Goal: Task Accomplishment & Management: Contribute content

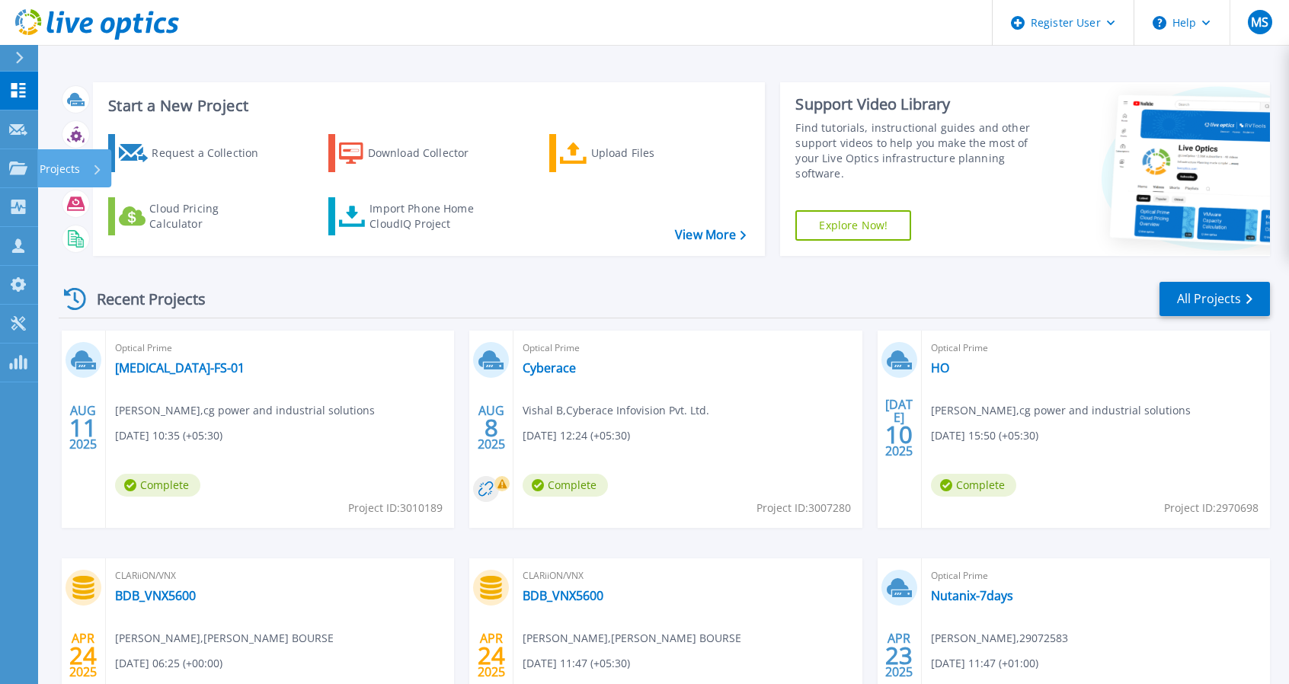
click at [69, 170] on p "Projects" at bounding box center [60, 169] width 40 height 40
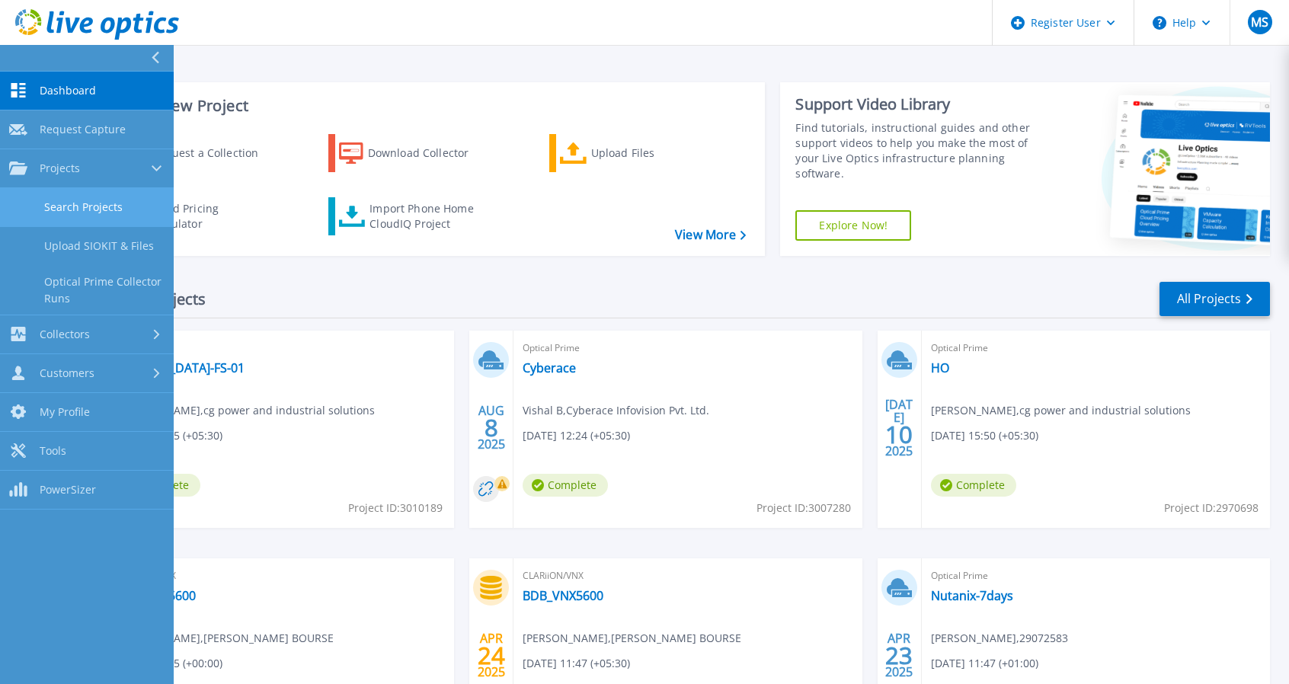
click at [82, 200] on link "Search Projects" at bounding box center [87, 207] width 174 height 39
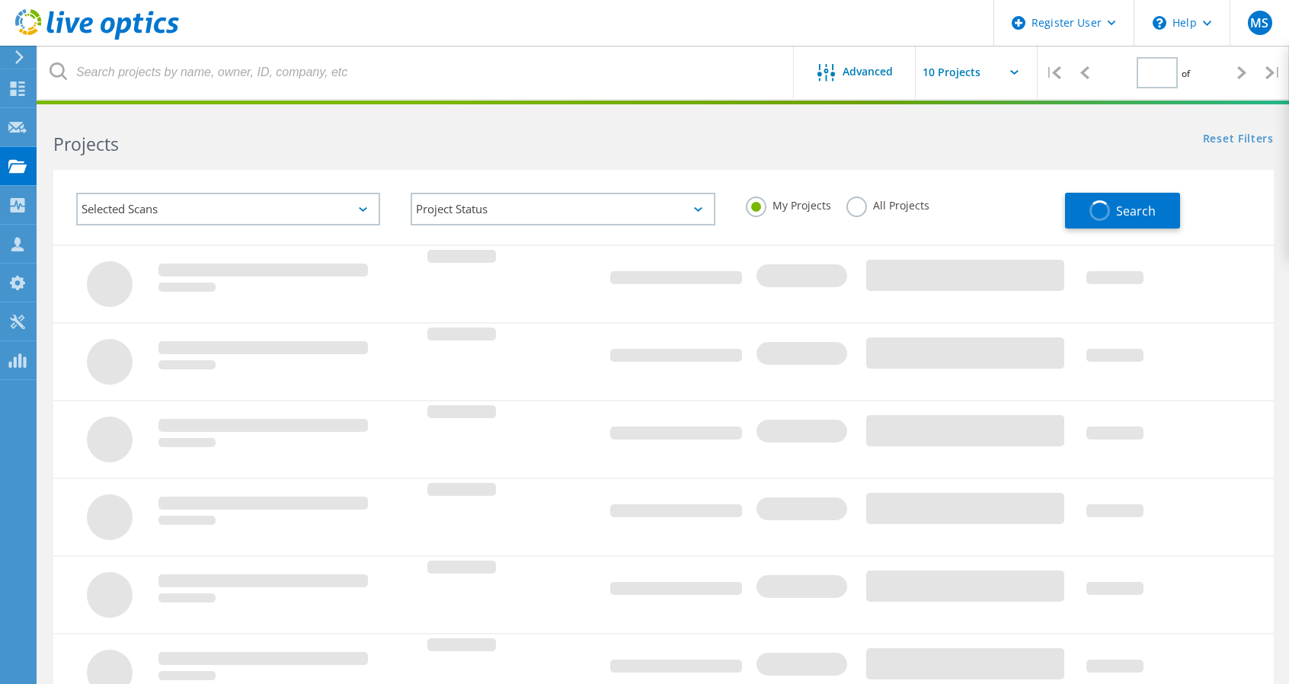
type input "1"
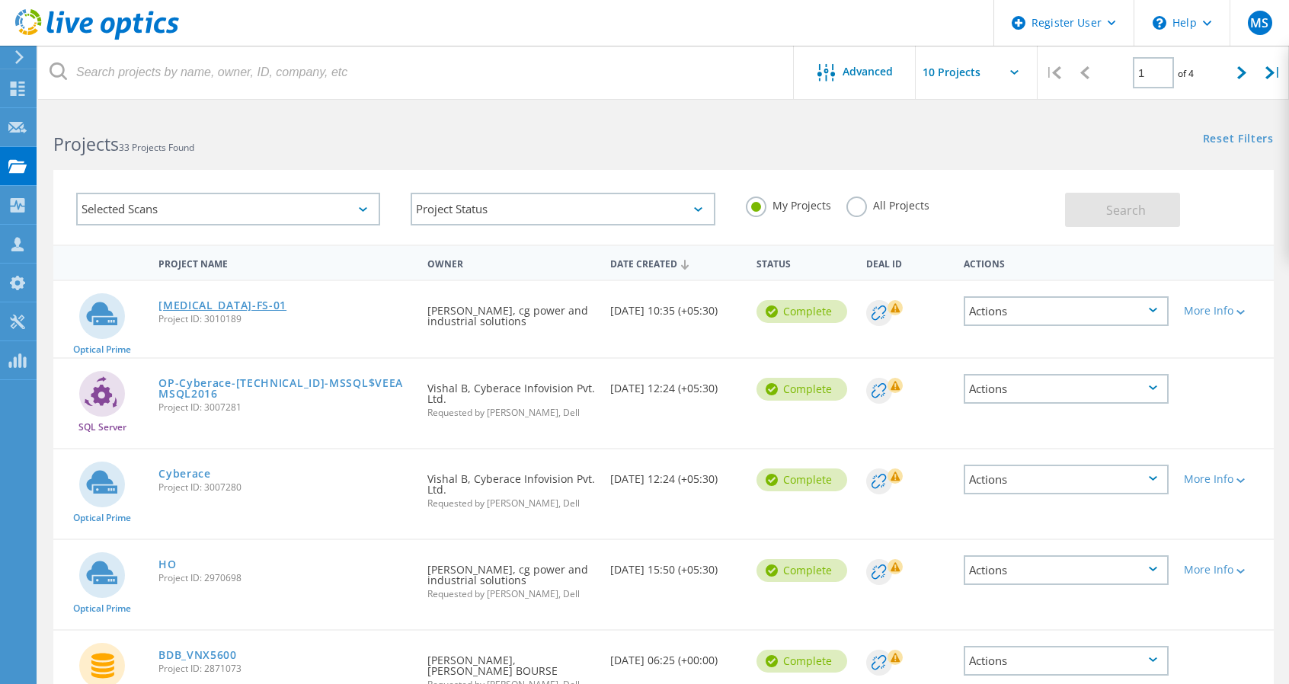
click at [189, 304] on link "T3-FS-01" at bounding box center [222, 305] width 128 height 11
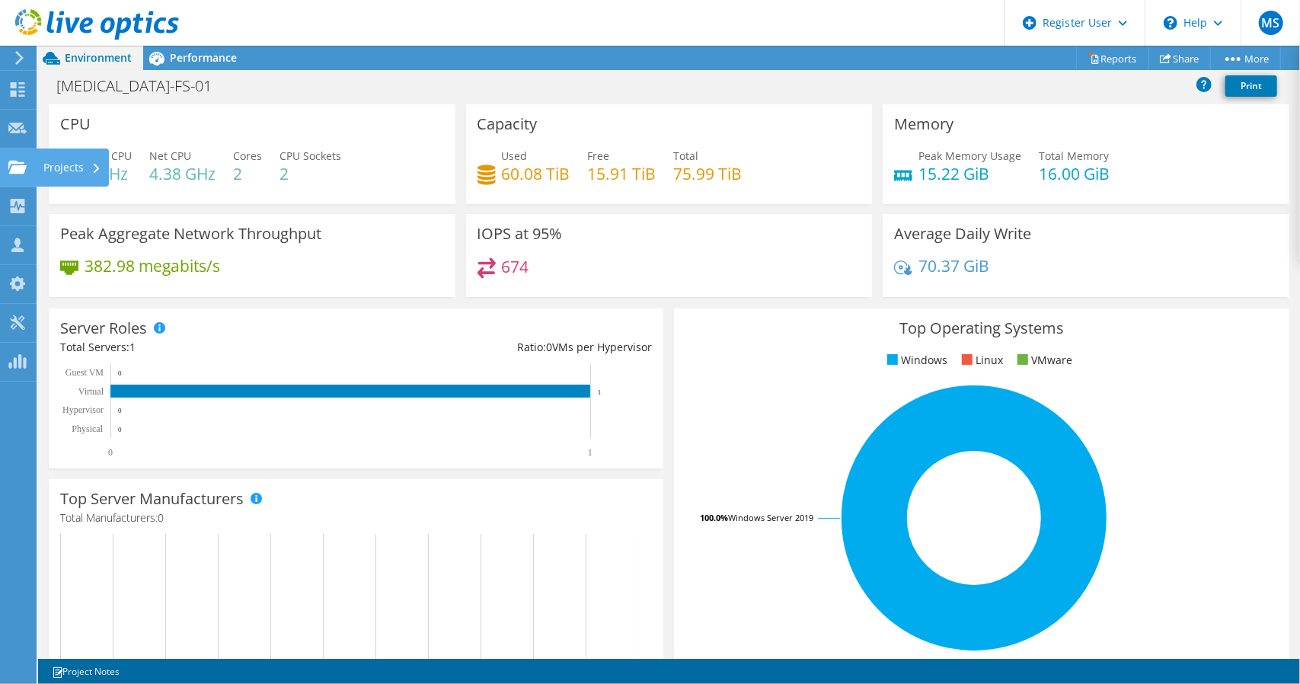
click at [75, 169] on div "Projects" at bounding box center [72, 168] width 73 height 38
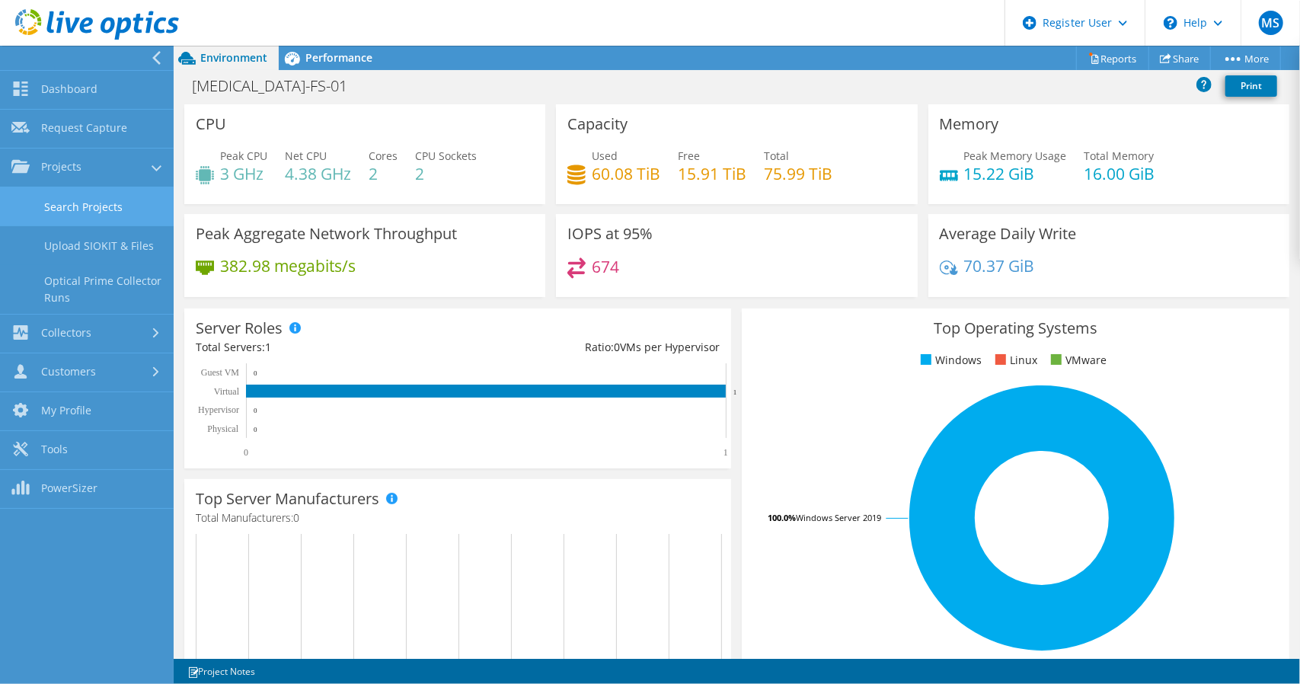
click at [78, 206] on link "Search Projects" at bounding box center [87, 206] width 174 height 39
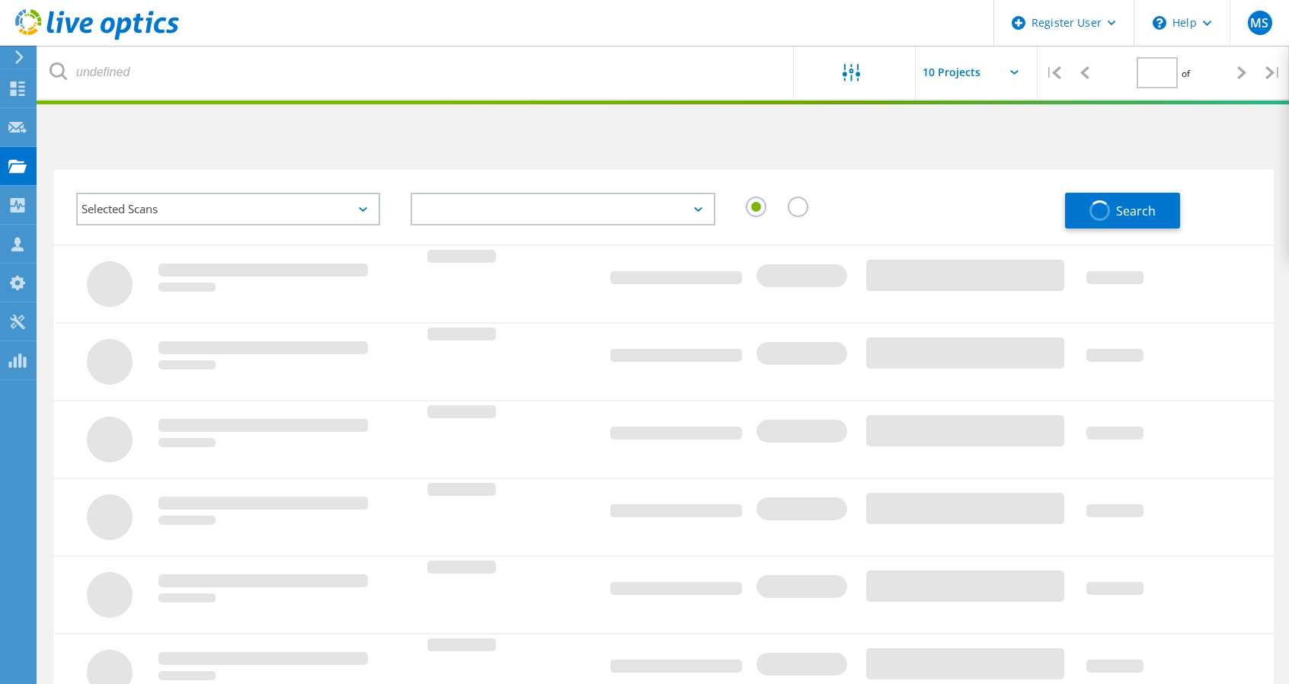
type input "1"
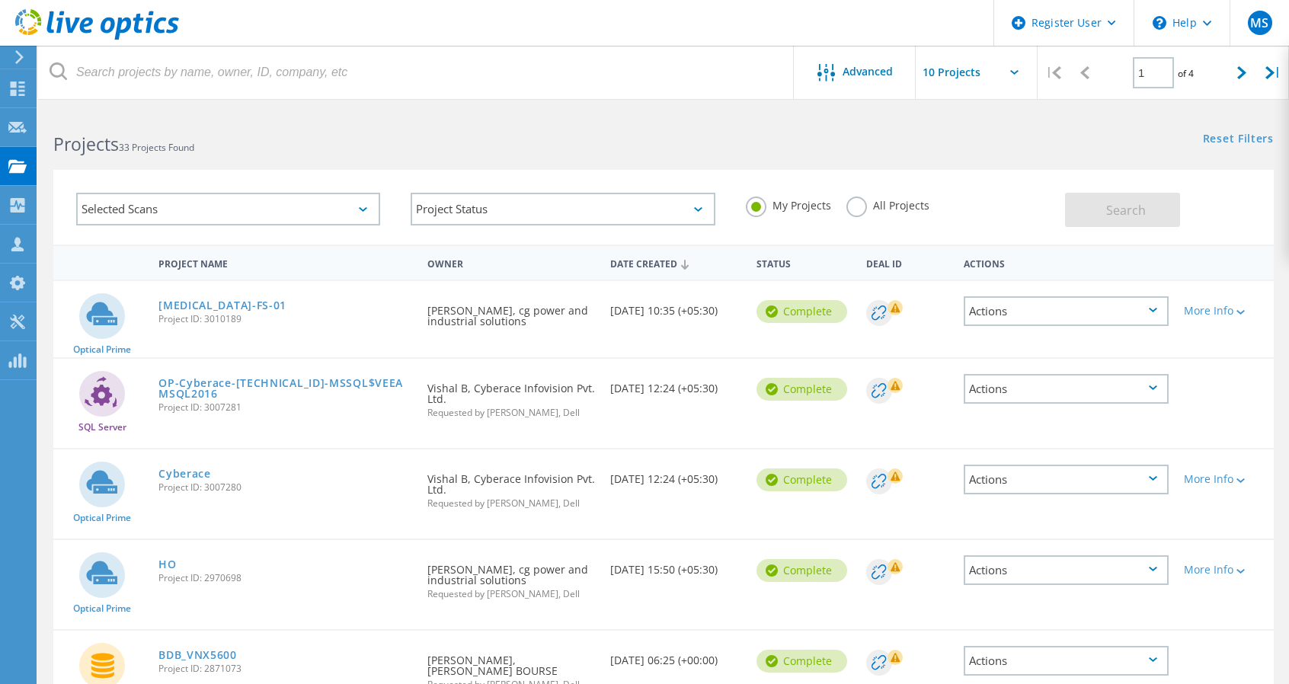
scroll to position [76, 0]
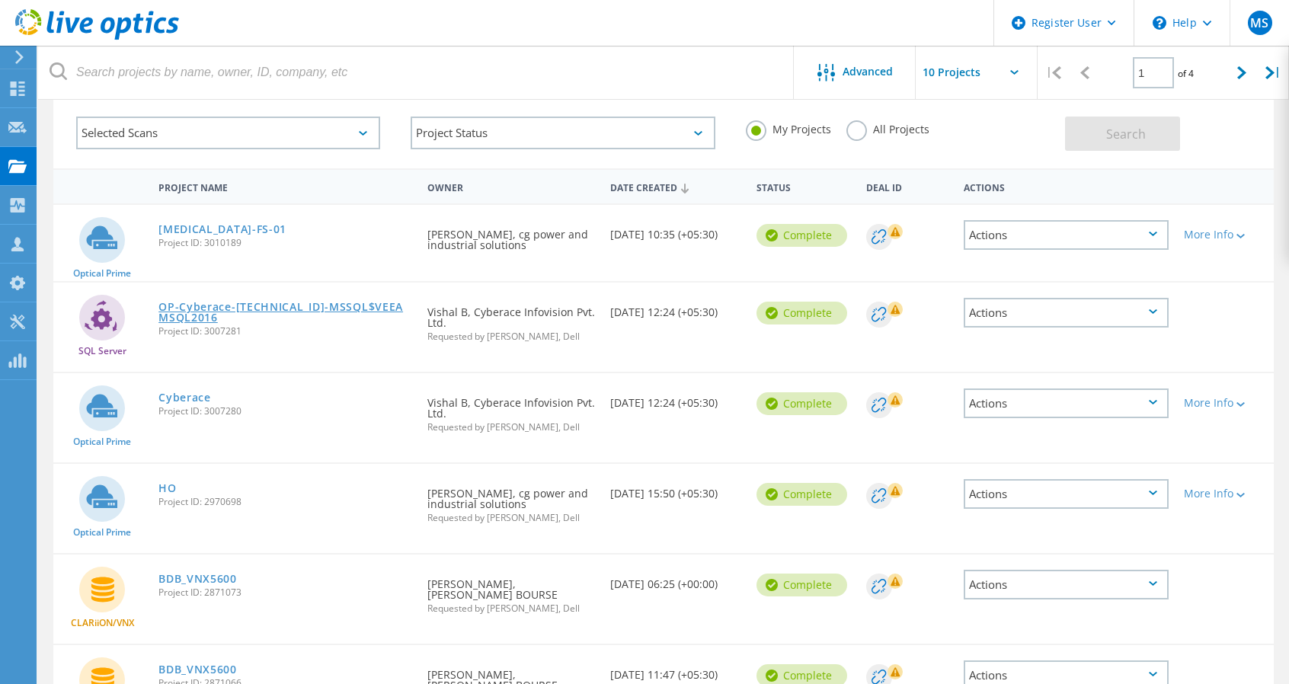
click at [280, 310] on link "OP-Cyberace-[TECHNICAL_ID]-MSSQL$VEEAMSQL2016" at bounding box center [284, 312] width 253 height 21
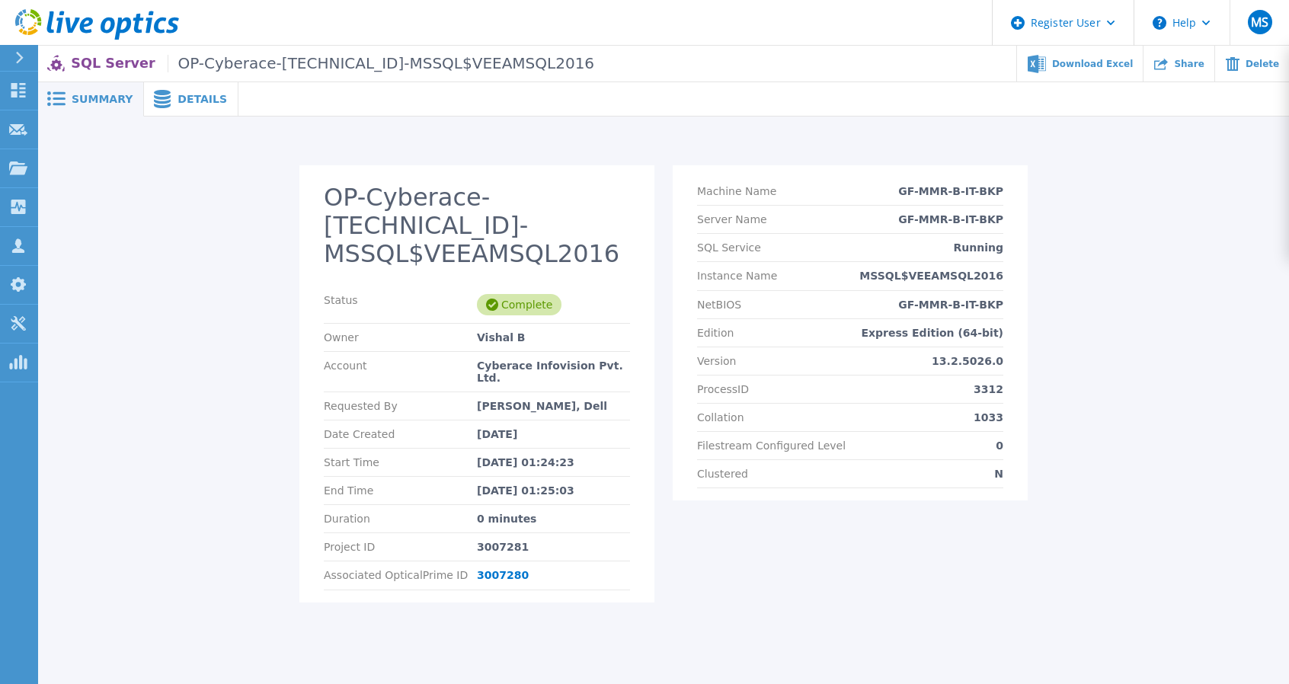
click at [184, 104] on span "Details" at bounding box center [202, 99] width 50 height 11
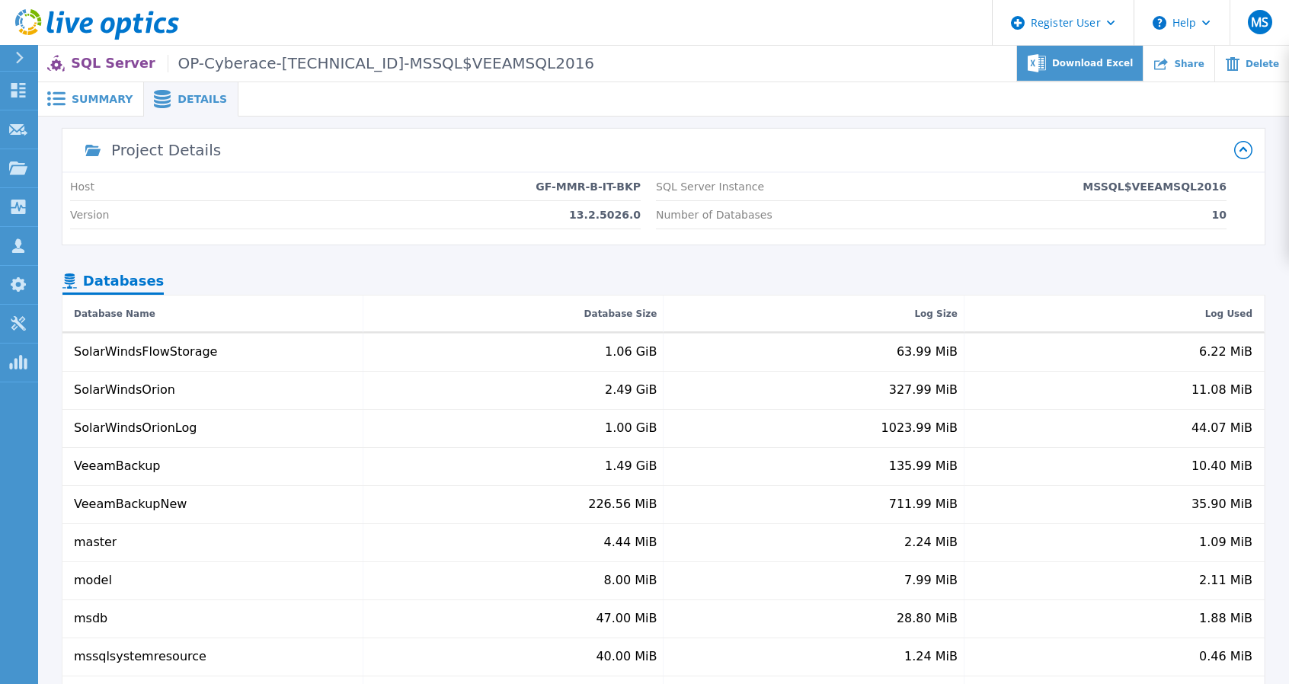
click at [1121, 65] on span "Download Excel" at bounding box center [1092, 63] width 81 height 9
click at [94, 97] on span "Summary" at bounding box center [102, 99] width 61 height 11
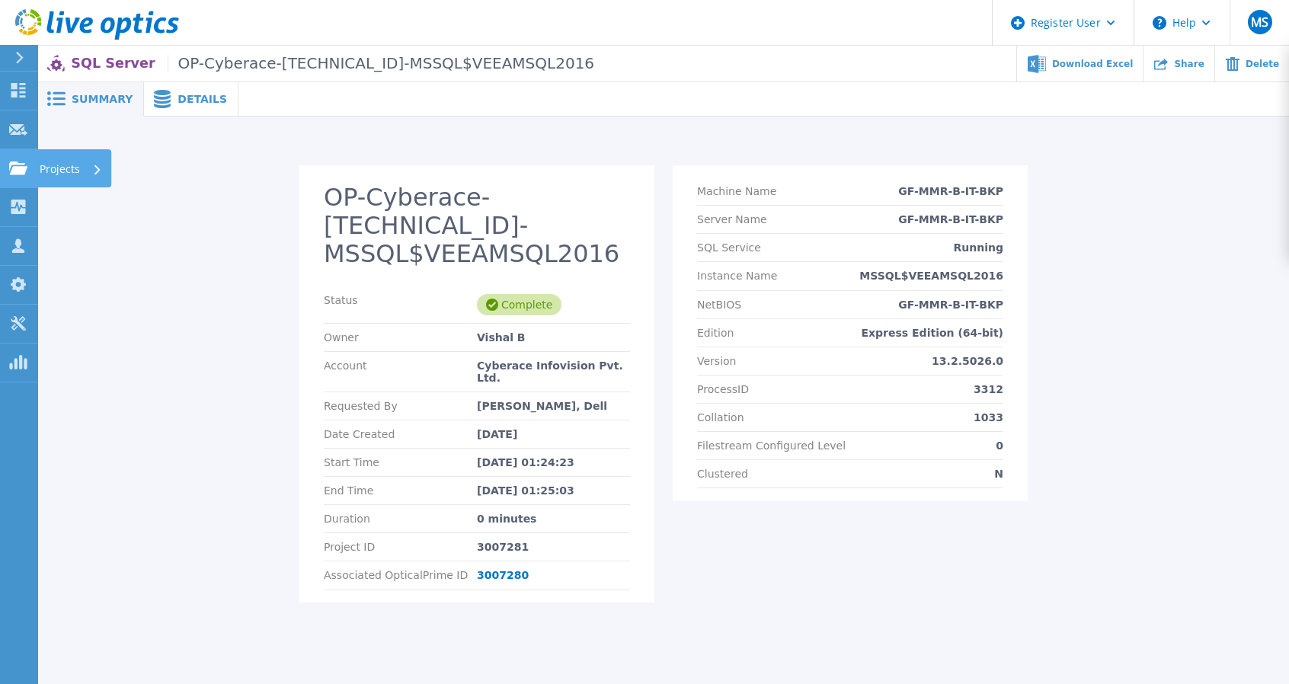
click at [24, 170] on icon at bounding box center [18, 167] width 18 height 13
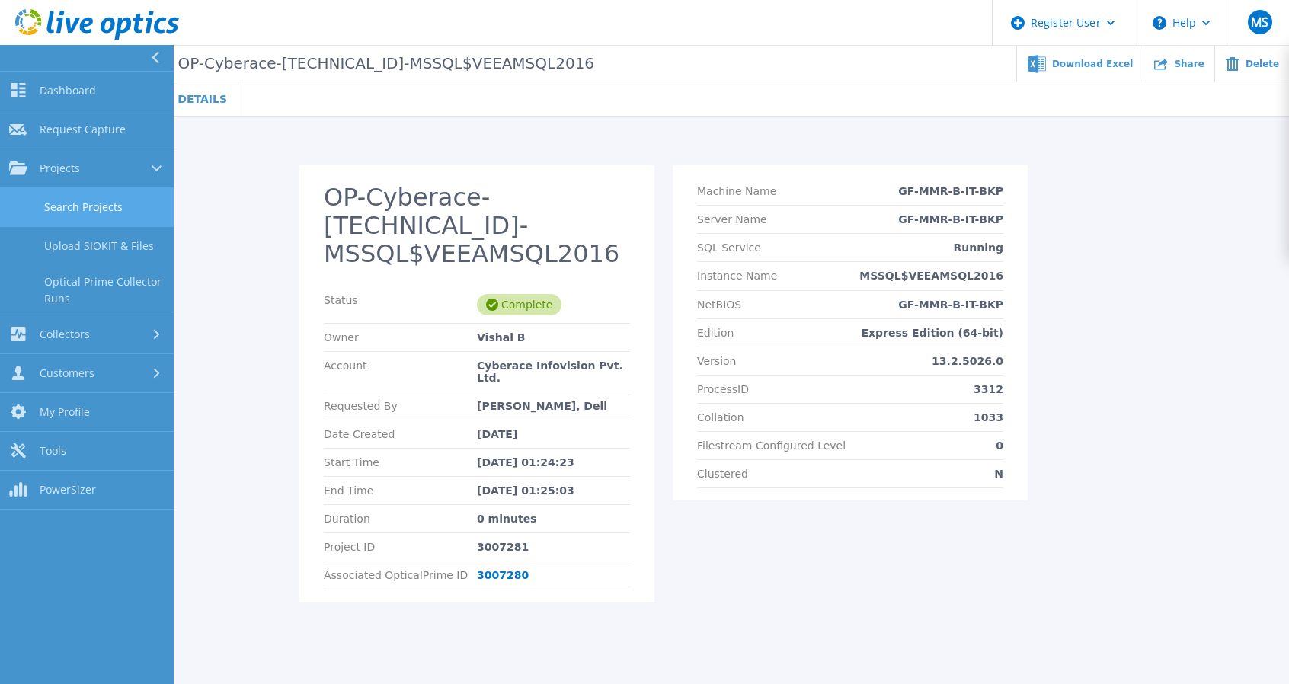
click at [70, 191] on link "Search Projects" at bounding box center [87, 207] width 174 height 39
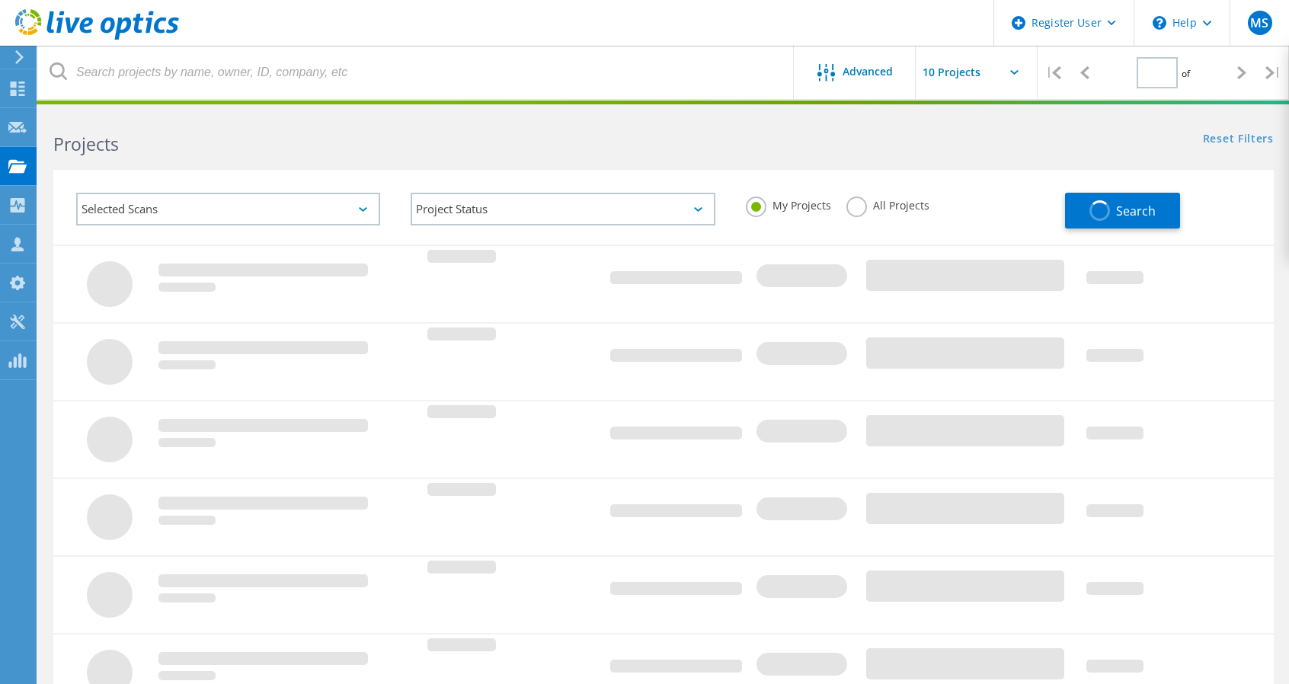
type input "1"
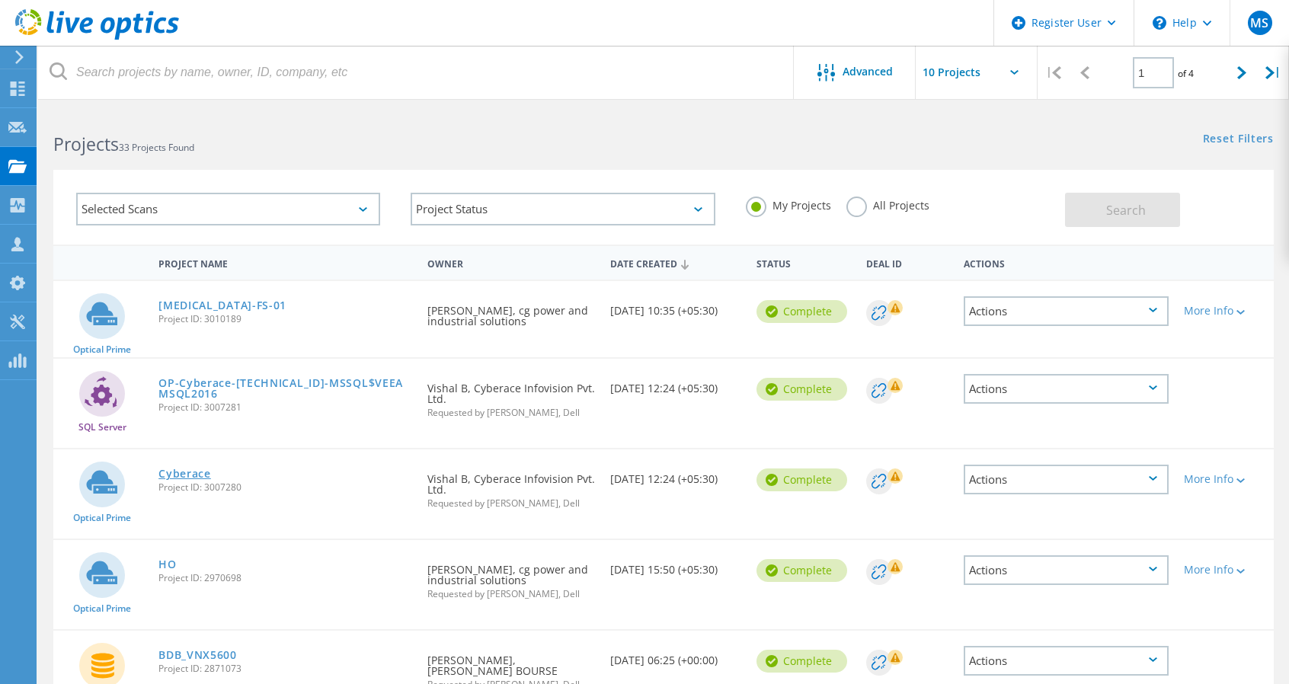
click at [192, 478] on link "Cyberace" at bounding box center [184, 473] width 53 height 11
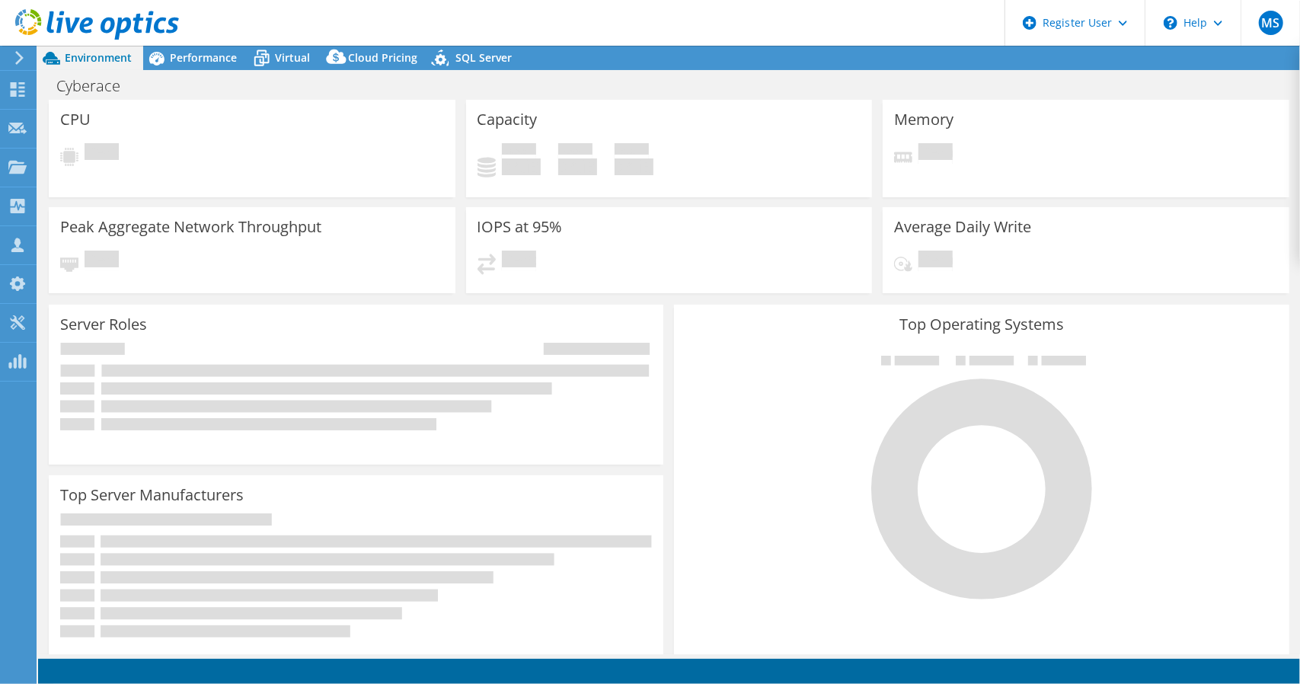
select select "USD"
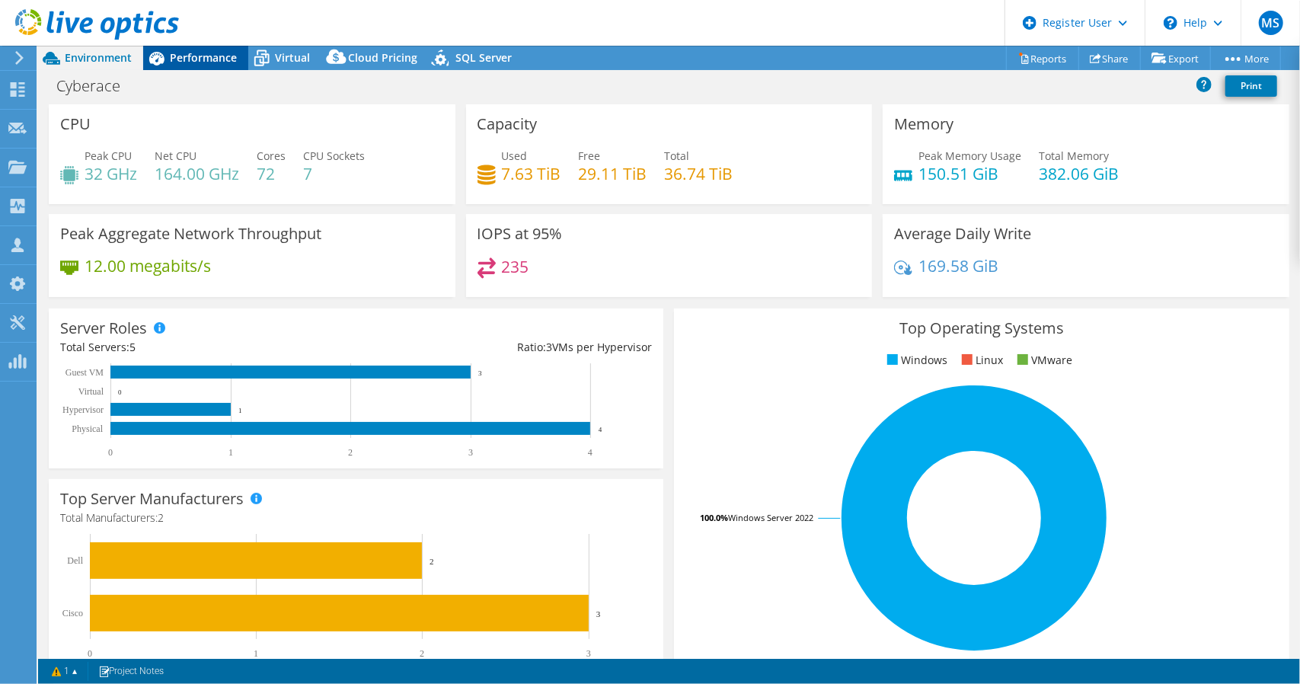
click at [187, 49] on div "Performance" at bounding box center [195, 58] width 105 height 24
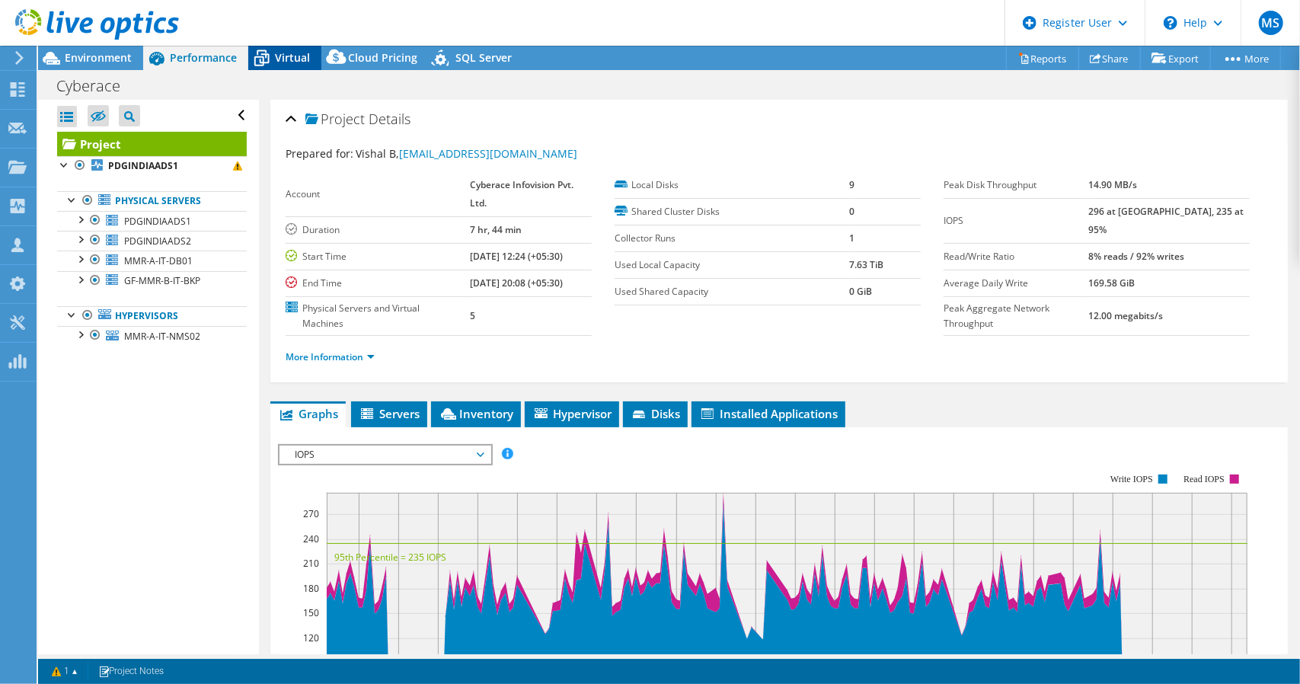
click at [296, 56] on span "Virtual" at bounding box center [292, 57] width 35 height 14
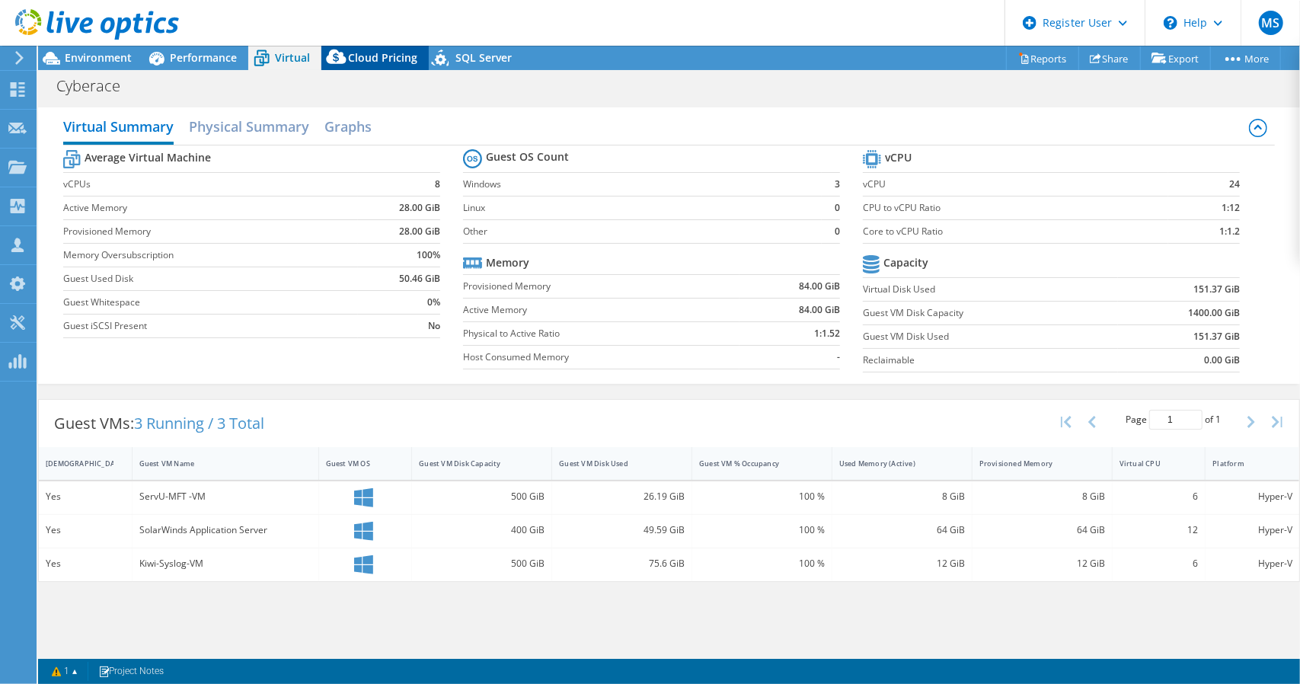
click at [353, 55] on span "Cloud Pricing" at bounding box center [382, 57] width 69 height 14
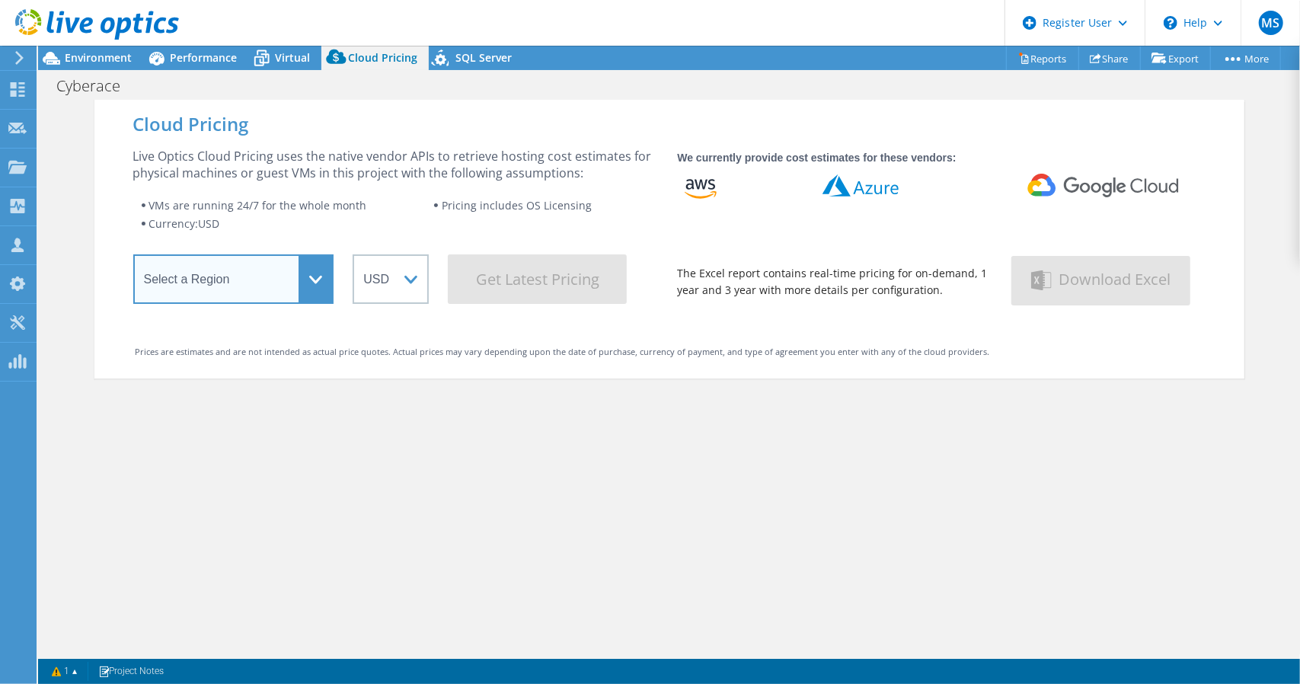
click at [297, 280] on select "Select a Region Asia Pacific (Hong Kong) Asia Pacific (Mumbai) Asia Pacific (Se…" at bounding box center [233, 279] width 201 height 50
select select "Mumbai"
click at [133, 259] on select "Select a Region Asia Pacific (Hong Kong) Asia Pacific (Mumbai) Asia Pacific (Se…" at bounding box center [233, 279] width 201 height 50
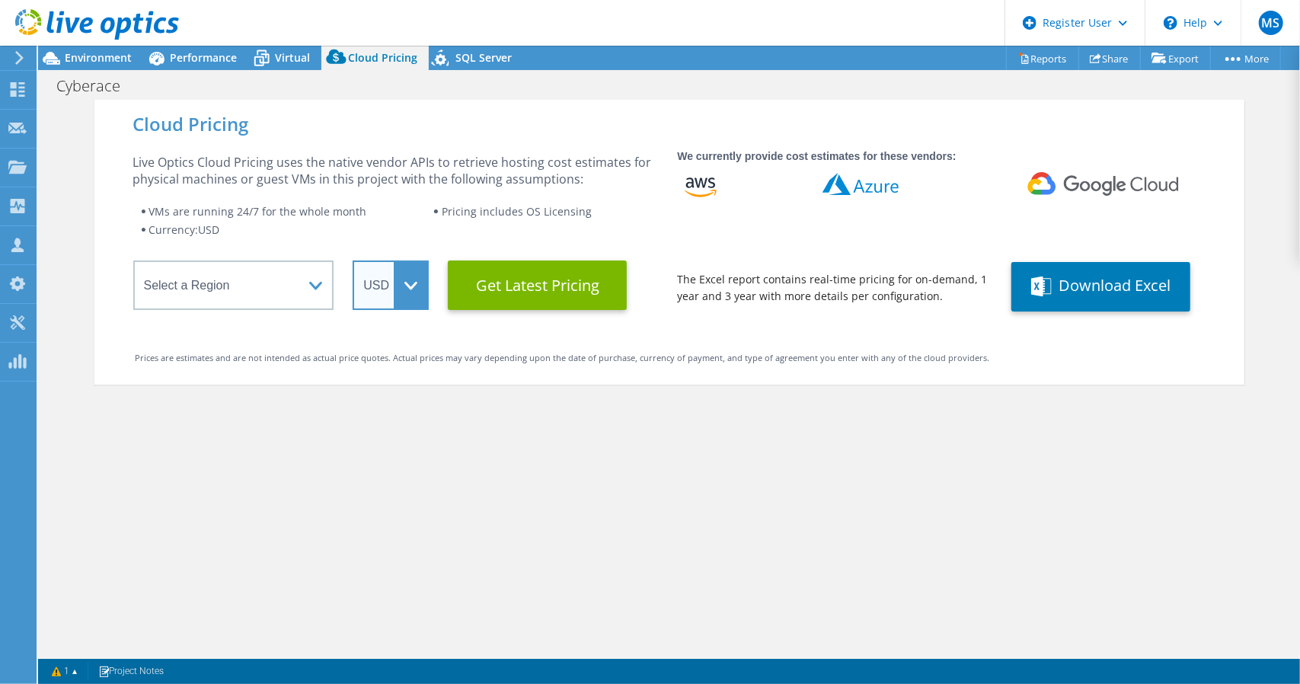
click at [402, 286] on select "ARS AUD BRL CAD CHF CLP CNY DKK EUR GBP HKD HUF INR JPY MXN MYR NOK NZD PEN SEK…" at bounding box center [391, 285] width 76 height 50
click at [353, 260] on select "ARS AUD BRL CAD CHF CLP CNY DKK EUR GBP HKD HUF INR JPY MXN MYR NOK NZD PEN SEK…" at bounding box center [391, 285] width 76 height 50
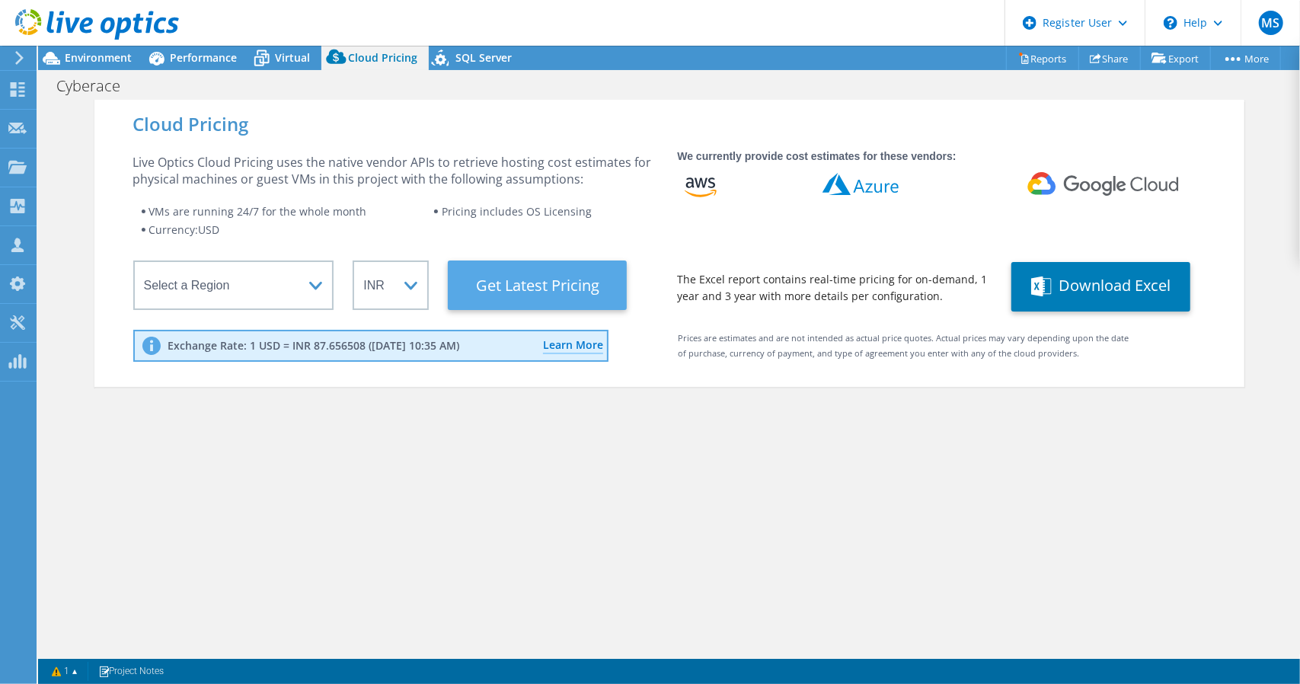
click at [561, 283] on Latest "Get Latest Pricing" at bounding box center [537, 285] width 179 height 50
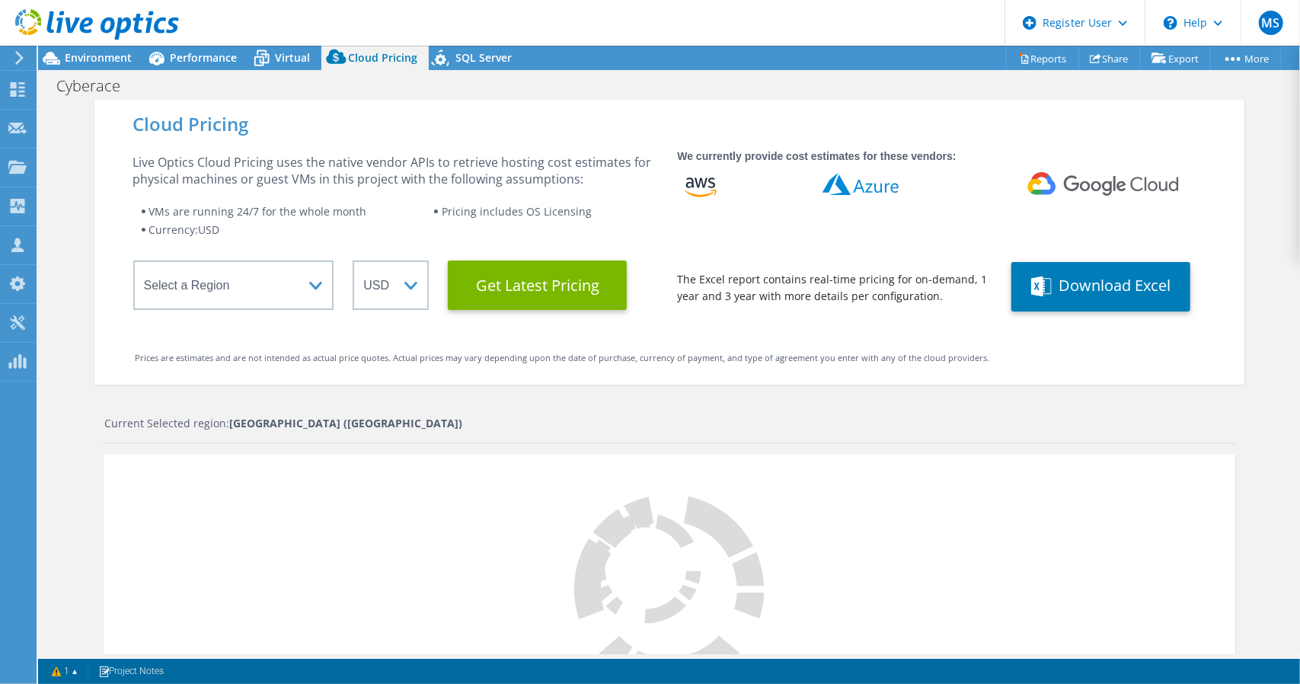
select select "INR"
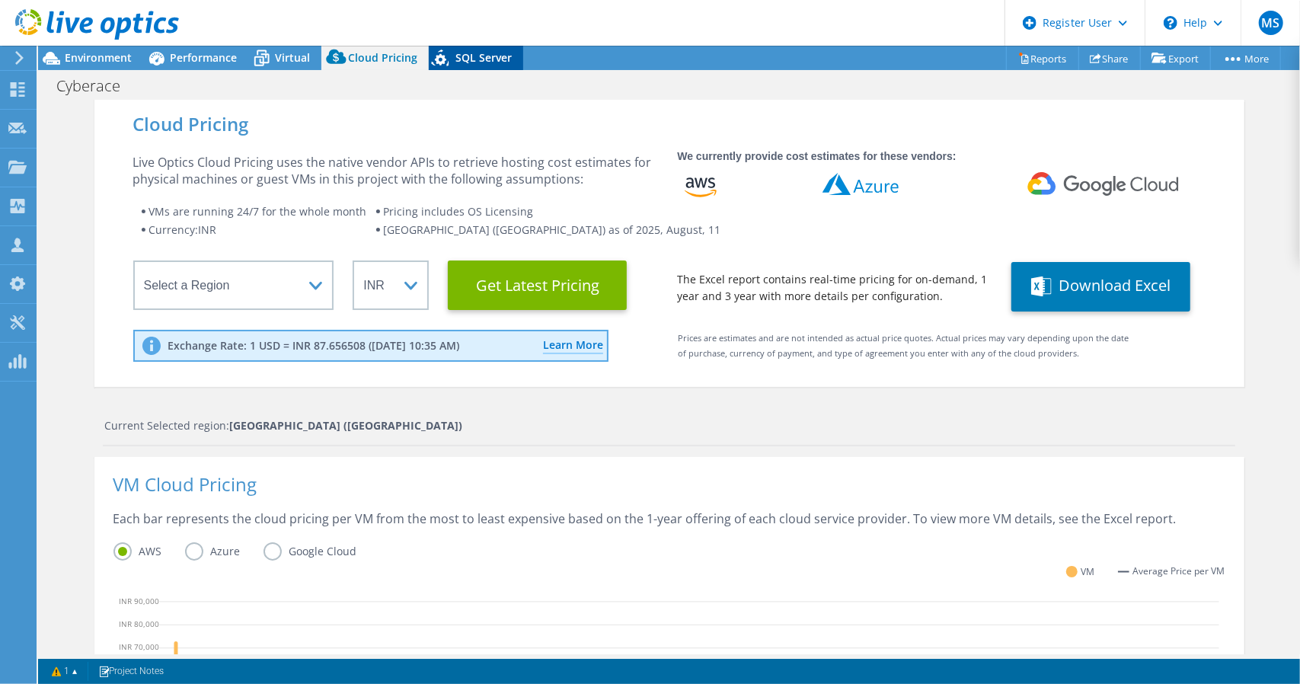
click at [472, 49] on div "SQL Server" at bounding box center [476, 58] width 94 height 24
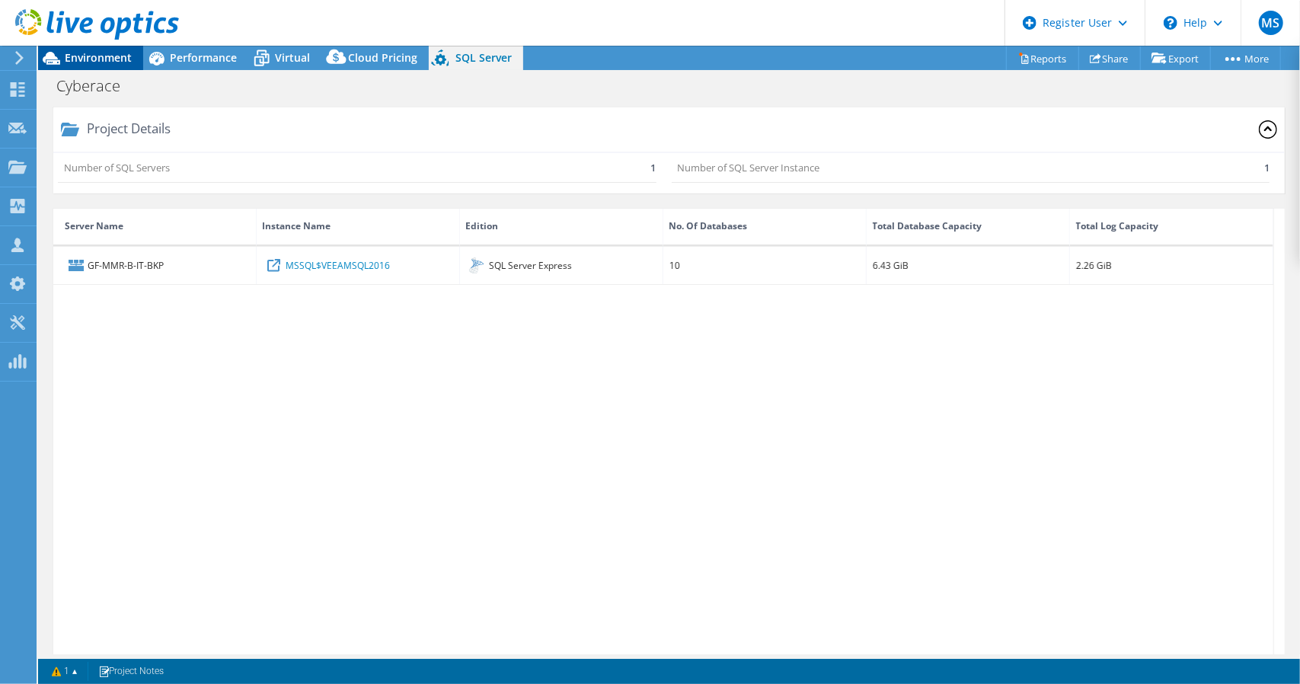
click at [105, 59] on span "Environment" at bounding box center [98, 57] width 67 height 14
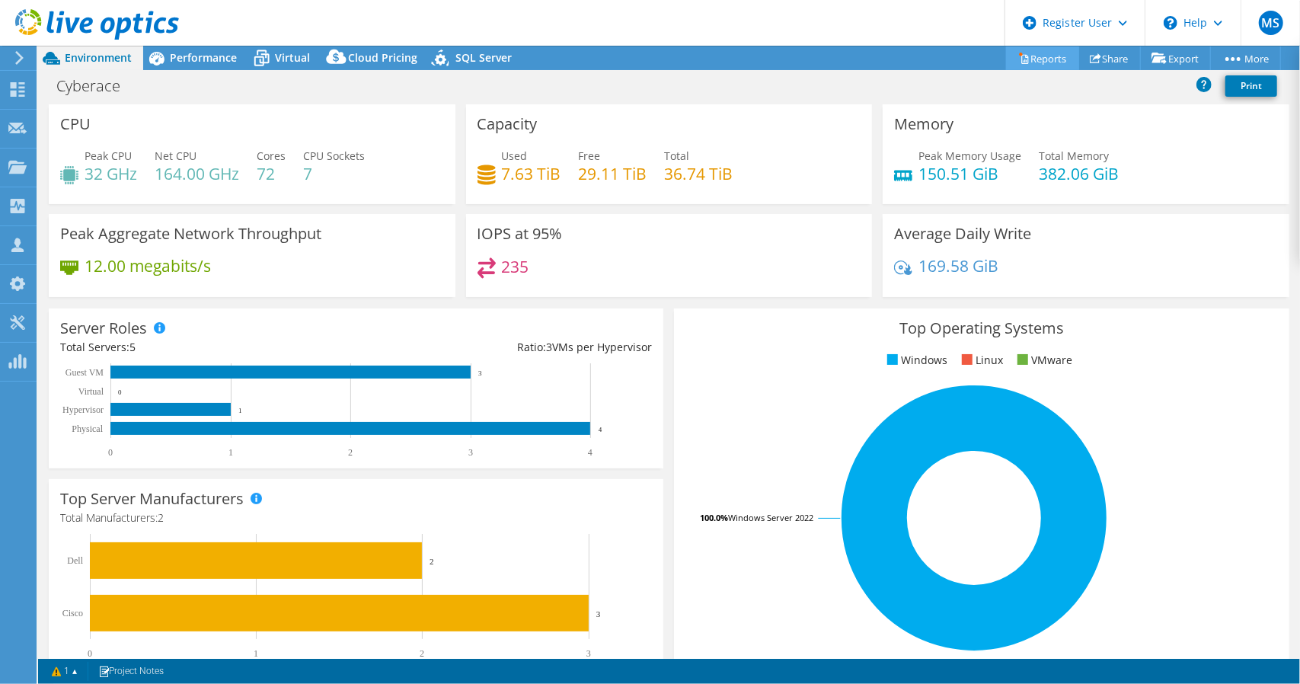
click at [1034, 57] on link "Reports" at bounding box center [1042, 58] width 73 height 24
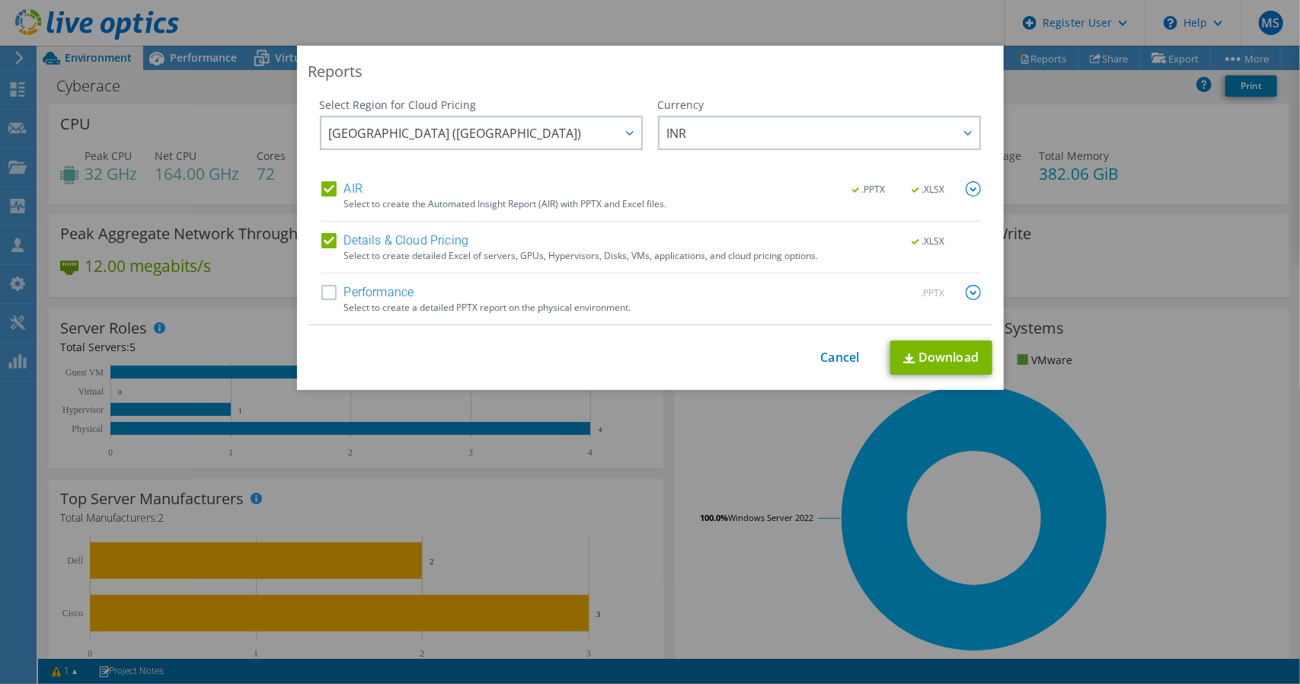
click at [326, 293] on label "Performance" at bounding box center [367, 292] width 93 height 15
click at [0, 0] on input "Performance" at bounding box center [0, 0] width 0 height 0
click at [942, 361] on link "Download" at bounding box center [941, 357] width 102 height 34
click at [824, 363] on link "Cancel" at bounding box center [840, 357] width 39 height 14
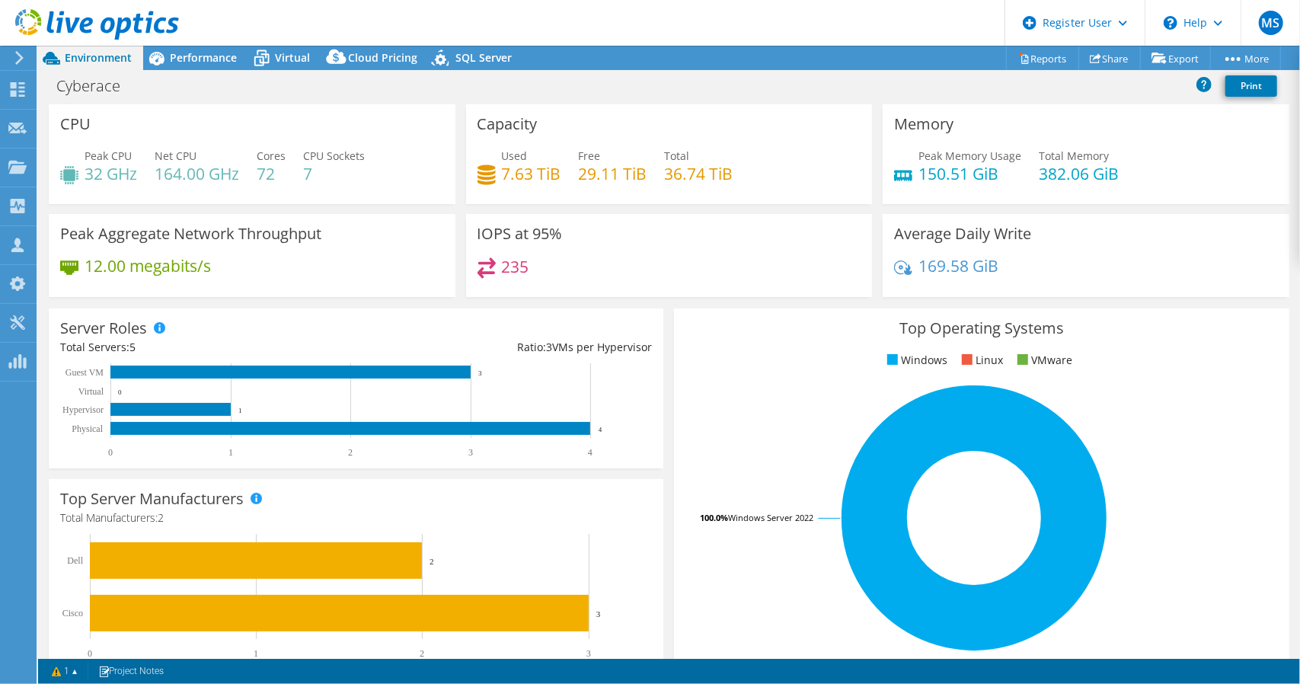
scroll to position [152, 0]
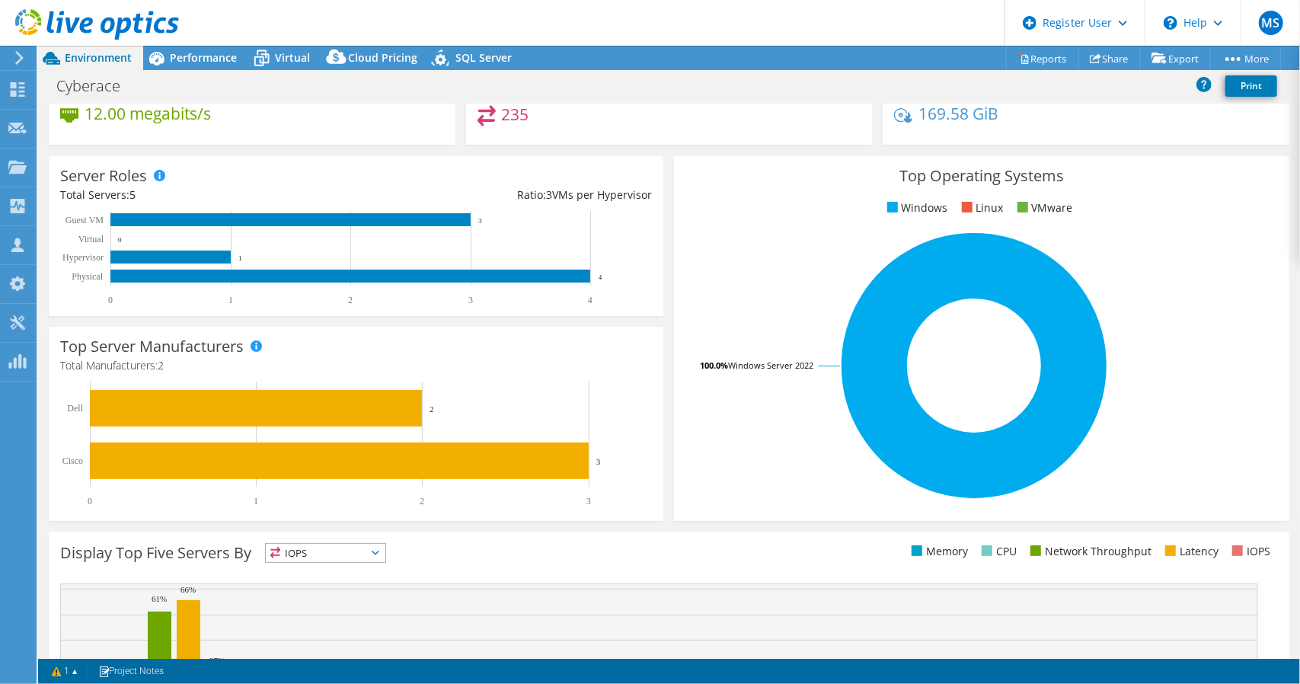
click at [845, 91] on div "Cyberace Print" at bounding box center [669, 86] width 1262 height 28
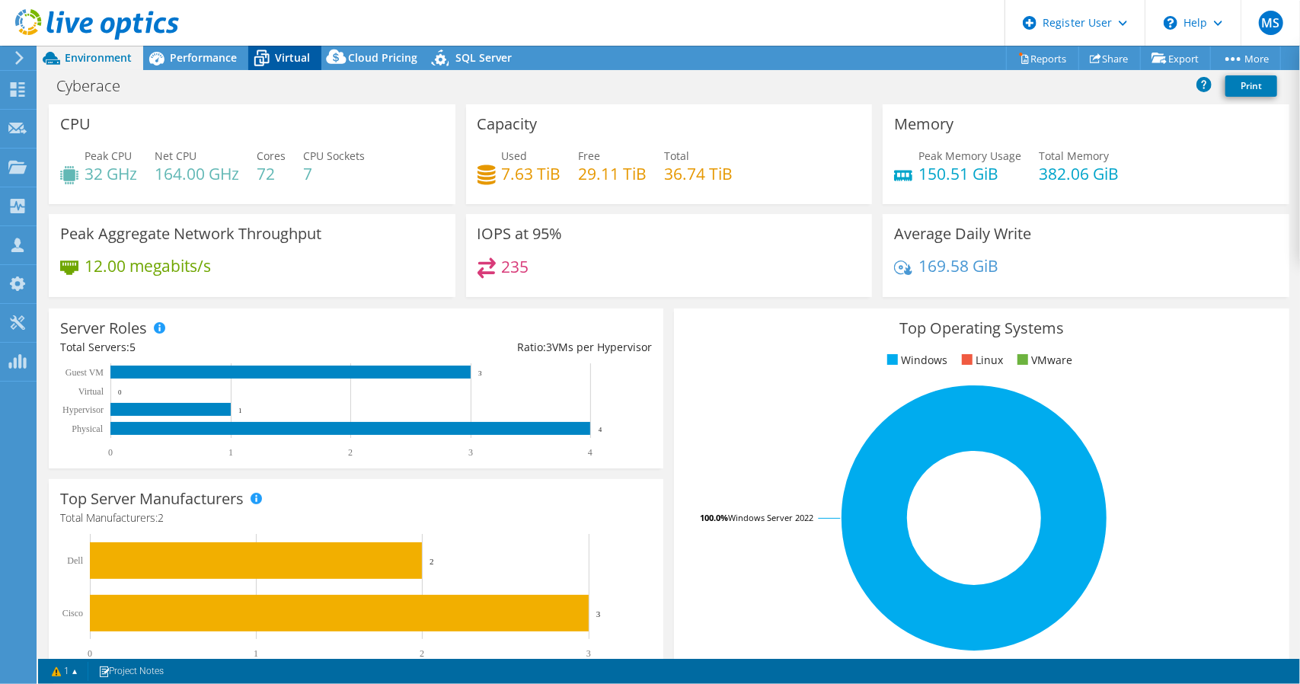
click at [277, 66] on div "Virtual" at bounding box center [284, 58] width 73 height 24
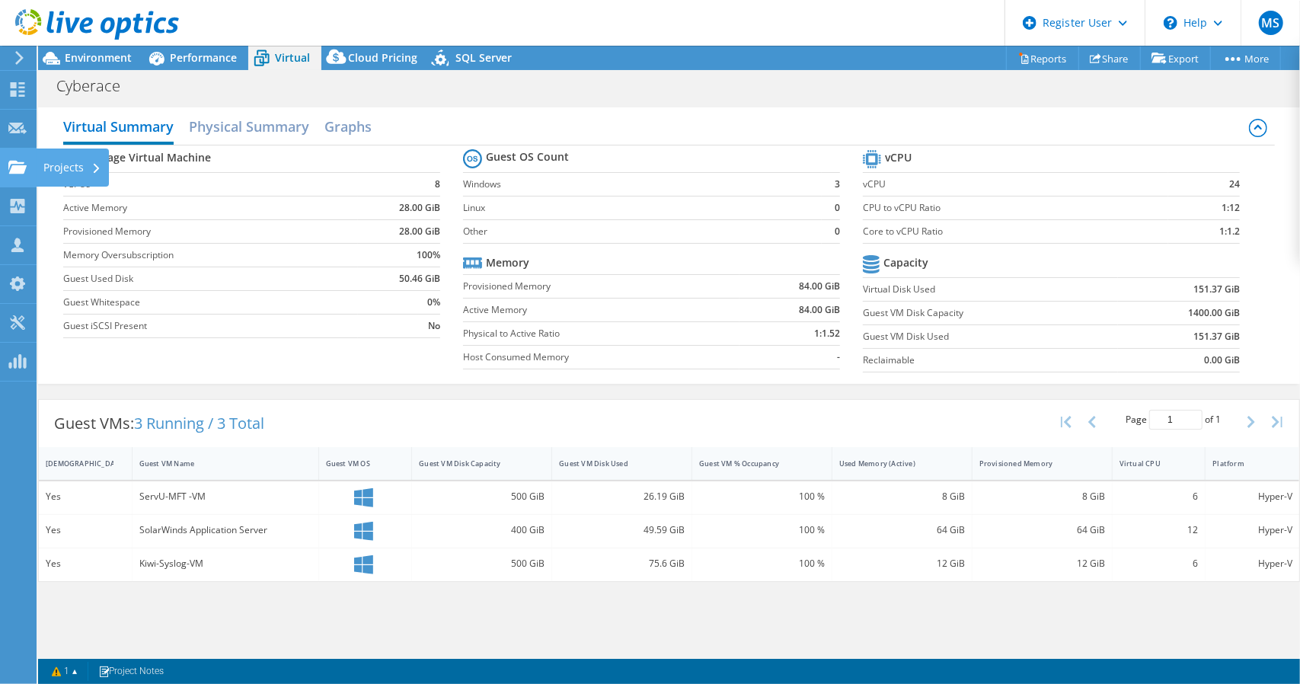
click at [58, 168] on div "Projects" at bounding box center [72, 168] width 73 height 38
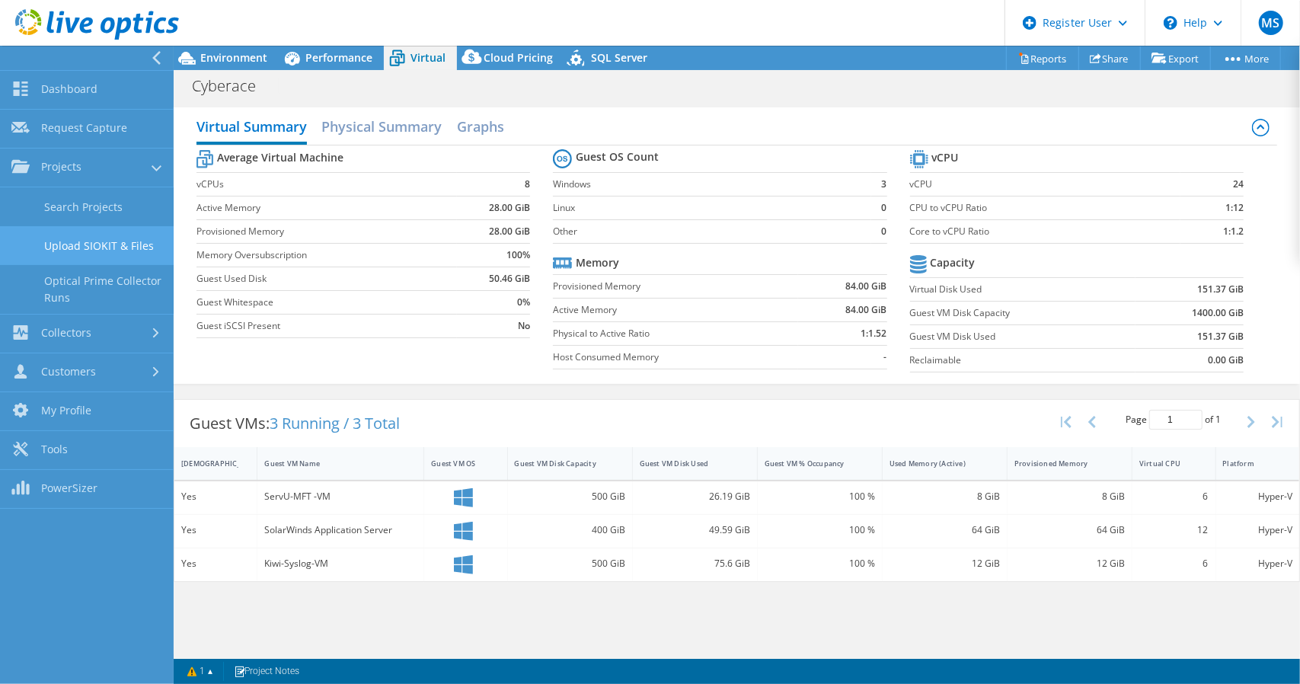
click at [90, 252] on link "Upload SIOKIT & Files" at bounding box center [87, 245] width 174 height 39
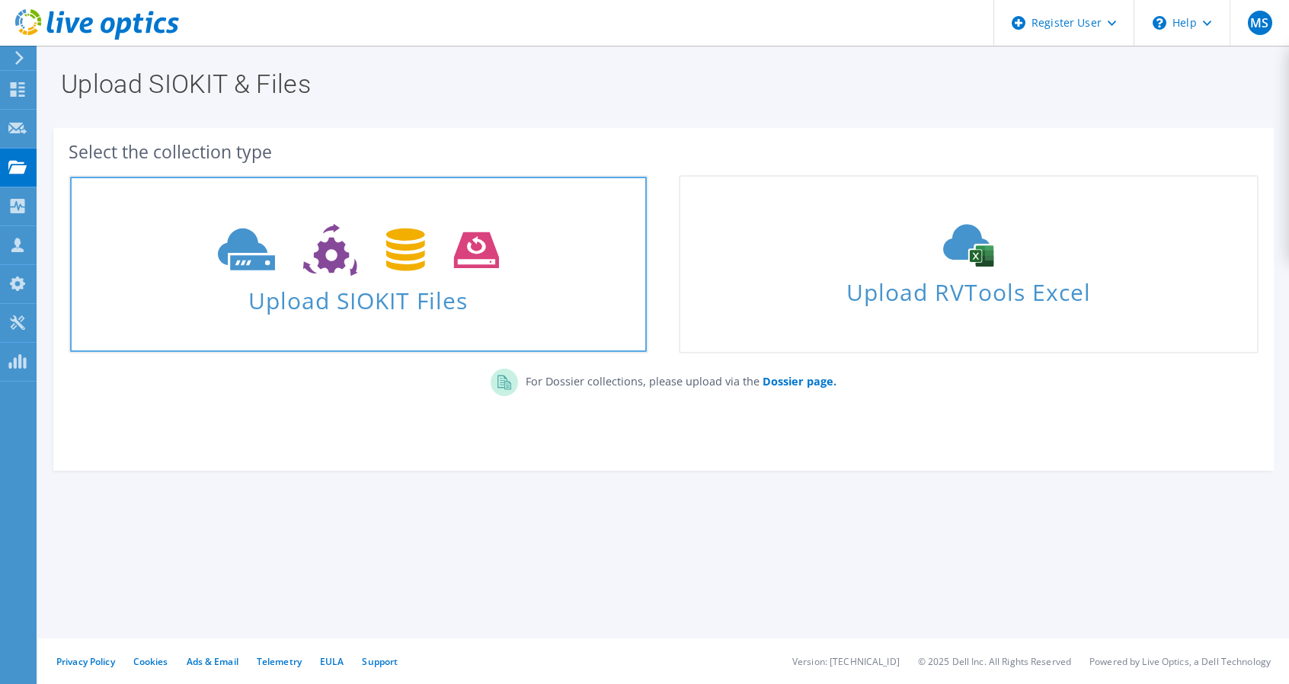
click at [332, 290] on span "Upload SIOKIT Files" at bounding box center [358, 296] width 577 height 33
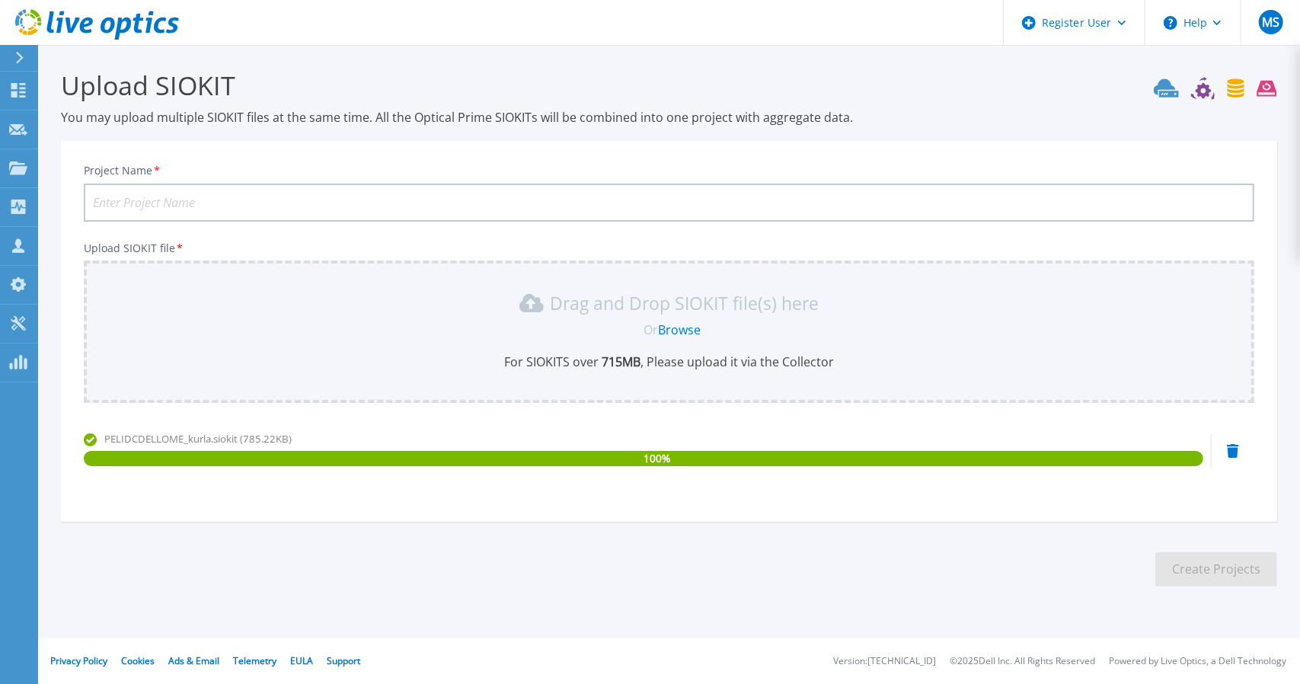
click at [292, 196] on input "Project Name *" at bounding box center [669, 203] width 1171 height 38
type input "Piramal Kurla"
click at [1220, 569] on button "Create Projects" at bounding box center [1216, 569] width 122 height 34
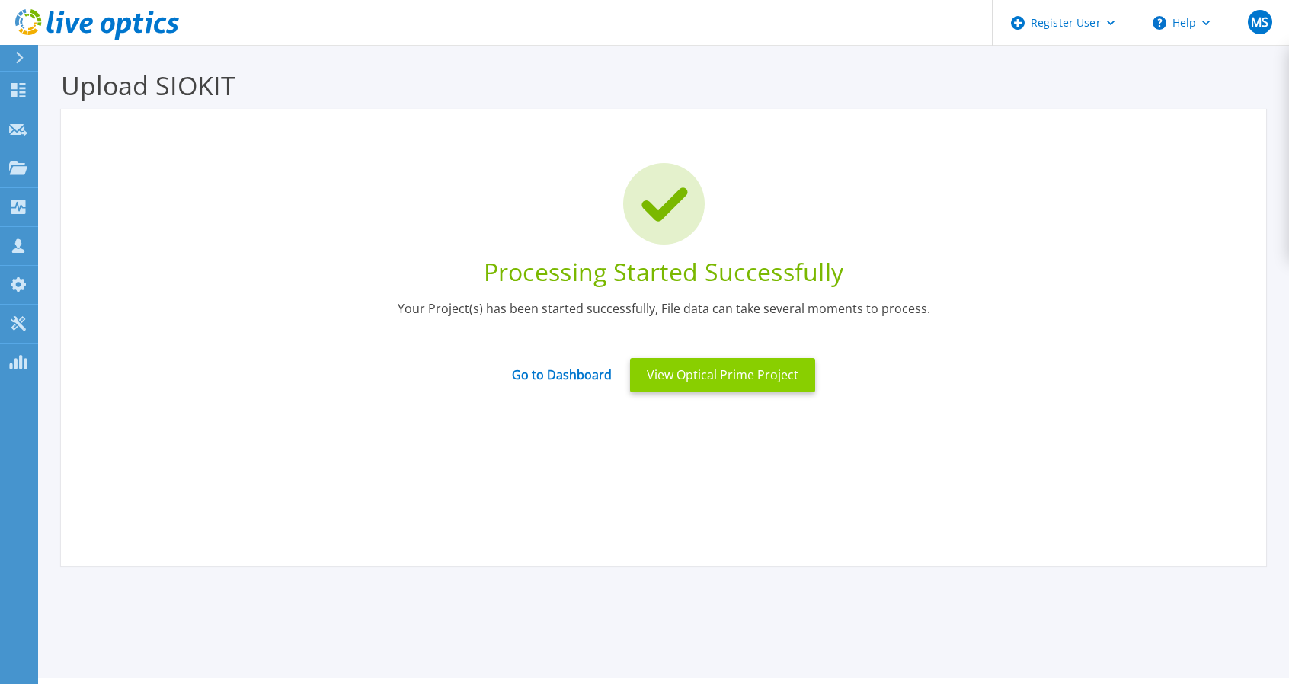
click at [757, 381] on button "View Optical Prime Project" at bounding box center [722, 375] width 185 height 34
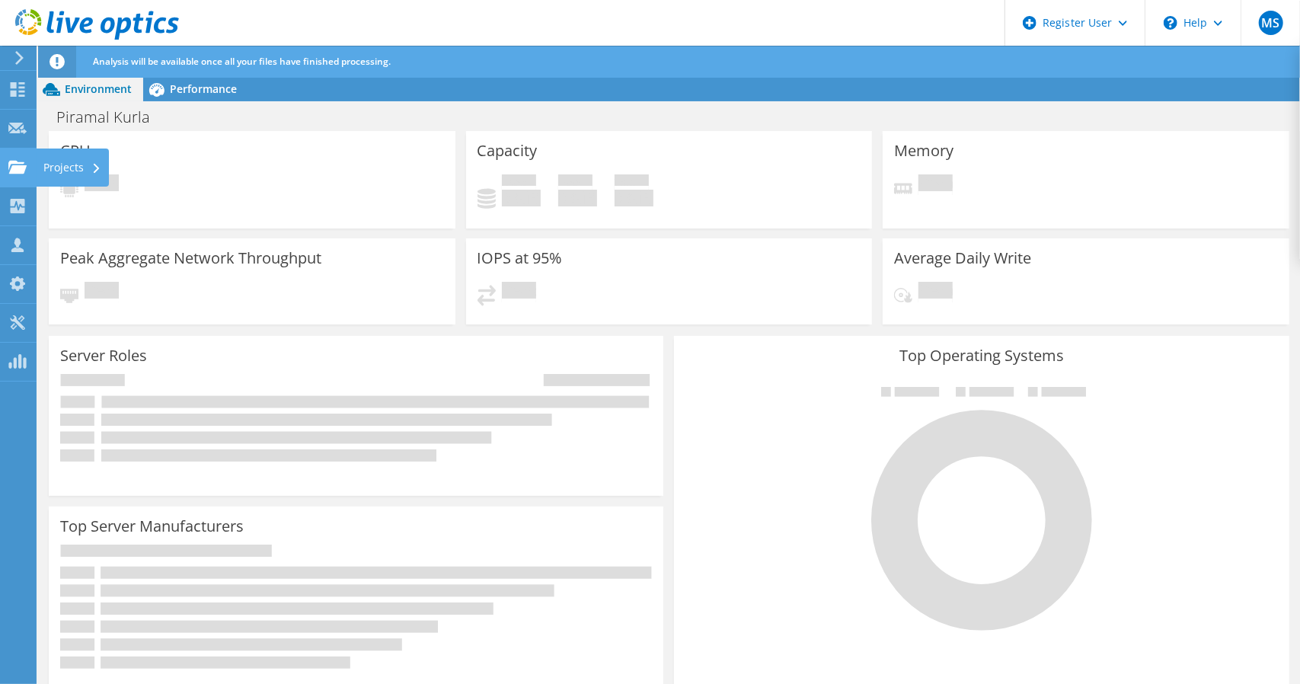
click at [66, 173] on div "Projects" at bounding box center [72, 168] width 73 height 38
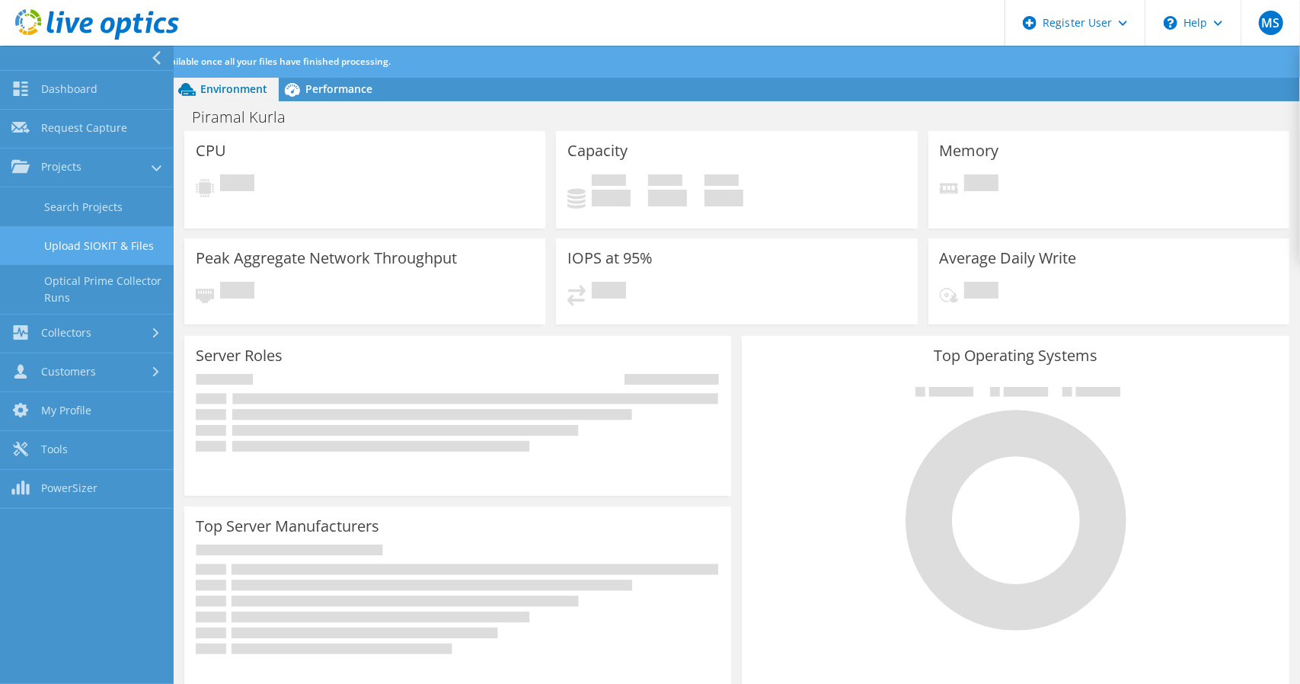
click at [70, 241] on link "Upload SIOKIT & Files" at bounding box center [87, 245] width 174 height 39
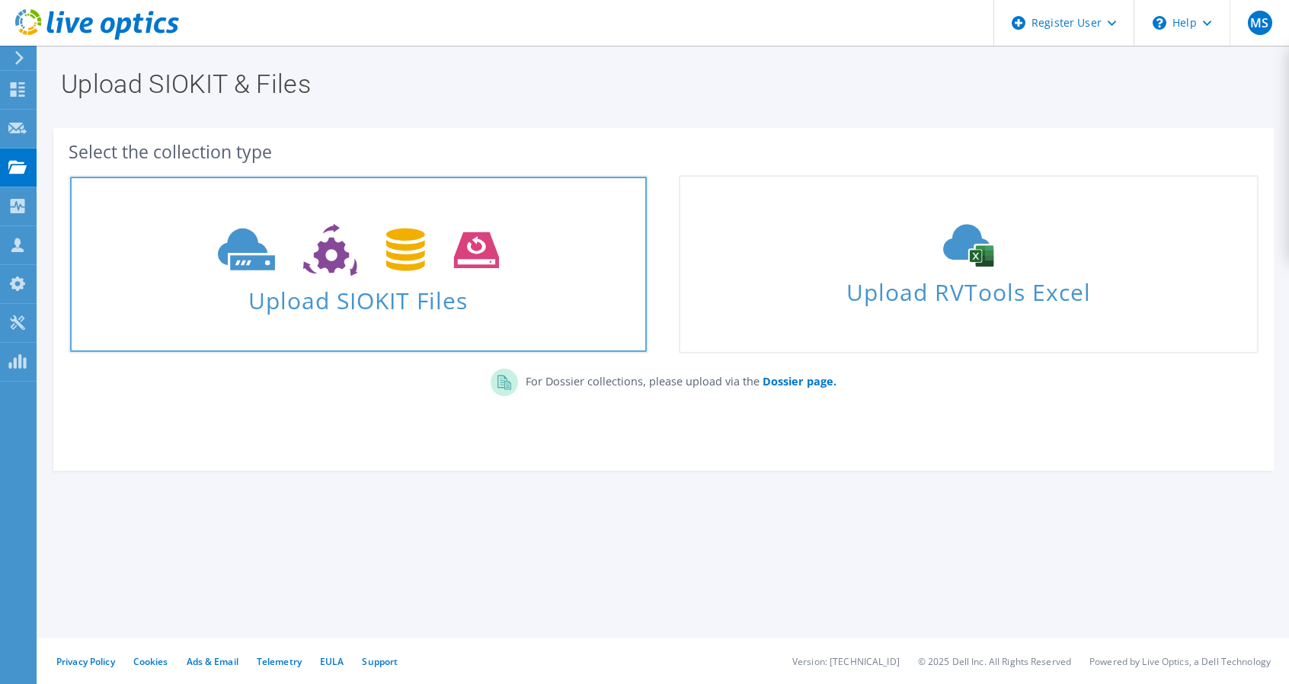
click at [509, 279] on span at bounding box center [358, 248] width 577 height 64
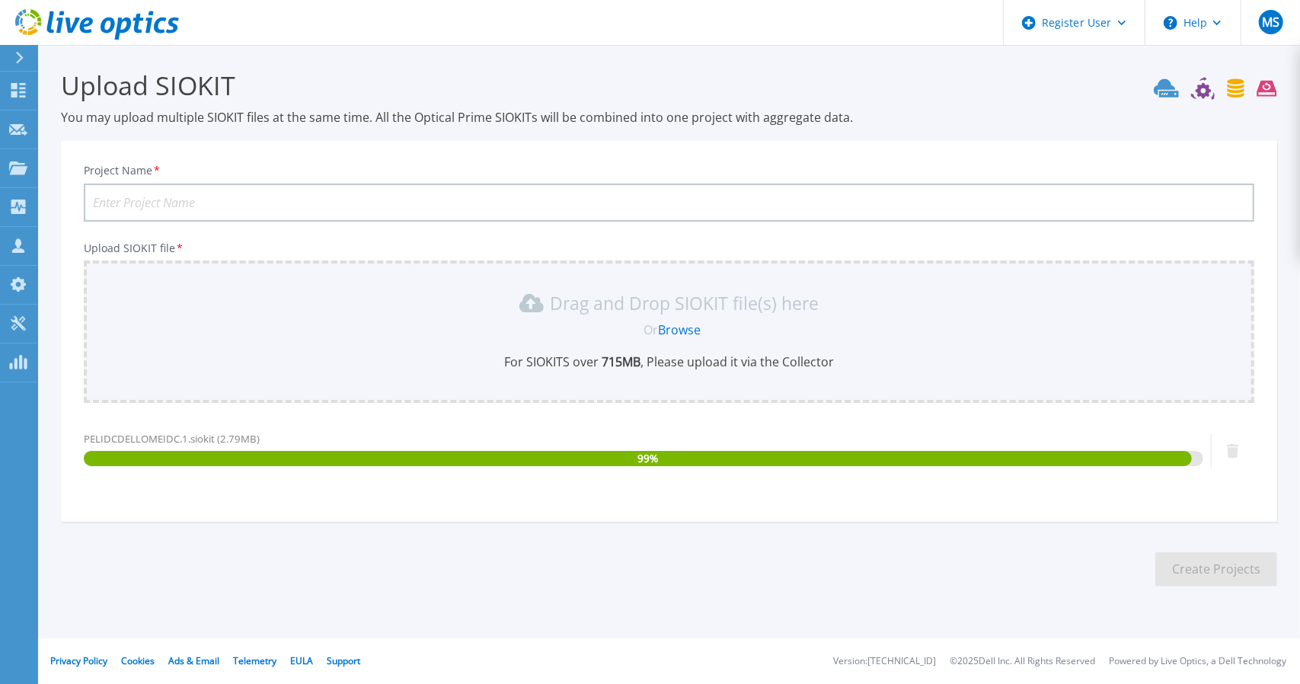
click at [277, 205] on input "Project Name *" at bounding box center [669, 203] width 1171 height 38
type input "Piramal 1"
click at [1198, 569] on button "Create Projects" at bounding box center [1216, 569] width 122 height 34
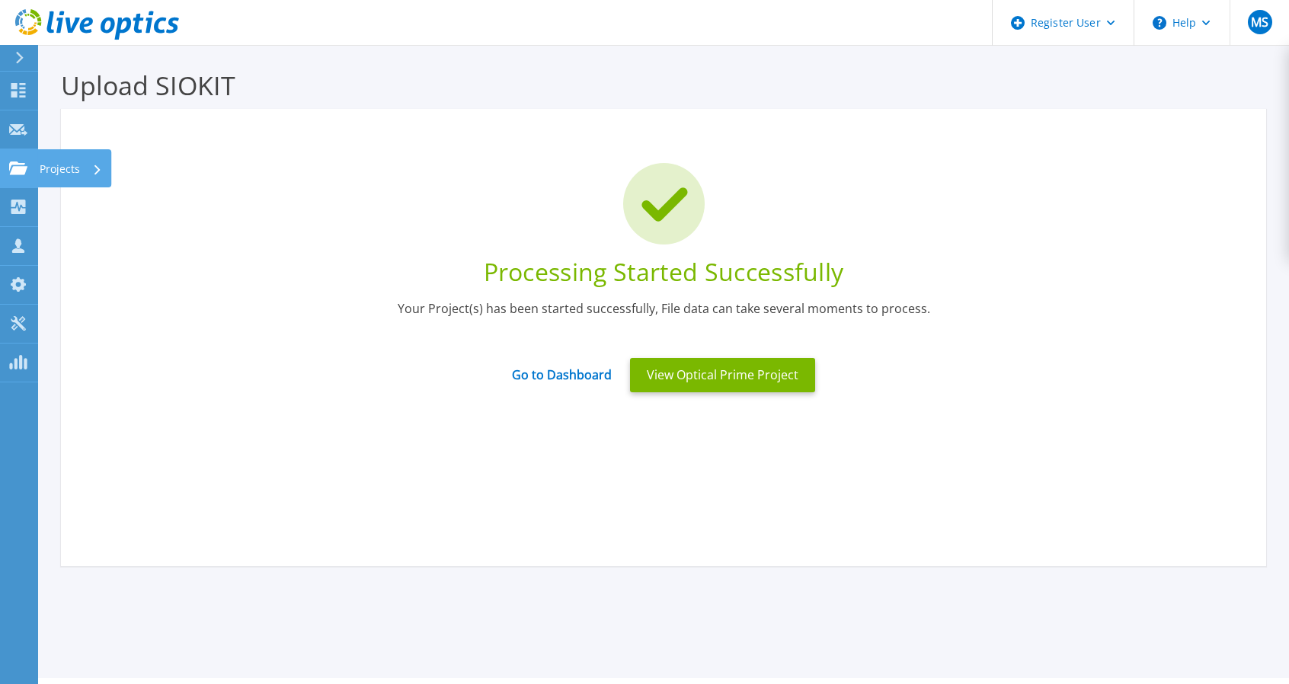
click at [43, 168] on p "Projects" at bounding box center [60, 169] width 40 height 40
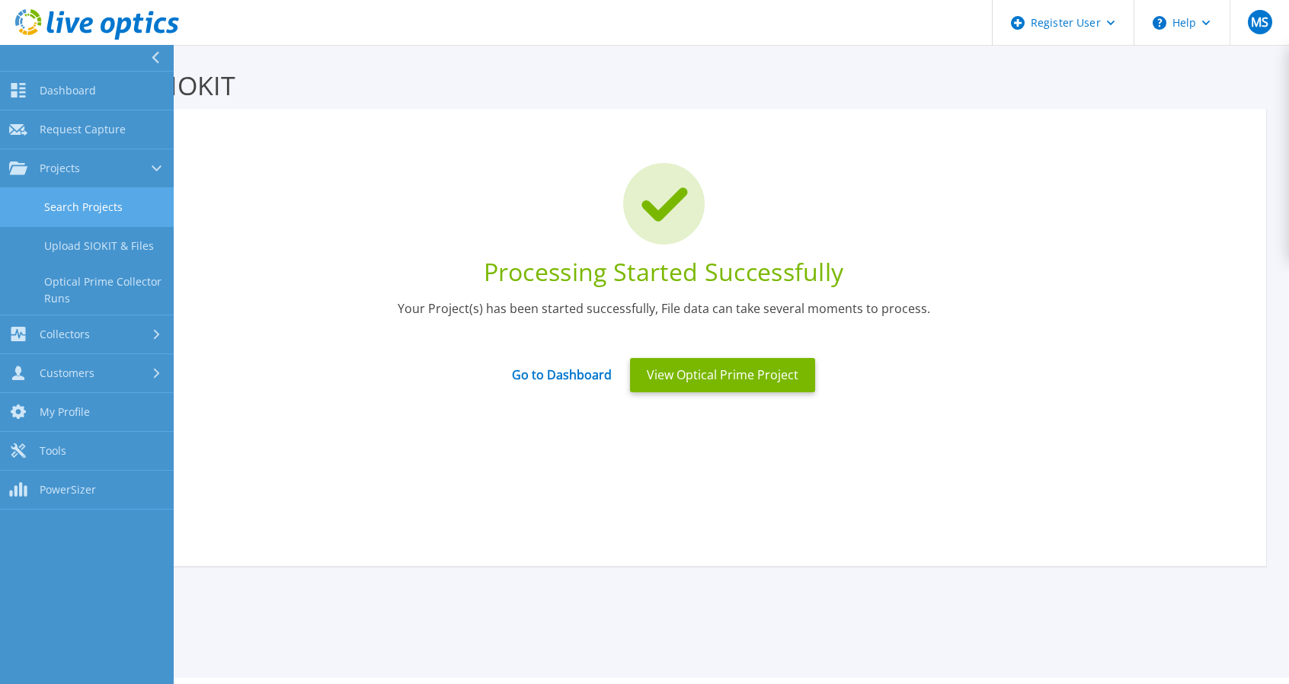
click at [83, 202] on link "Search Projects" at bounding box center [87, 207] width 174 height 39
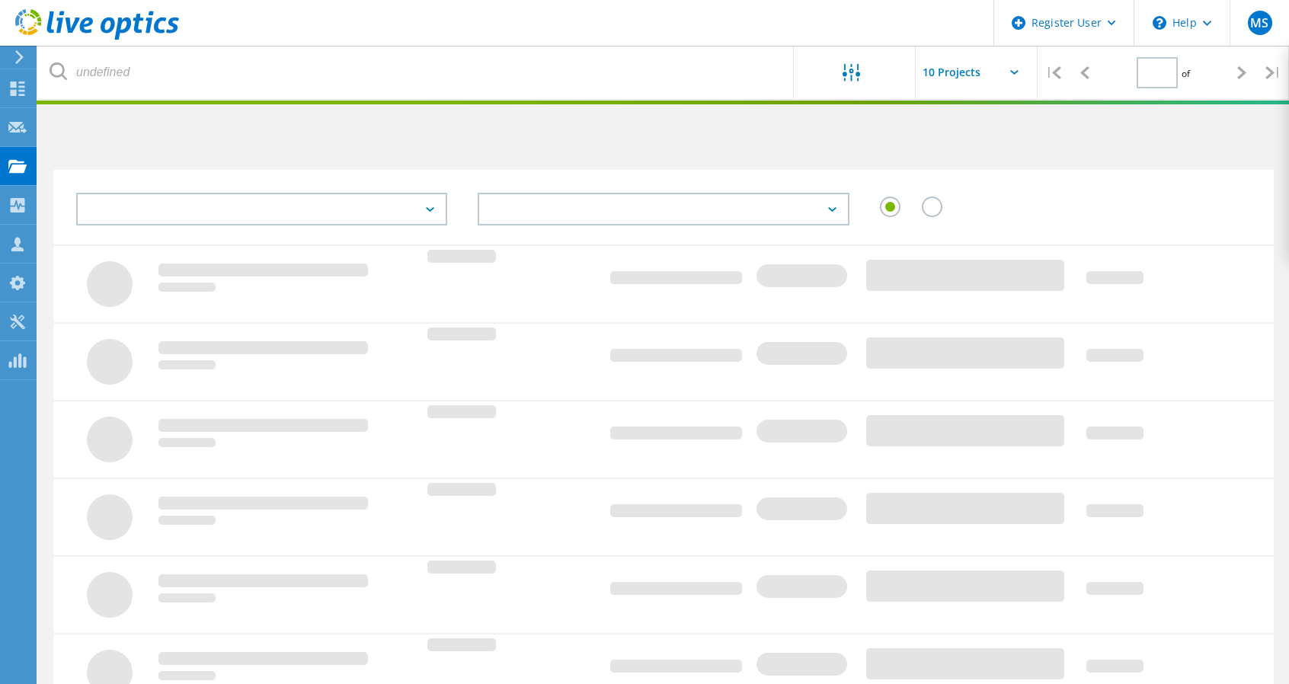
type input "1"
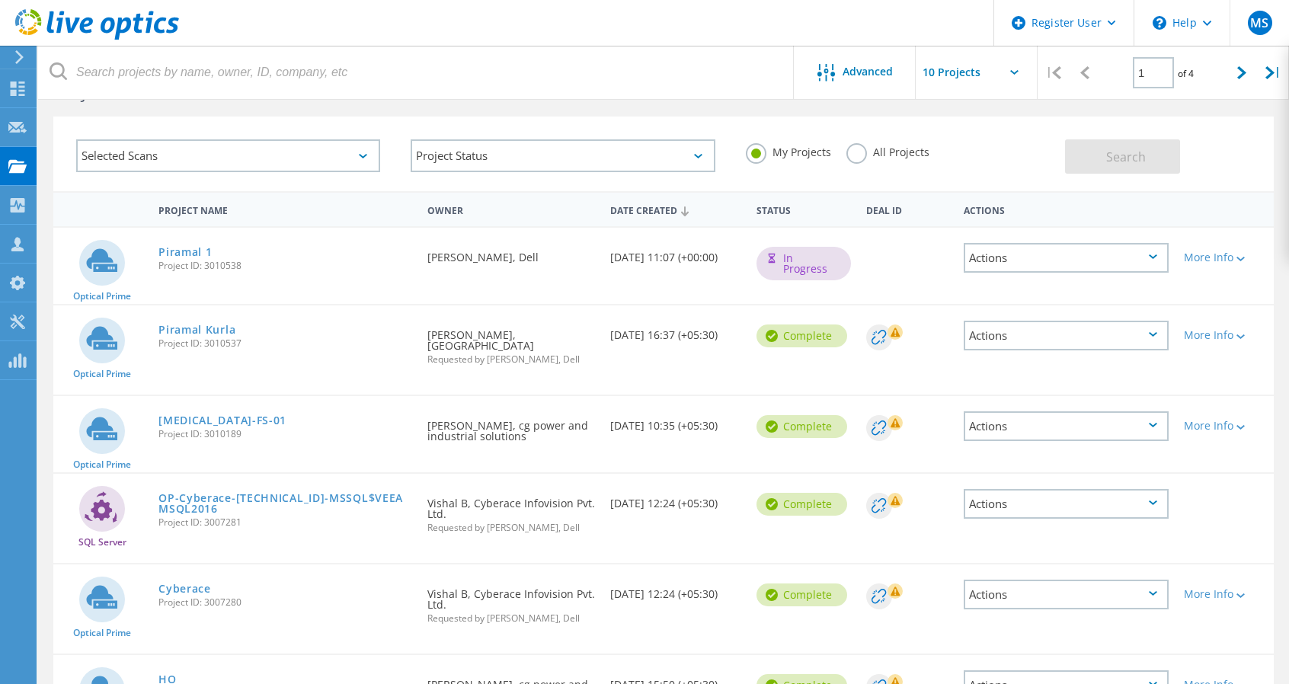
scroll to position [76, 0]
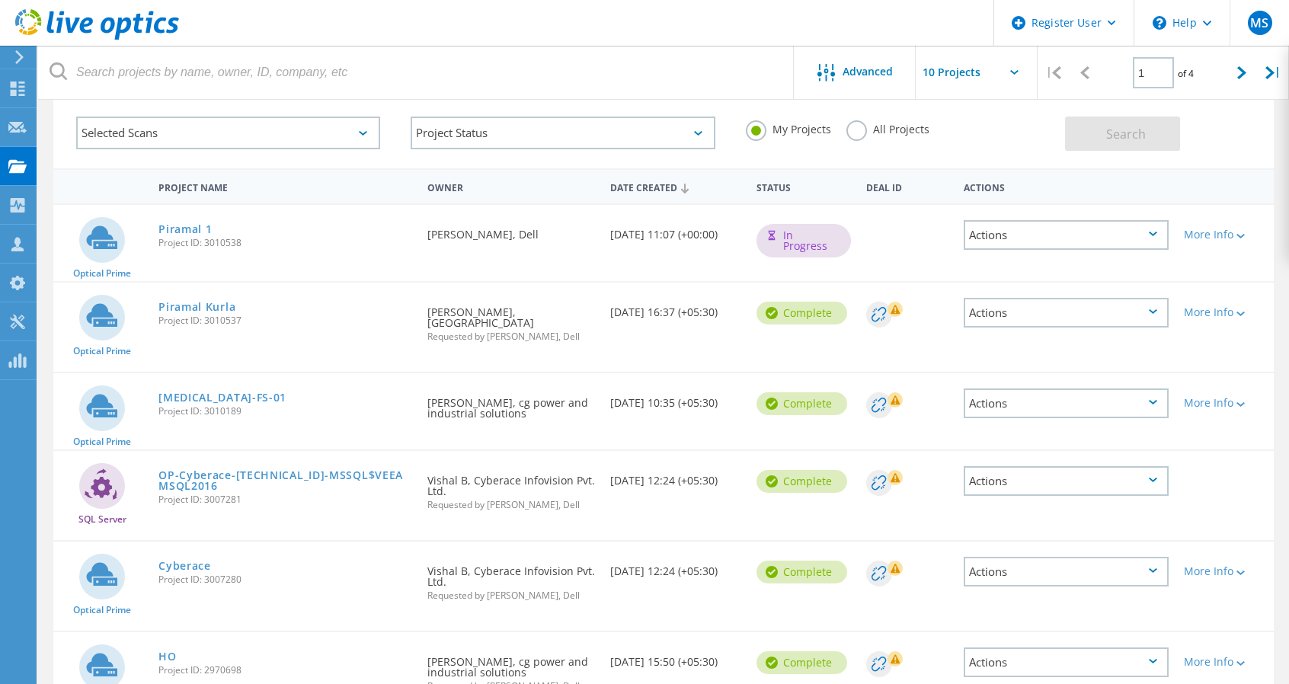
click at [235, 575] on span "Project ID: 3007280" at bounding box center [284, 579] width 253 height 9
drag, startPoint x: 196, startPoint y: 573, endPoint x: 254, endPoint y: 573, distance: 58.6
click at [254, 573] on div "Cyberace Project ID: 3007280" at bounding box center [285, 571] width 268 height 58
copy span "Project ID: 3007280"
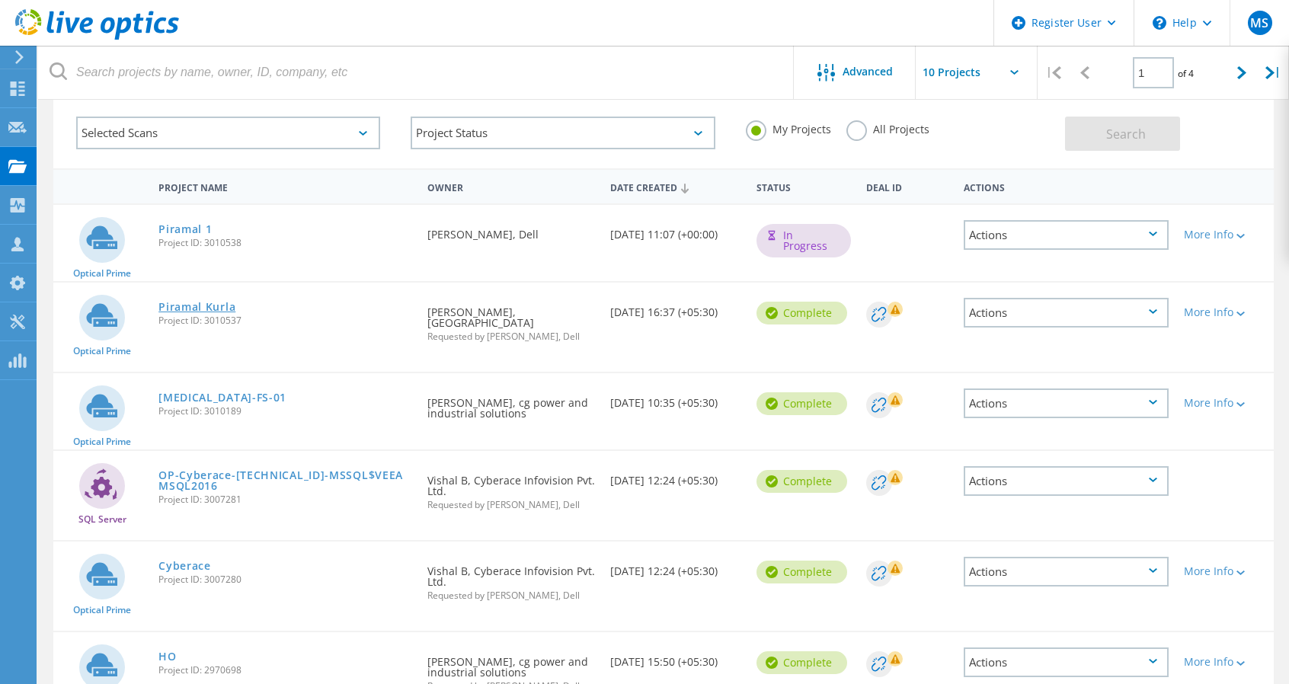
click at [187, 305] on link "Piramal Kurla" at bounding box center [196, 307] width 77 height 11
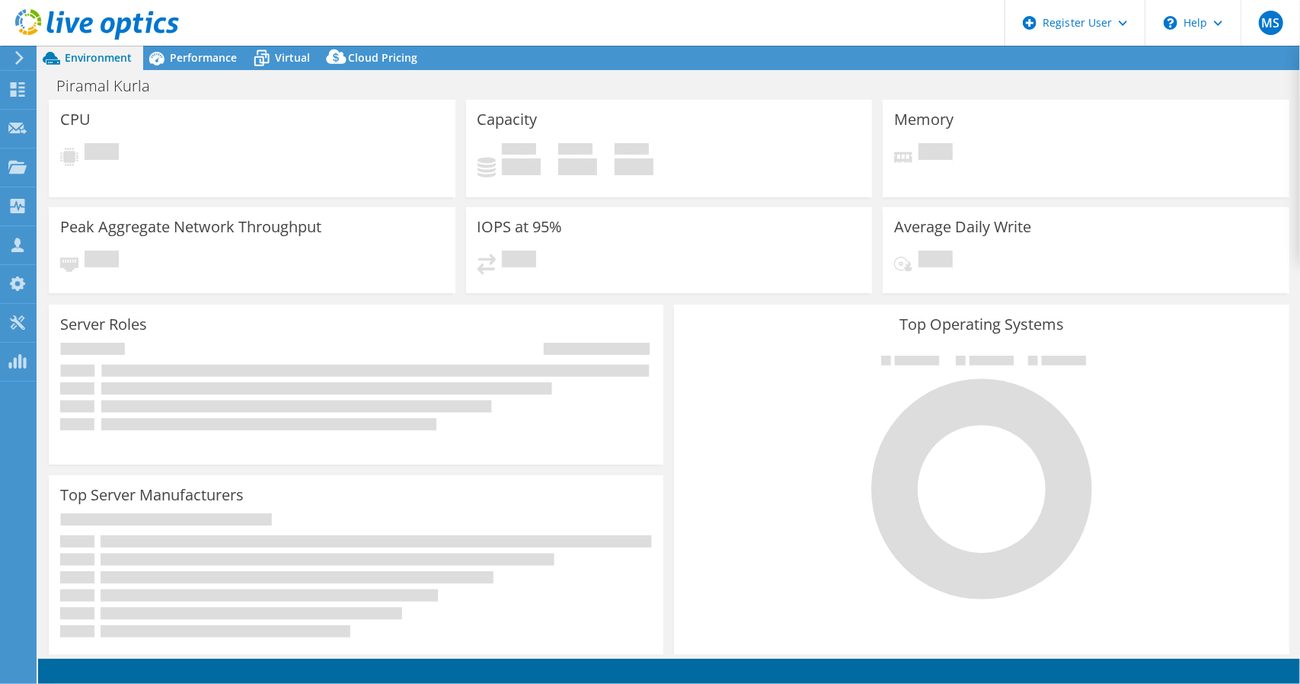
select select "USD"
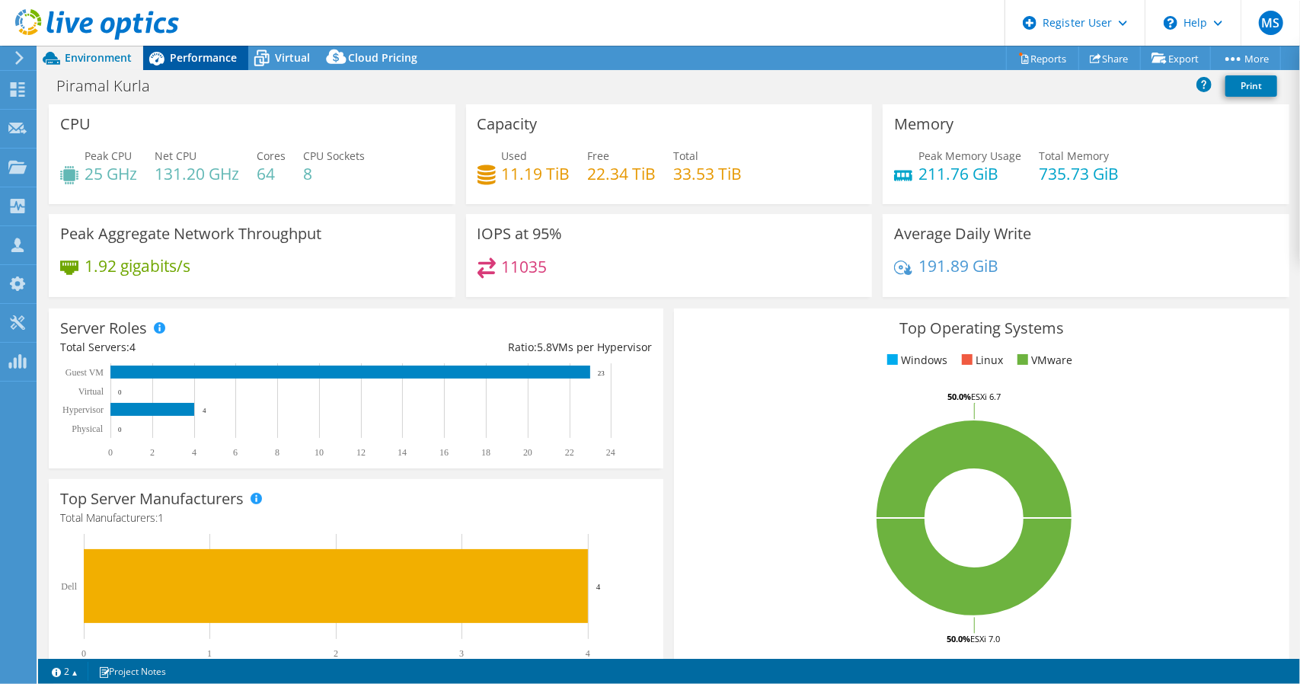
click at [184, 54] on span "Performance" at bounding box center [203, 57] width 67 height 14
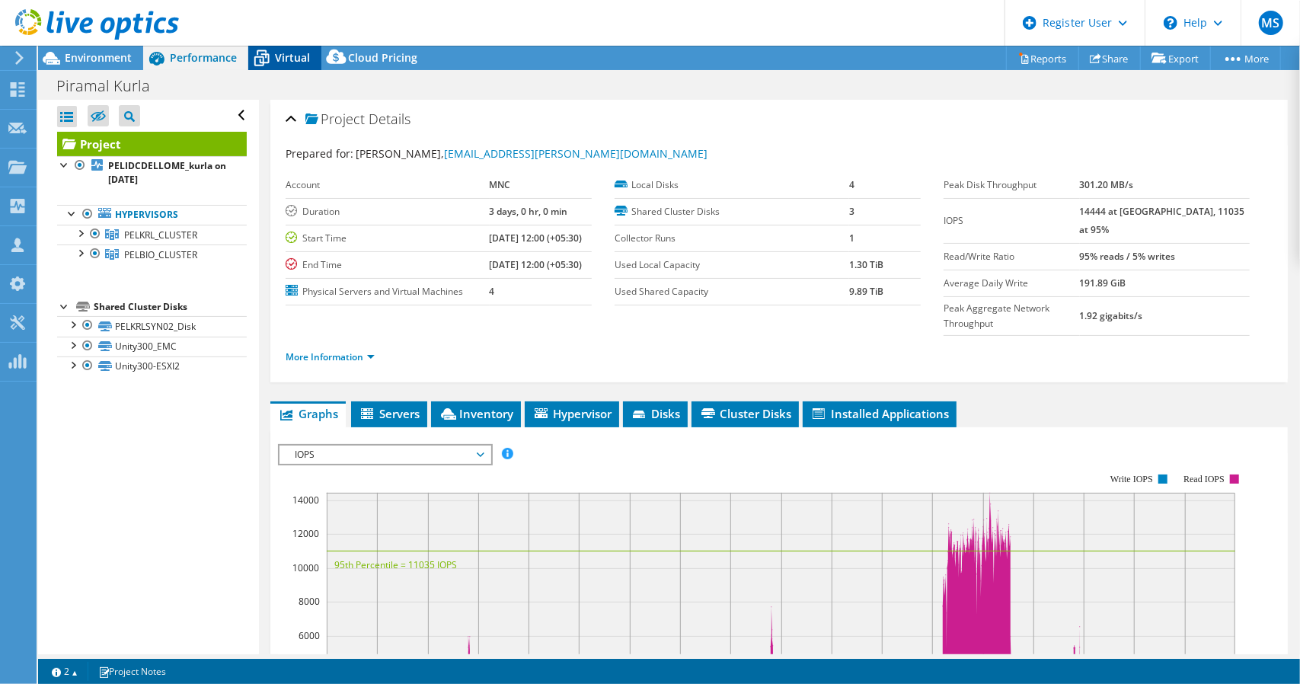
click at [301, 63] on span "Virtual" at bounding box center [292, 57] width 35 height 14
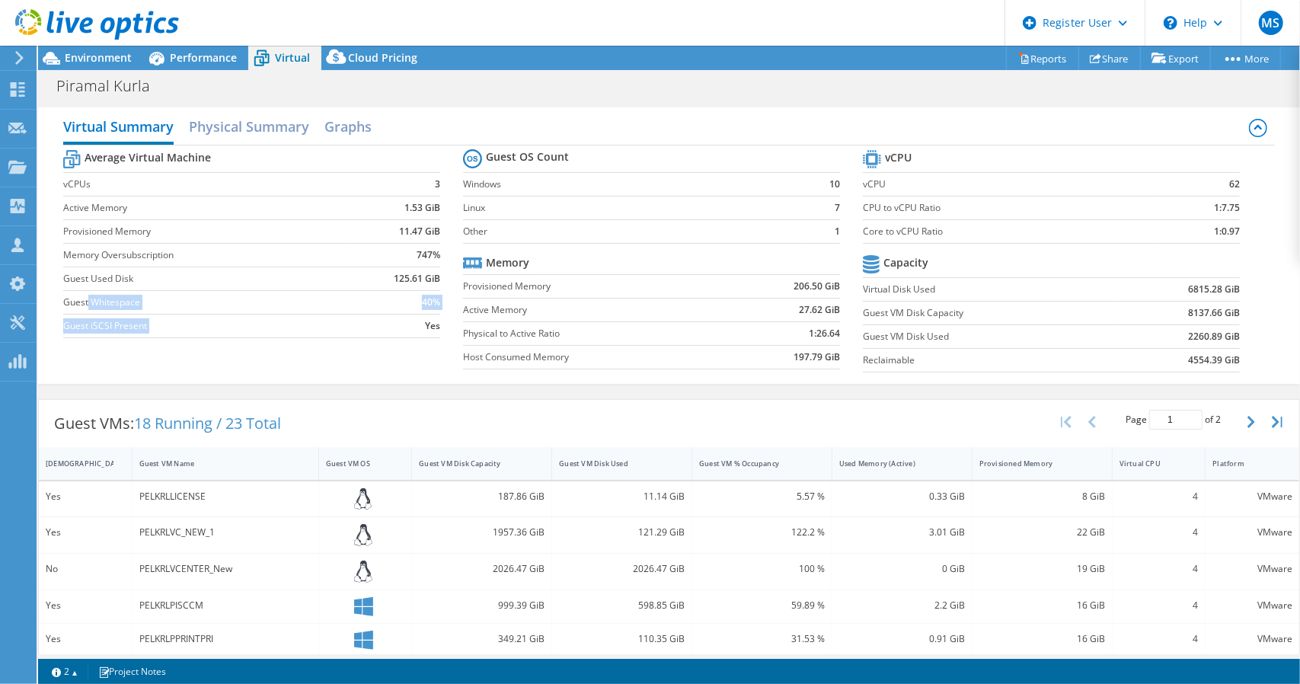
drag, startPoint x: 88, startPoint y: 299, endPoint x: 347, endPoint y: 316, distance: 259.5
click at [347, 316] on tbody "Average Virtual Machine vCPUs 3 Active Memory 1.53 GiB Provisioned Memory 11.47…" at bounding box center [251, 242] width 377 height 192
click at [57, 163] on div "Projects" at bounding box center [72, 168] width 73 height 38
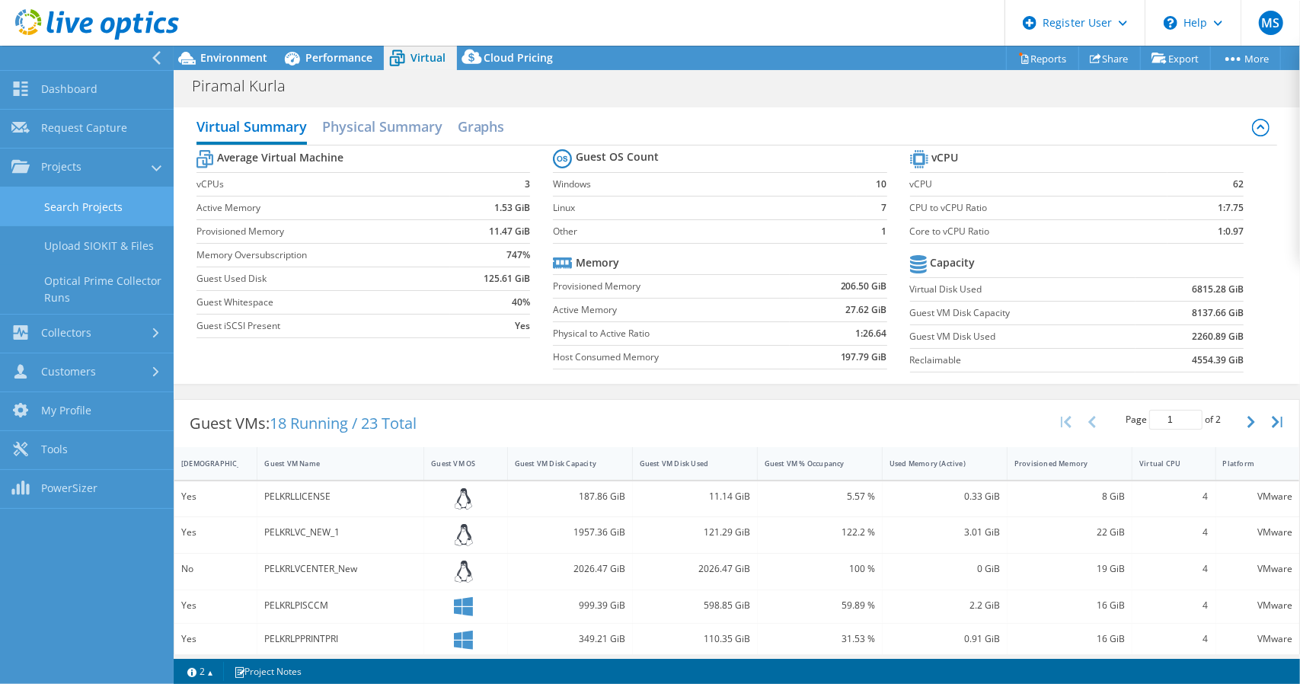
click at [56, 212] on link "Search Projects" at bounding box center [87, 206] width 174 height 39
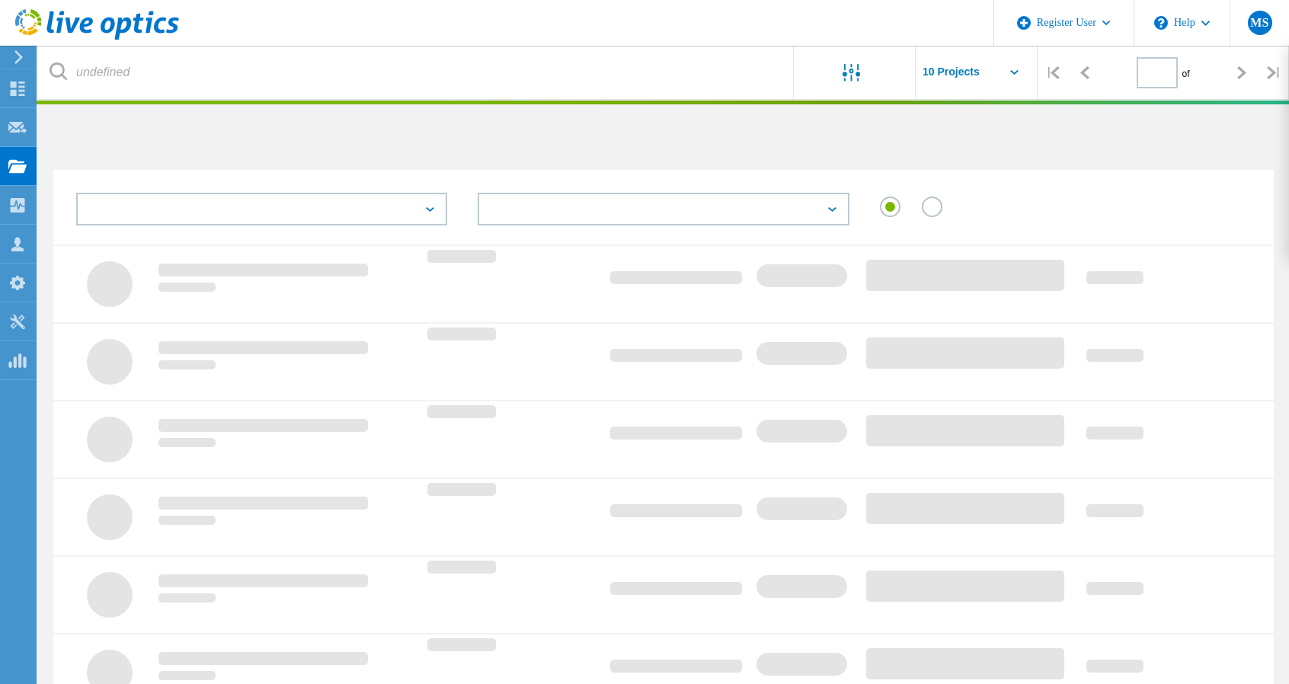
type input "1"
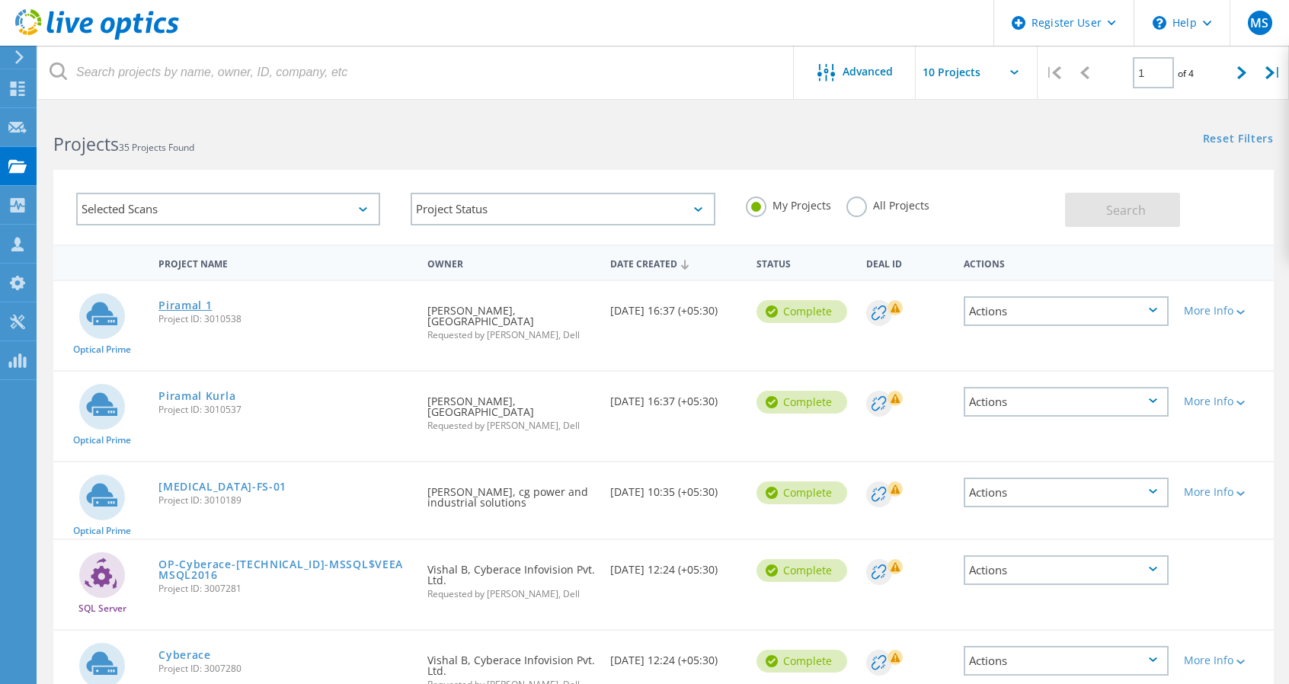
click at [177, 308] on link "Piramal 1" at bounding box center [184, 305] width 53 height 11
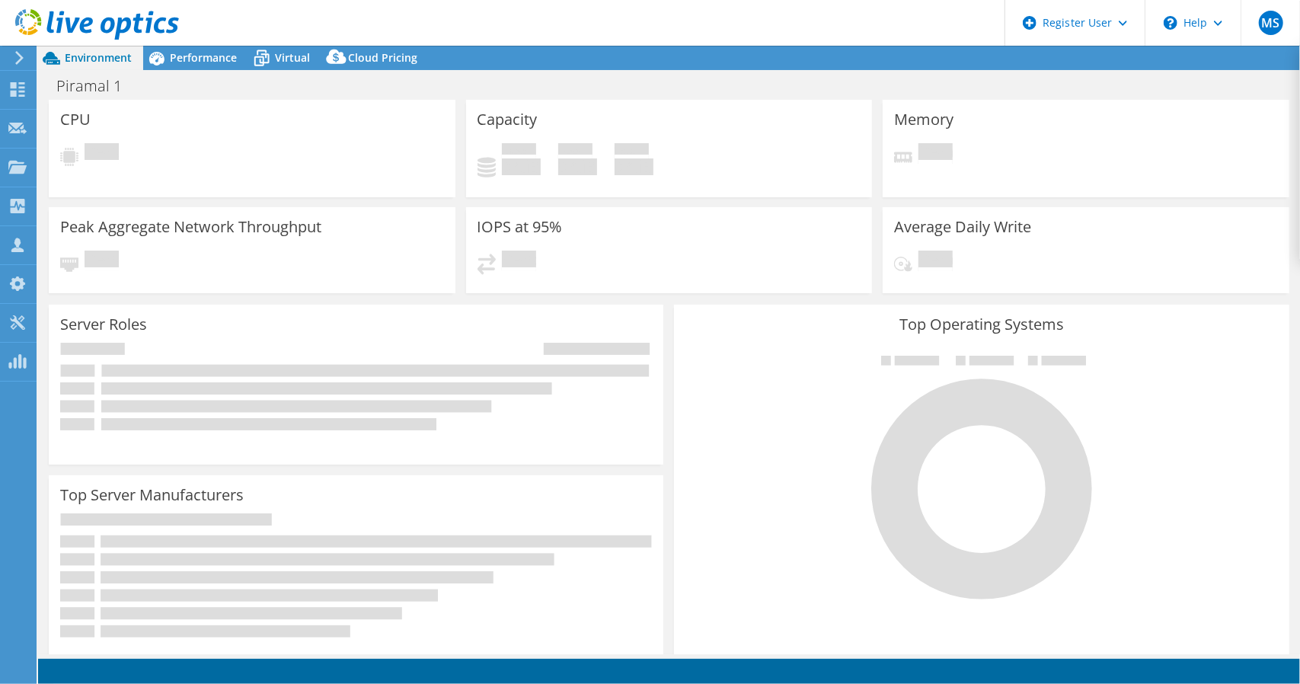
select select "USD"
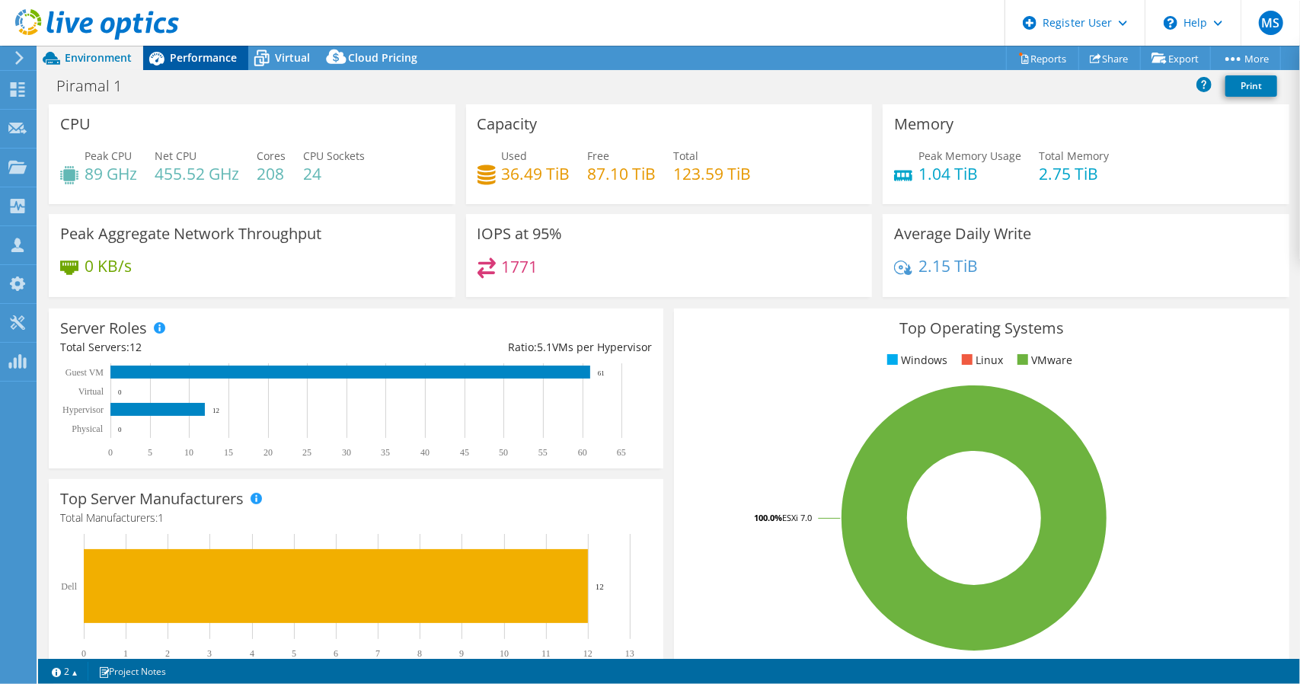
click at [198, 56] on span "Performance" at bounding box center [203, 57] width 67 height 14
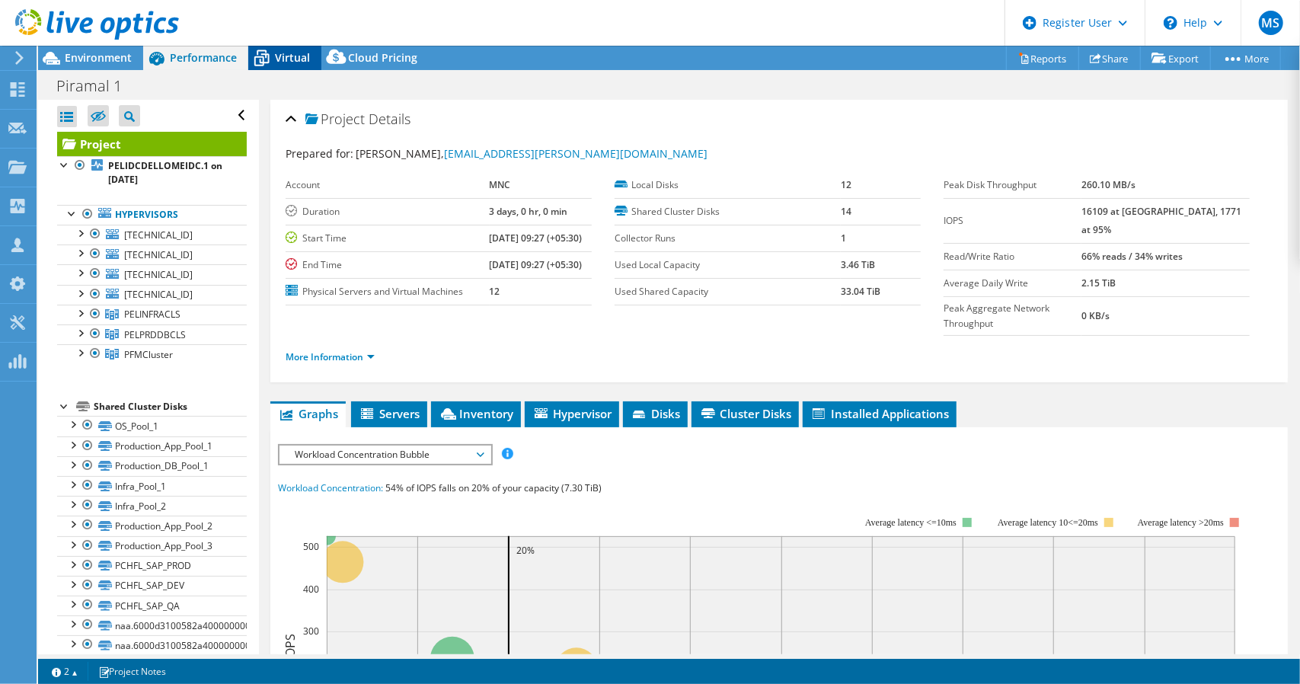
click at [285, 61] on span "Virtual" at bounding box center [292, 57] width 35 height 14
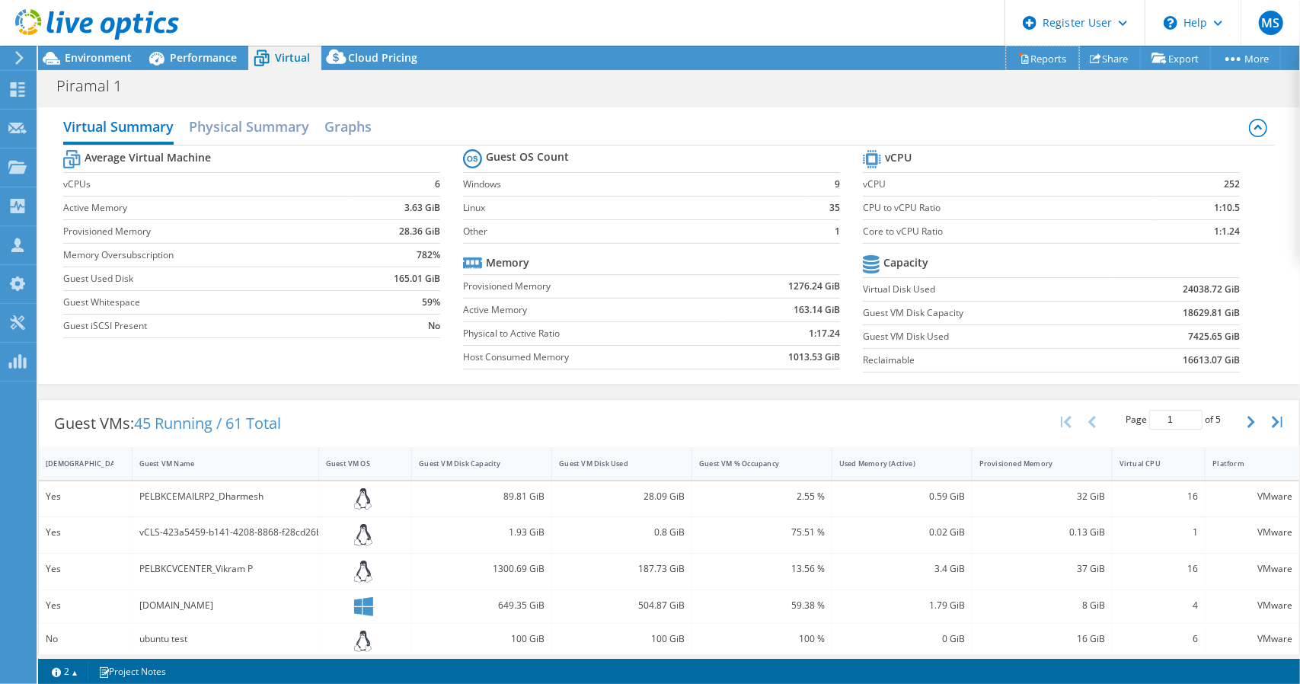
click at [1041, 60] on link "Reports" at bounding box center [1042, 58] width 73 height 24
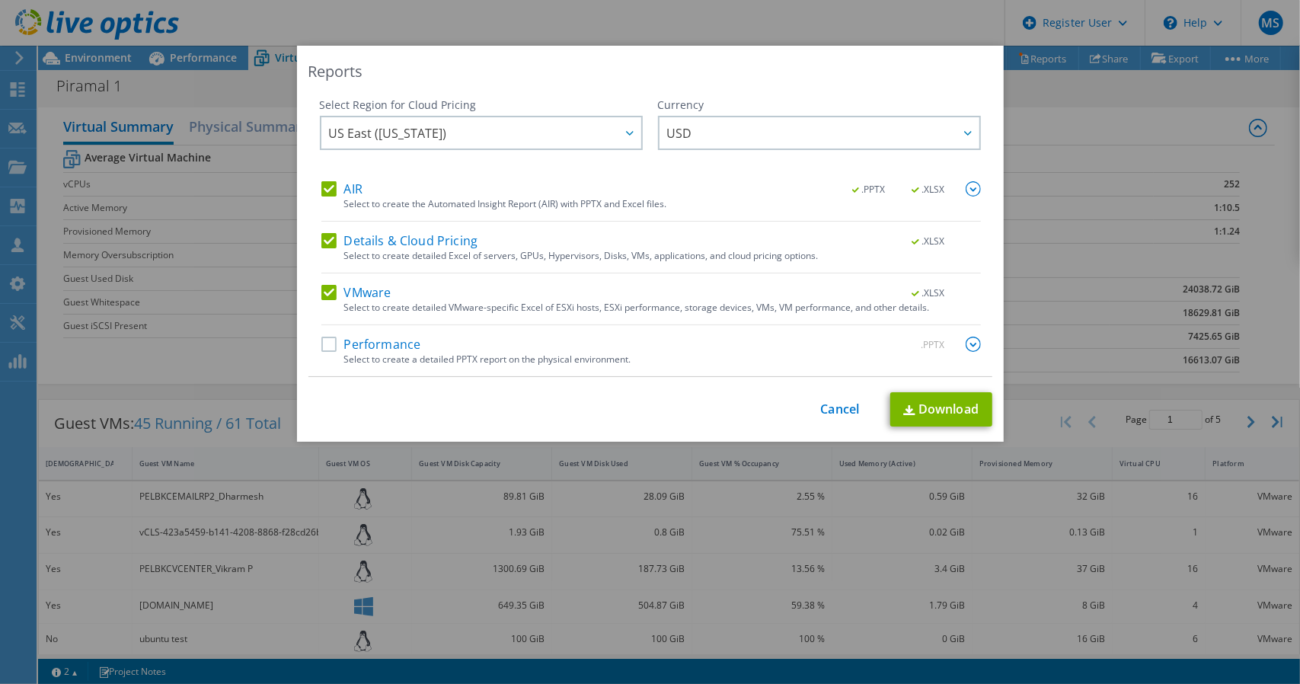
click at [326, 346] on label "Performance" at bounding box center [371, 344] width 100 height 15
click at [0, 0] on input "Performance" at bounding box center [0, 0] width 0 height 0
click at [518, 136] on span "US East (Virginia)" at bounding box center [485, 132] width 312 height 31
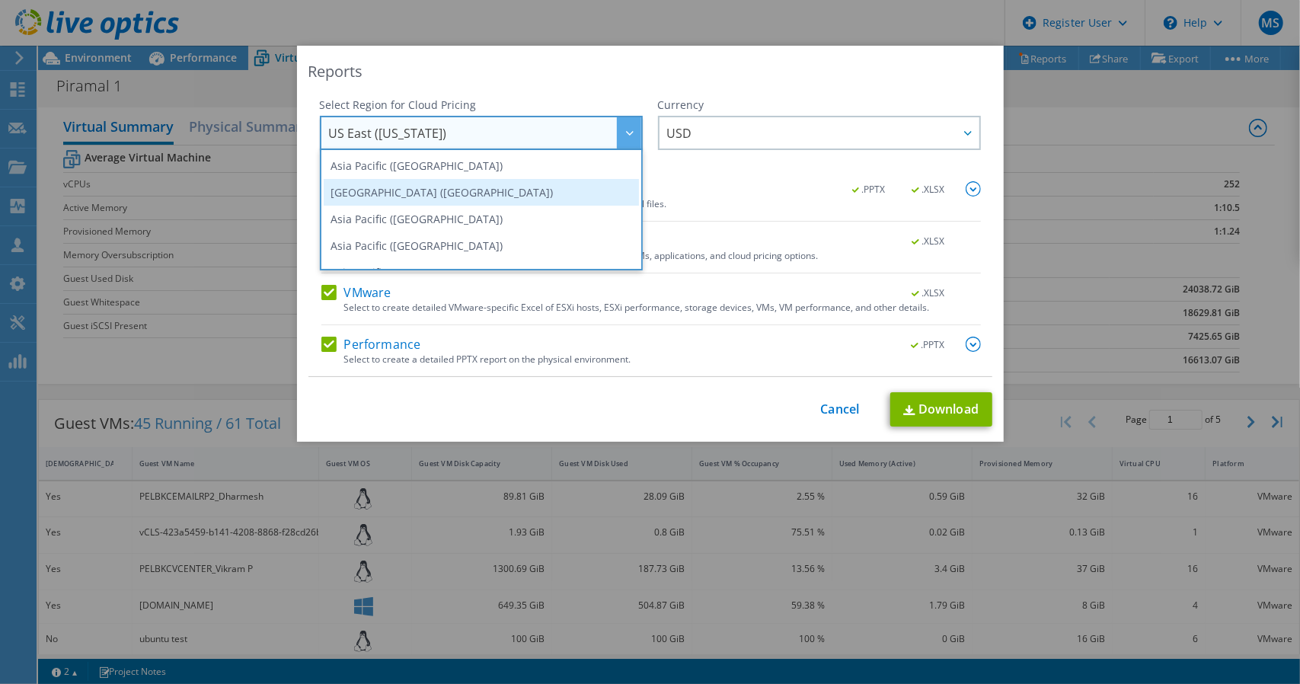
click at [484, 192] on li "[GEOGRAPHIC_DATA] ([GEOGRAPHIC_DATA])" at bounding box center [481, 192] width 315 height 27
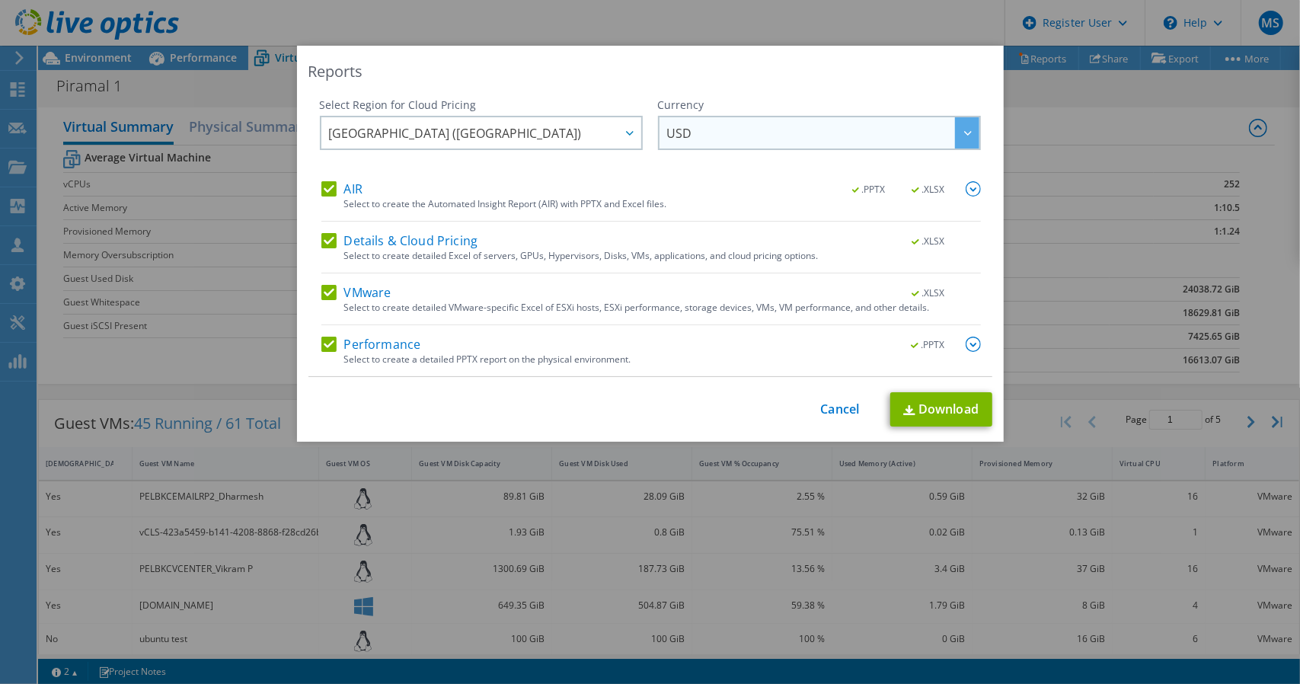
click at [720, 132] on span "USD" at bounding box center [823, 132] width 312 height 31
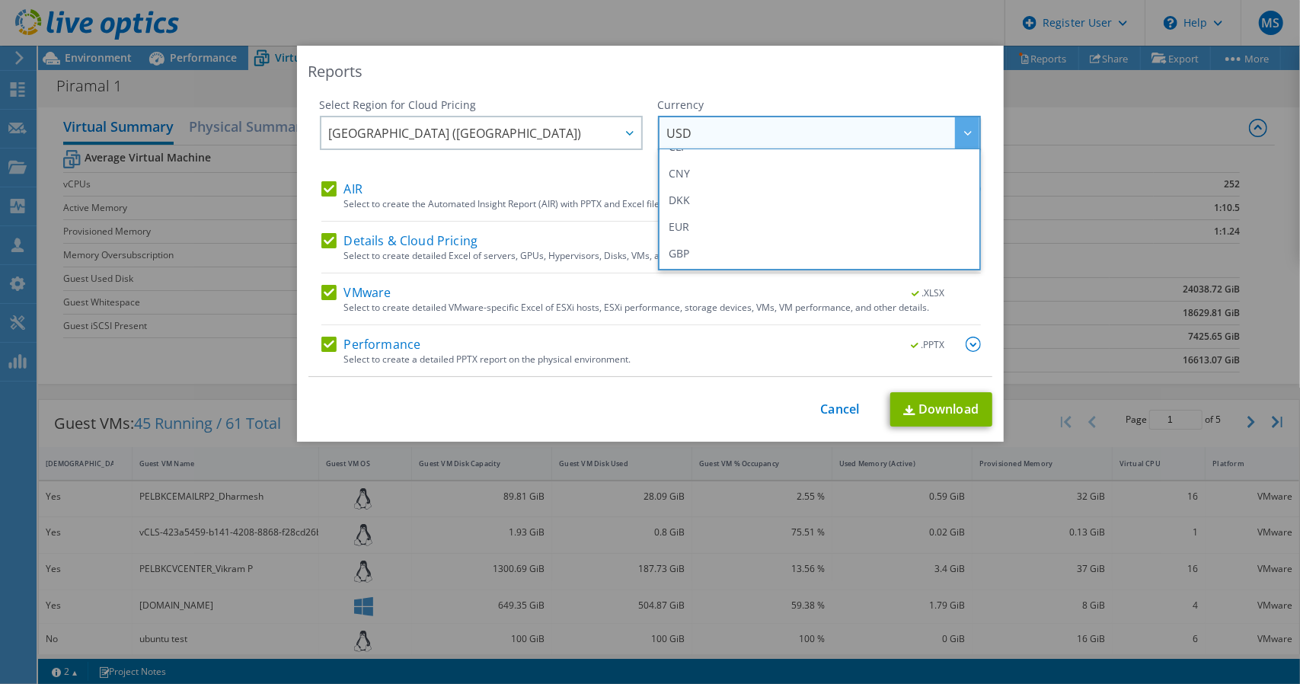
scroll to position [228, 0]
click at [724, 252] on li "INR" at bounding box center [819, 257] width 315 height 27
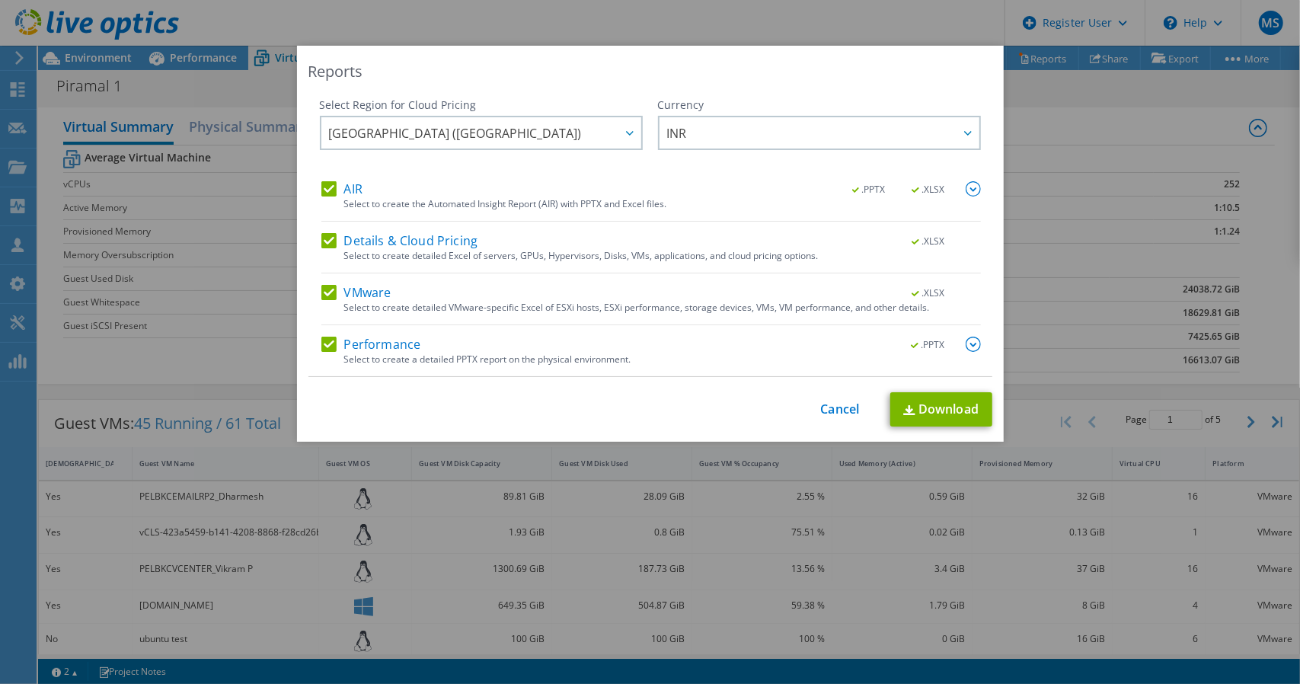
click at [711, 71] on div "Reports" at bounding box center [650, 71] width 684 height 21
click at [931, 414] on link "Download" at bounding box center [941, 409] width 102 height 34
click at [845, 409] on link "Cancel" at bounding box center [840, 409] width 39 height 14
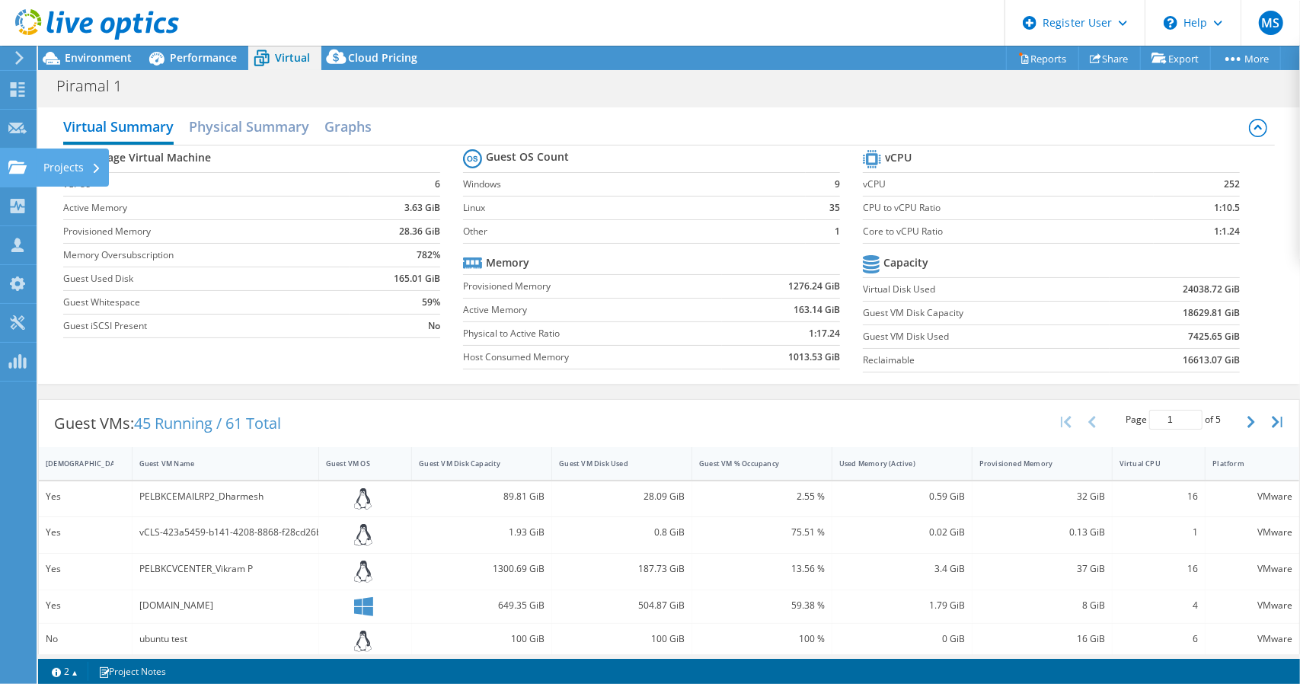
click at [69, 166] on div "Projects" at bounding box center [72, 168] width 73 height 38
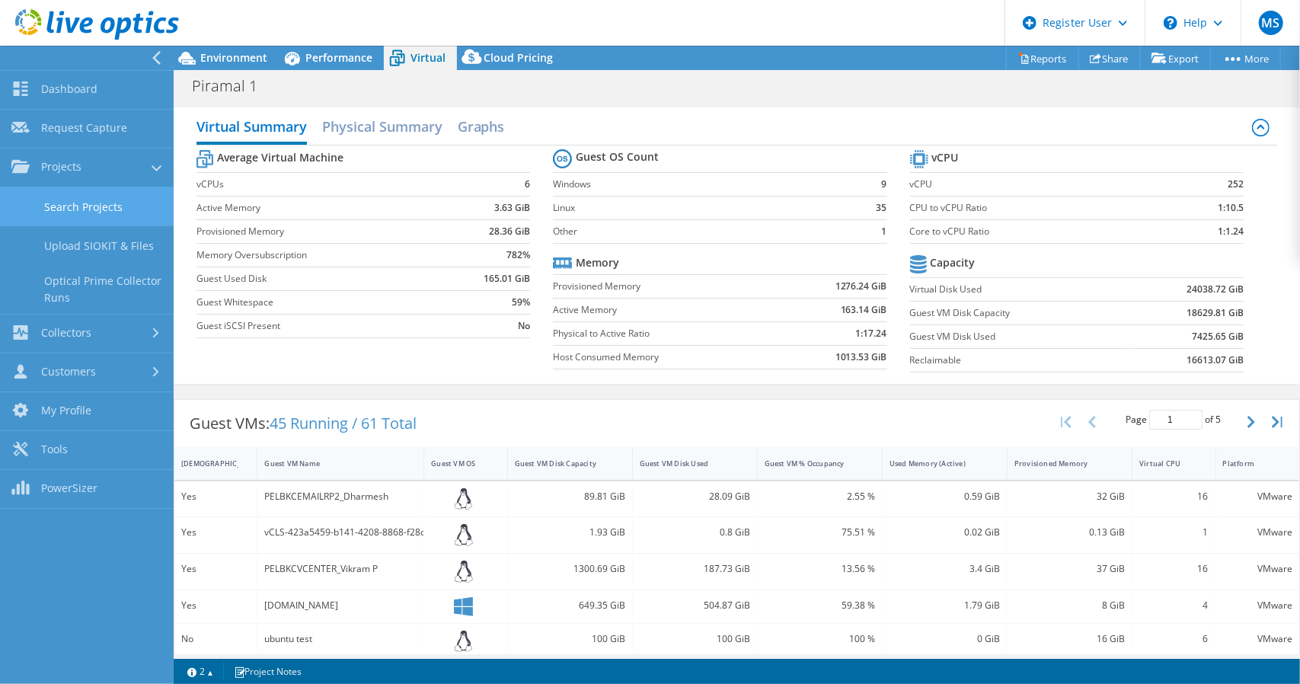
click at [79, 212] on link "Search Projects" at bounding box center [87, 206] width 174 height 39
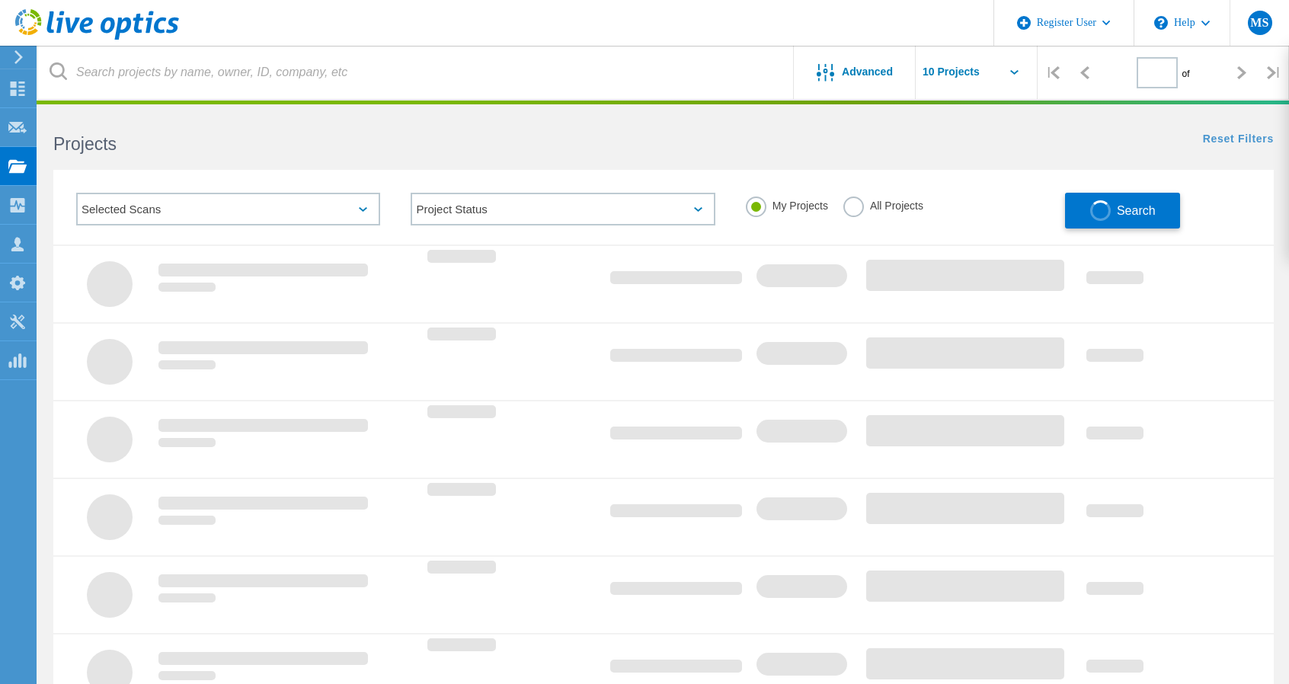
type input "1"
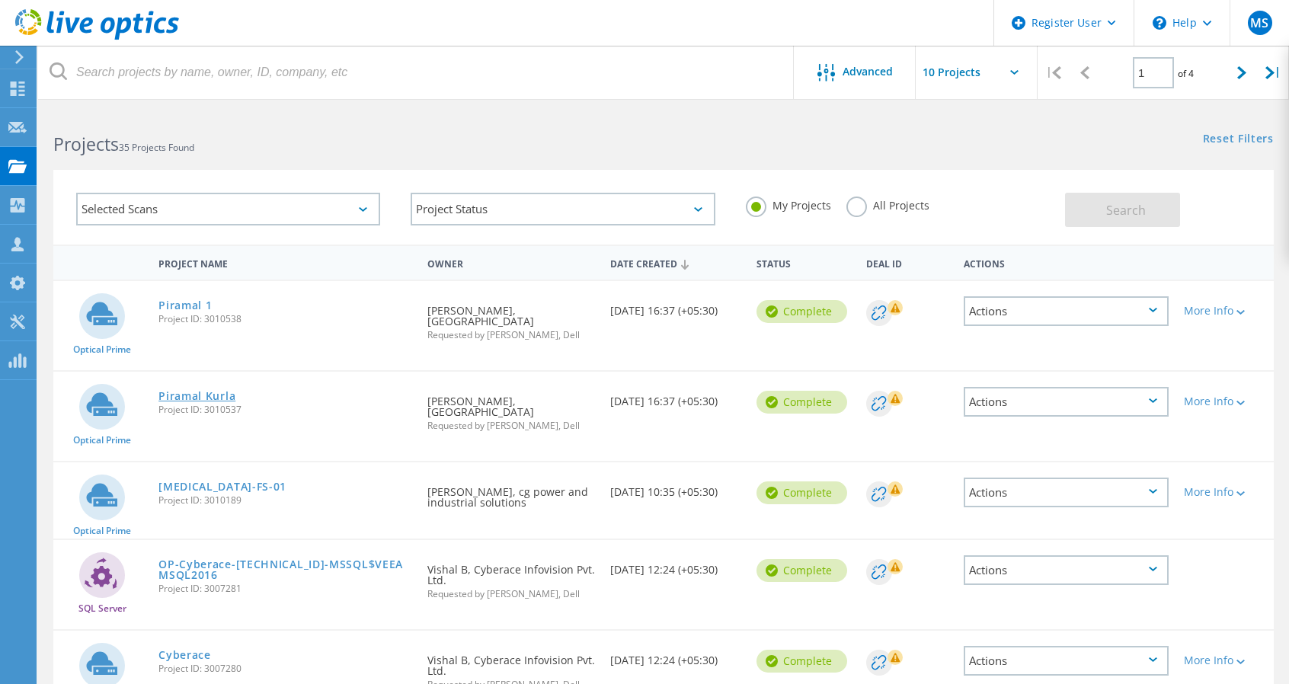
click at [212, 391] on link "Piramal Kurla" at bounding box center [196, 396] width 77 height 11
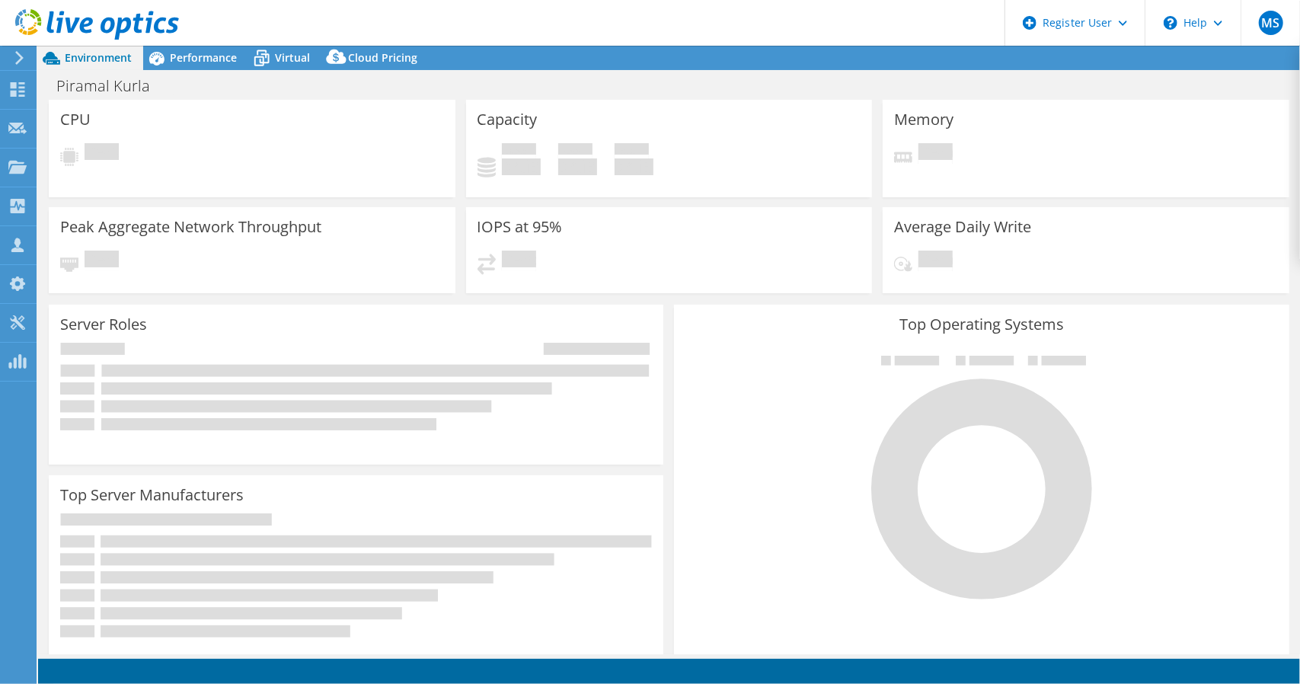
select select "USD"
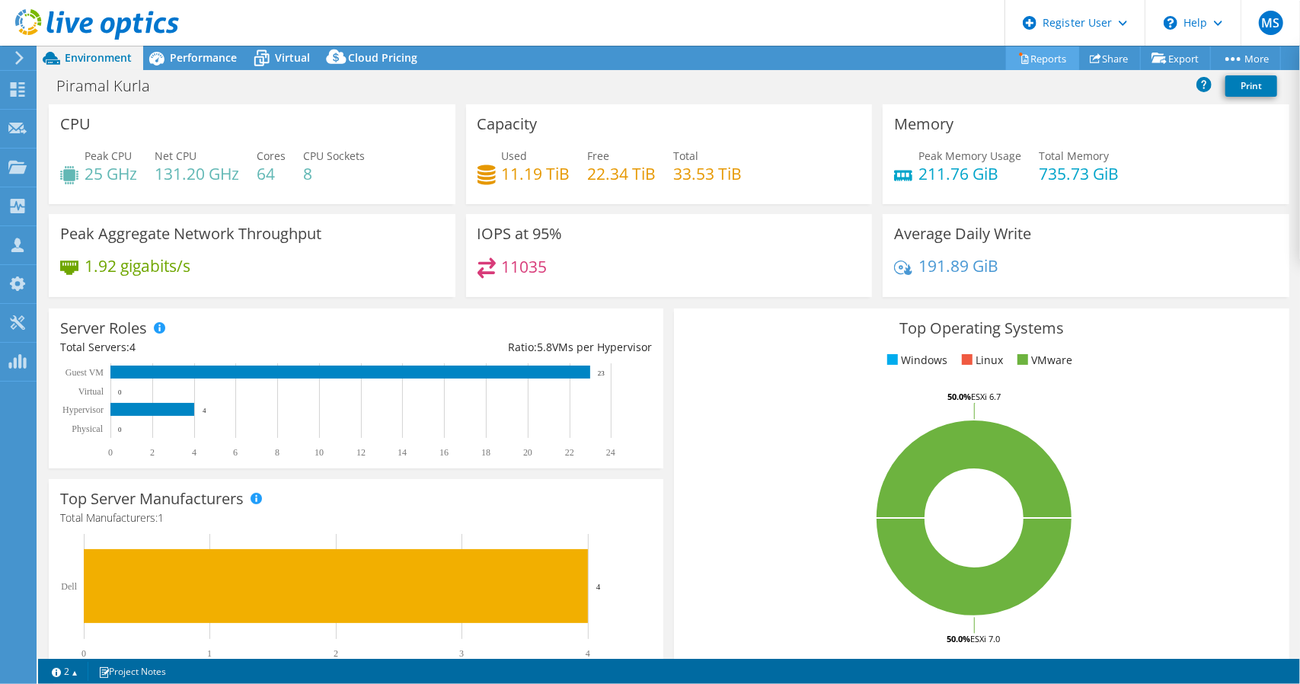
click at [1038, 57] on link "Reports" at bounding box center [1042, 58] width 73 height 24
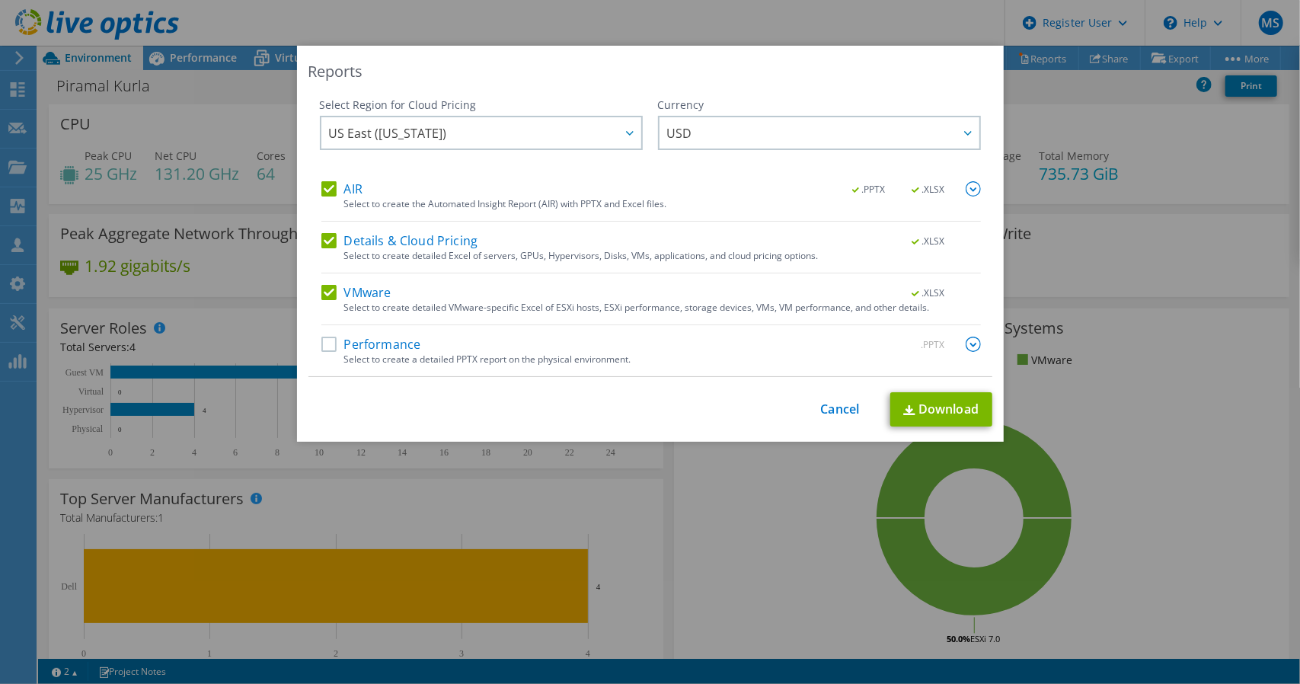
click at [329, 350] on label "Performance" at bounding box center [371, 344] width 100 height 15
click at [0, 0] on input "Performance" at bounding box center [0, 0] width 0 height 0
click at [941, 404] on link "Download" at bounding box center [941, 409] width 102 height 34
click at [828, 413] on link "Cancel" at bounding box center [840, 409] width 39 height 14
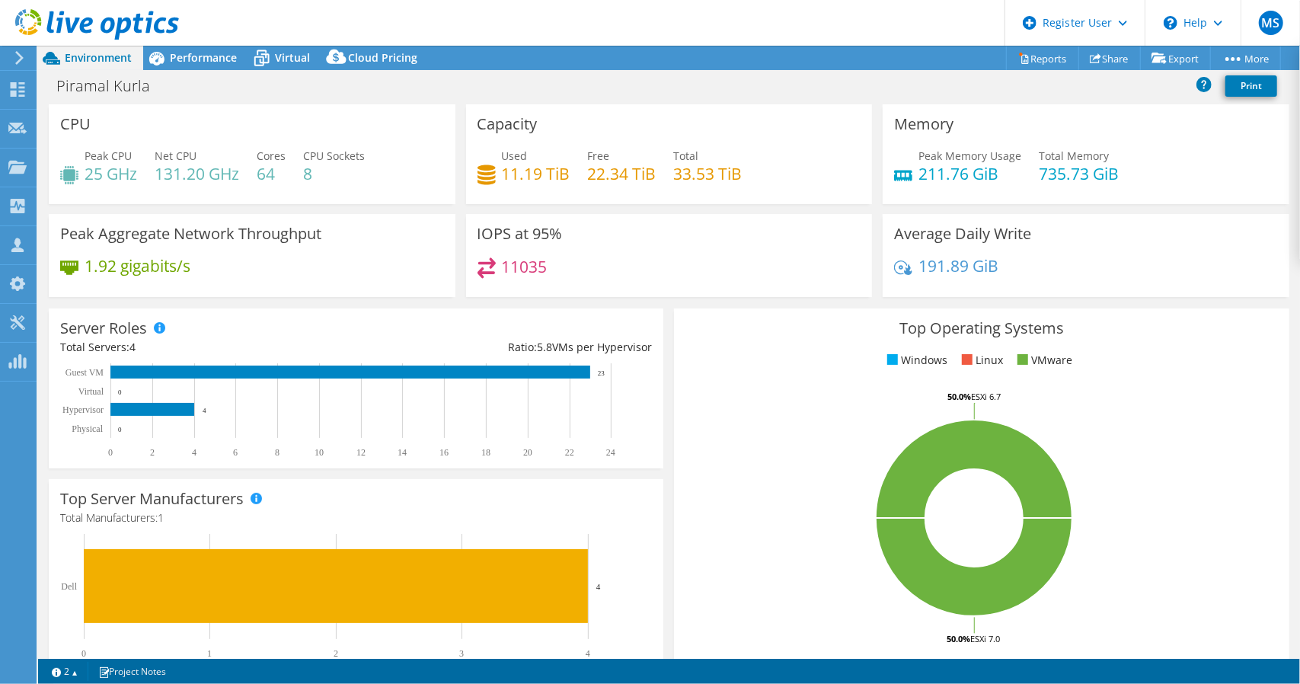
click at [561, 92] on div "Piramal Kurla Print" at bounding box center [669, 86] width 1262 height 28
click at [65, 163] on div "Projects" at bounding box center [72, 168] width 73 height 38
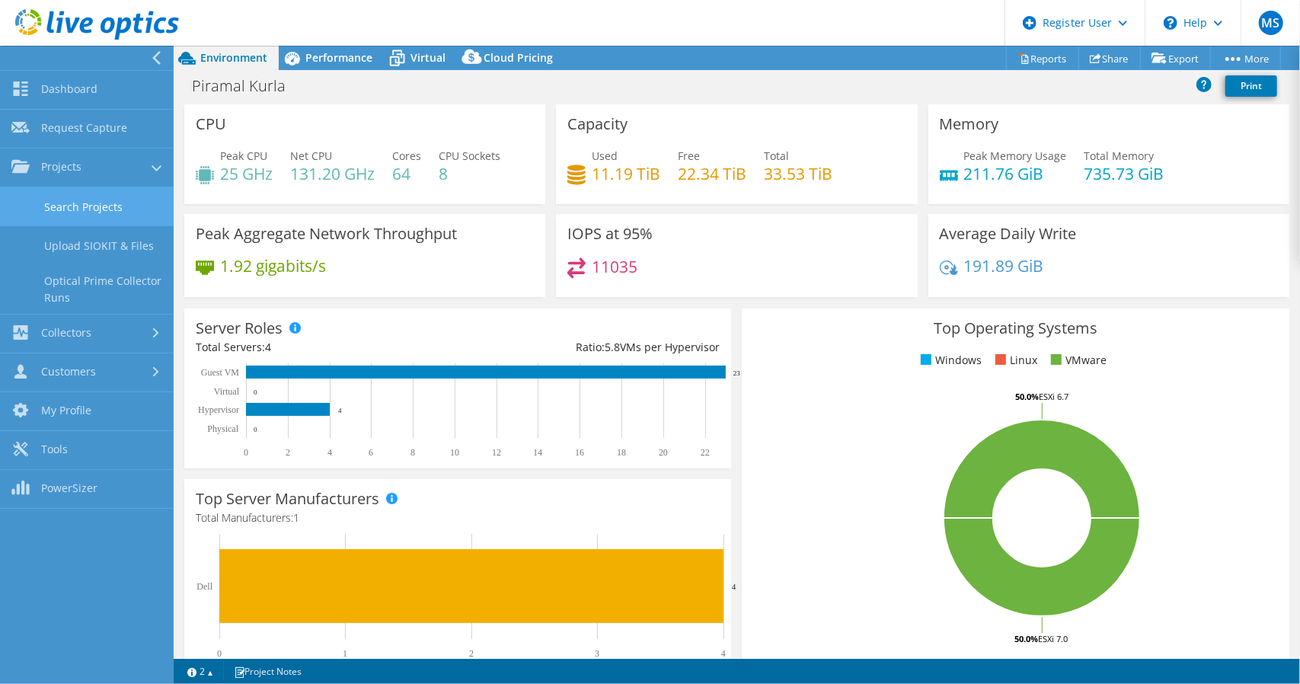
click at [106, 203] on link "Search Projects" at bounding box center [87, 206] width 174 height 39
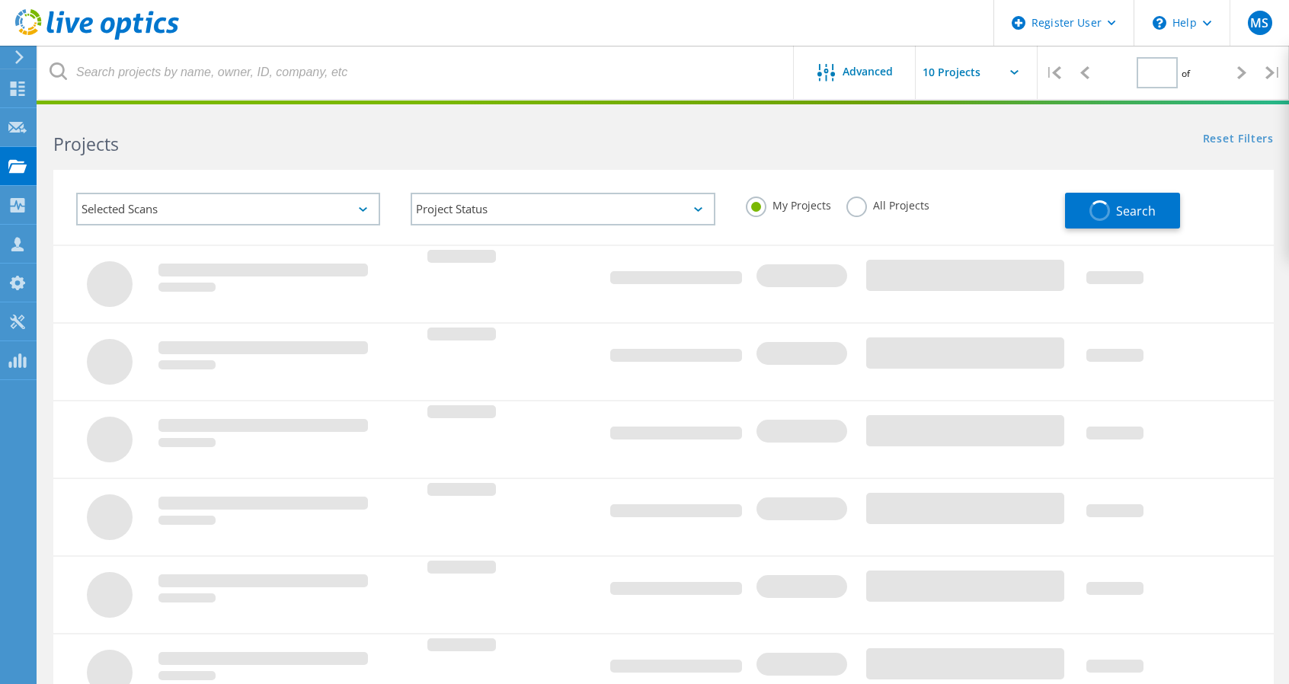
type input "1"
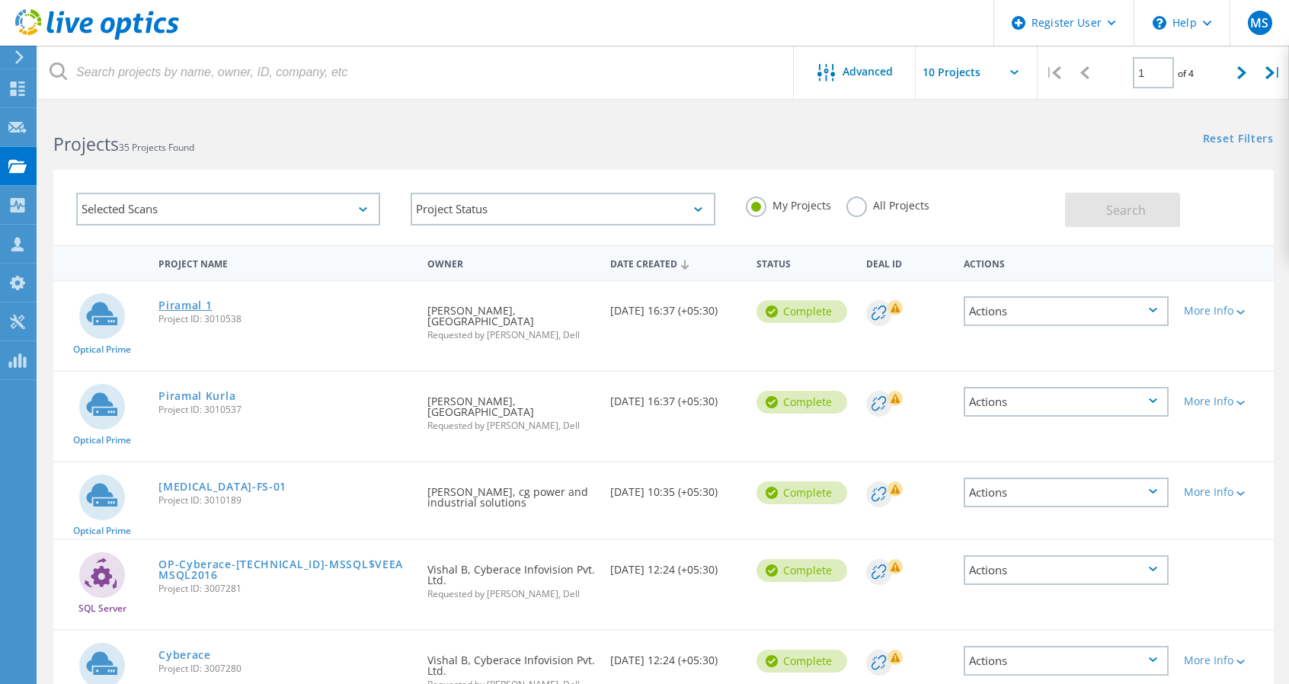
click at [187, 311] on link "Piramal 1" at bounding box center [184, 305] width 53 height 11
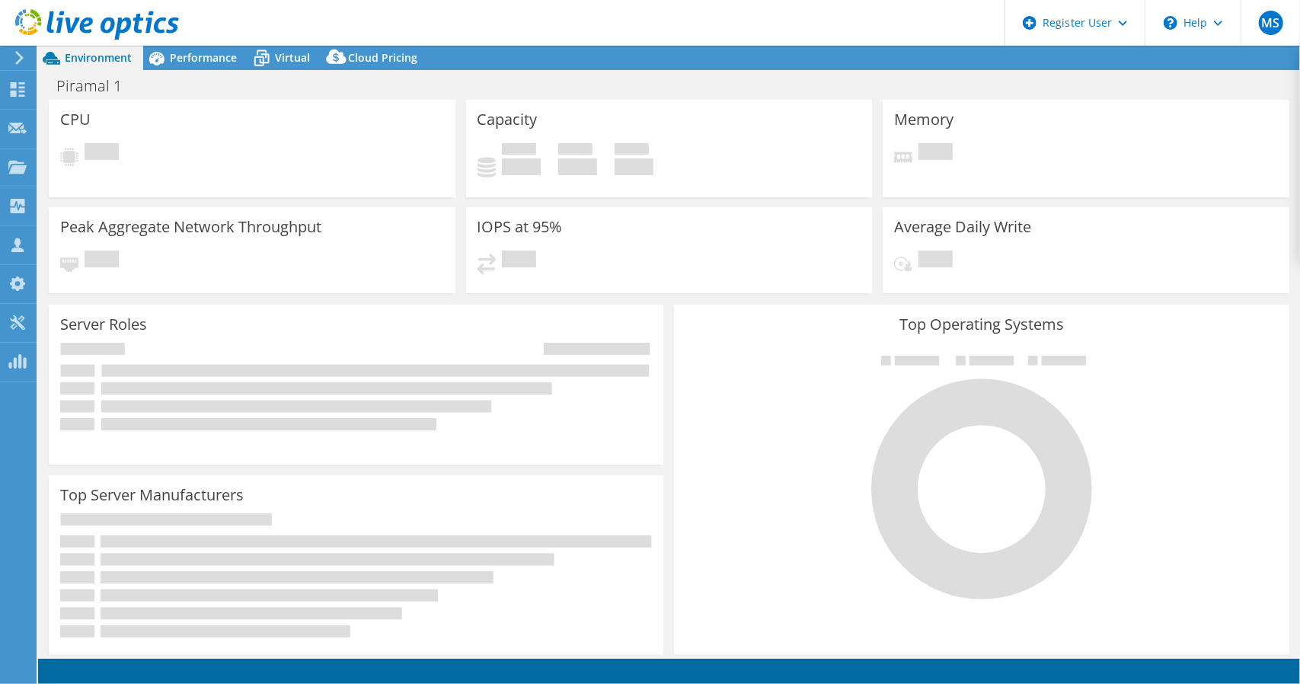
select select "[GEOGRAPHIC_DATA]"
select select "INR"
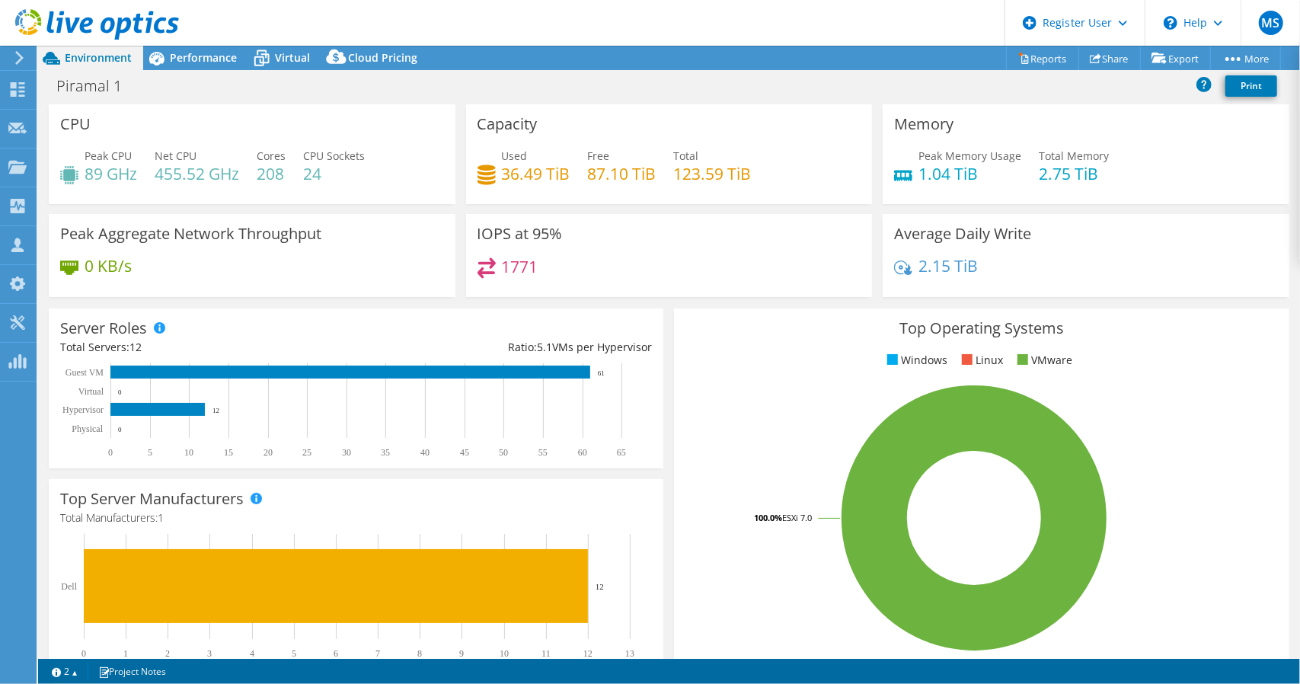
click at [262, 298] on div "Peak Aggregate Network Throughput 0 KB/s" at bounding box center [251, 260] width 417 height 93
click at [78, 168] on div "Projects" at bounding box center [72, 168] width 73 height 38
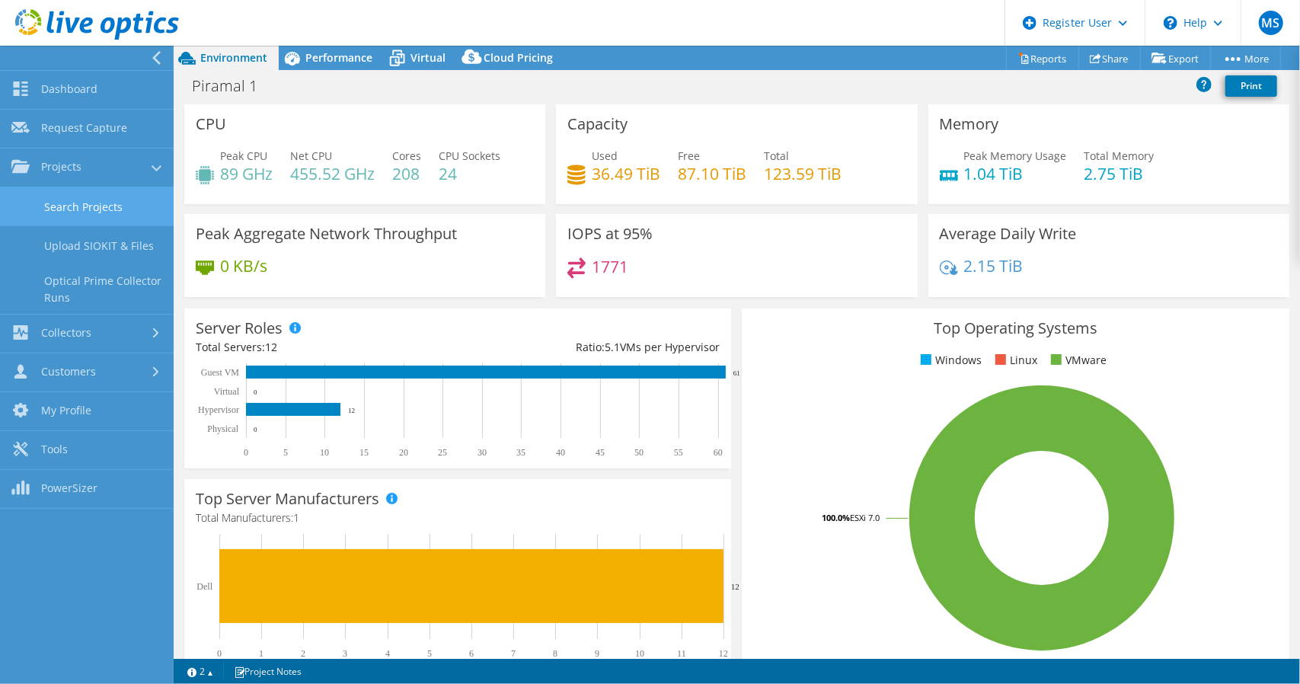
click at [81, 214] on link "Search Projects" at bounding box center [87, 206] width 174 height 39
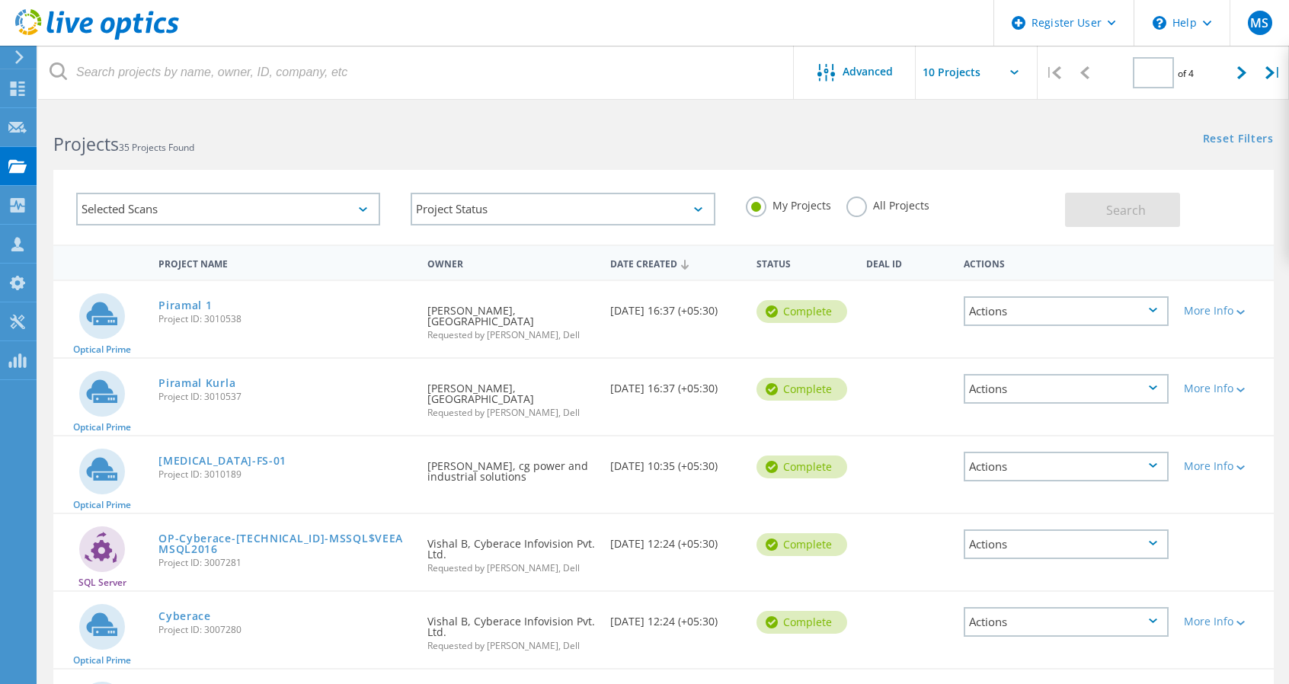
type input "1"
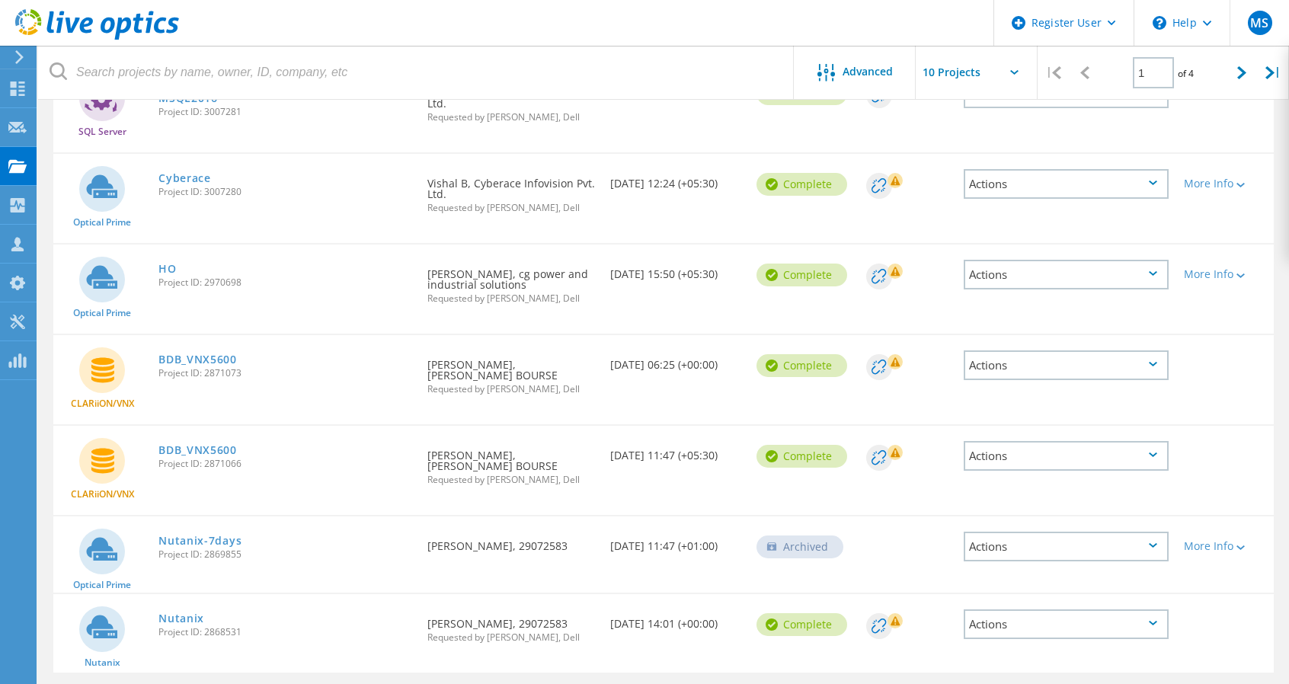
scroll to position [506, 0]
